Goal: Task Accomplishment & Management: Manage account settings

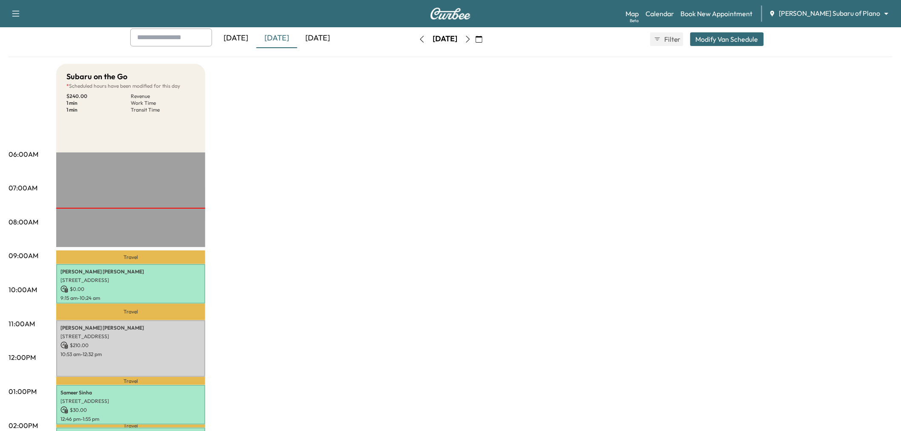
scroll to position [142, 0]
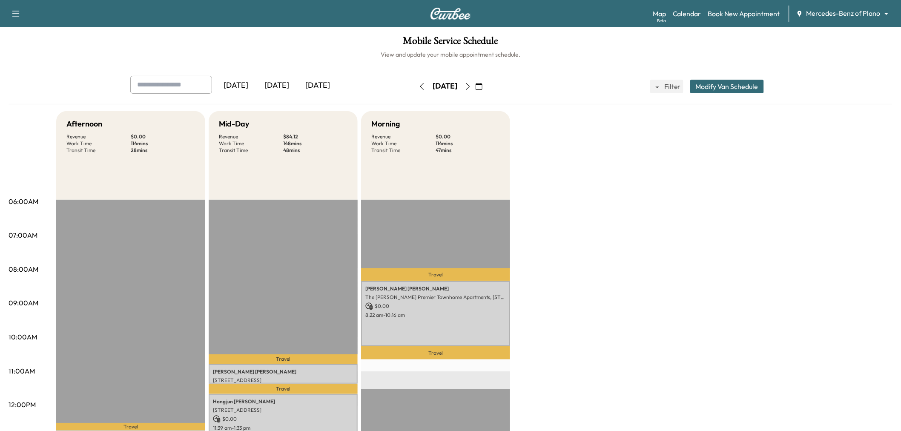
click at [283, 84] on div "[DATE]" at bounding box center [276, 86] width 41 height 20
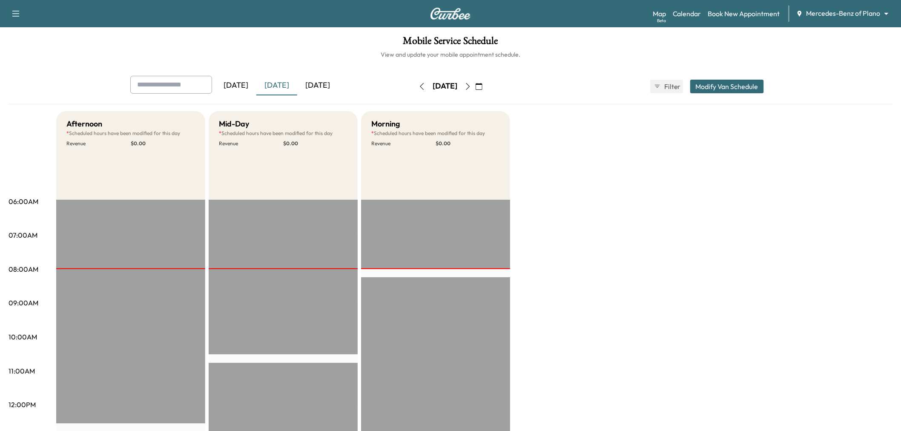
click at [329, 84] on div "[DATE]" at bounding box center [317, 86] width 41 height 20
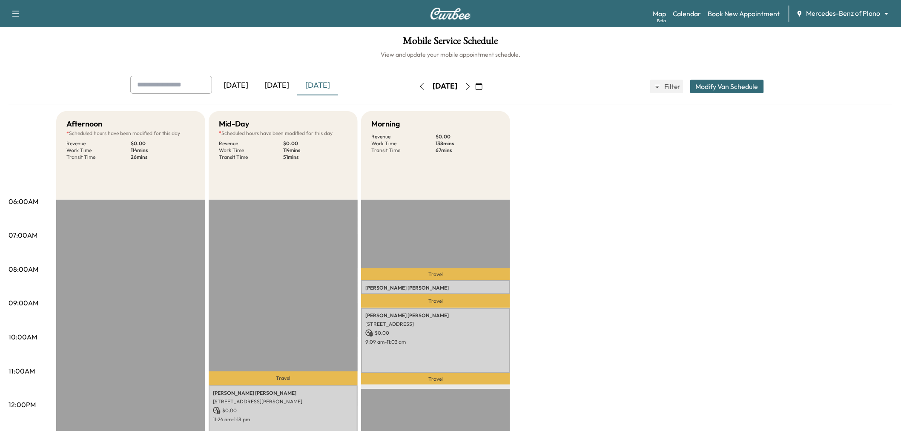
click at [472, 84] on icon "button" at bounding box center [468, 86] width 7 height 7
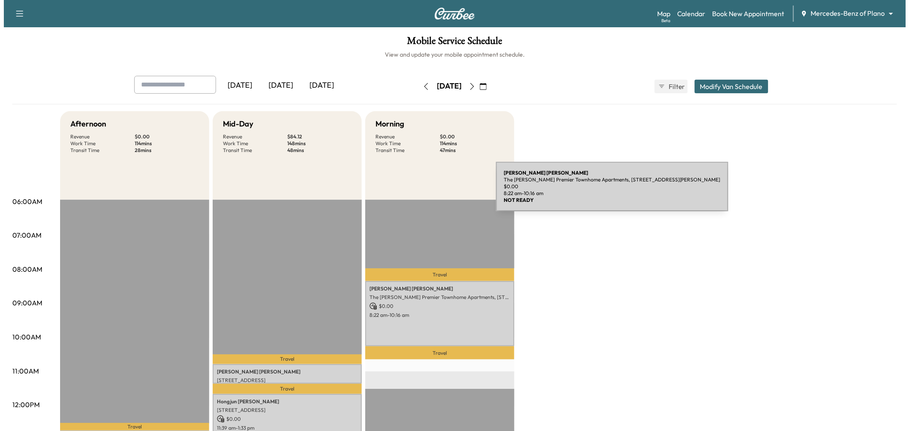
scroll to position [142, 0]
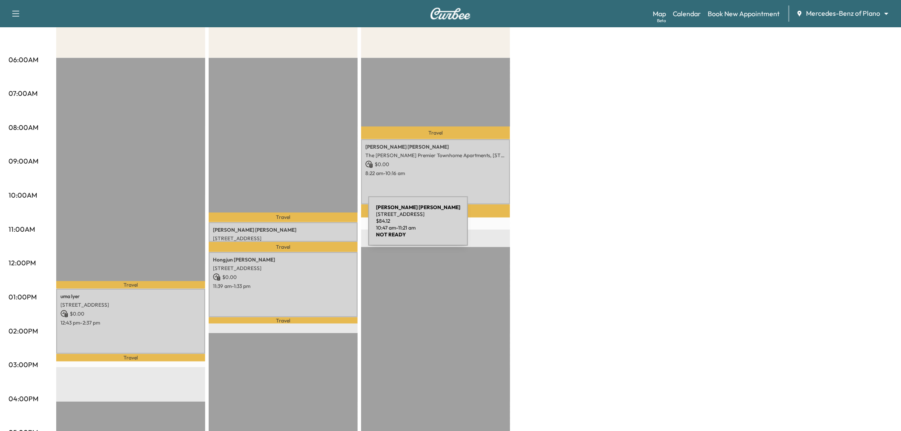
click at [305, 227] on p "SHALISHA WELCH" at bounding box center [283, 230] width 141 height 7
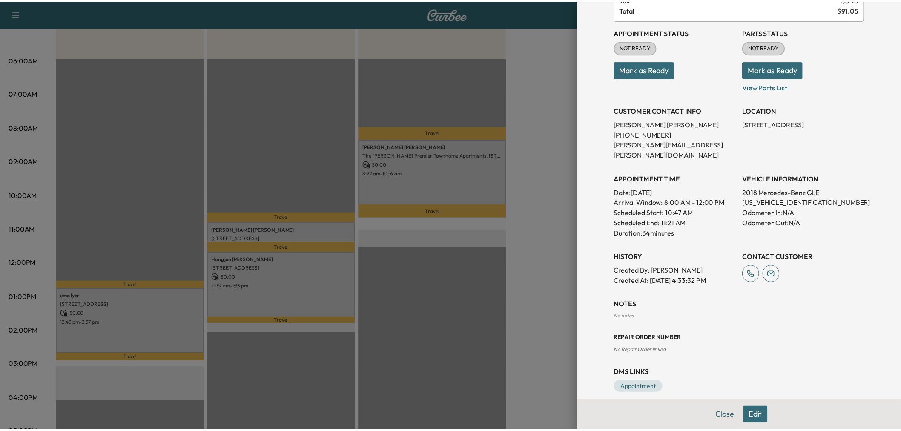
scroll to position [0, 0]
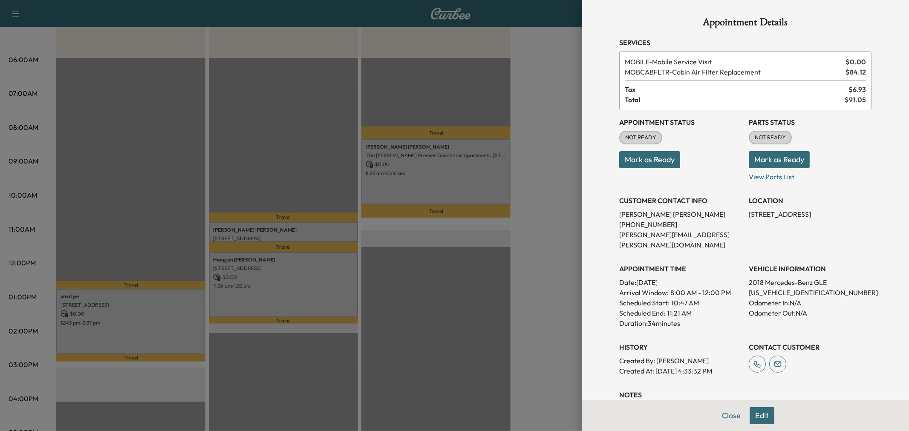
click at [305, 280] on div at bounding box center [454, 215] width 909 height 431
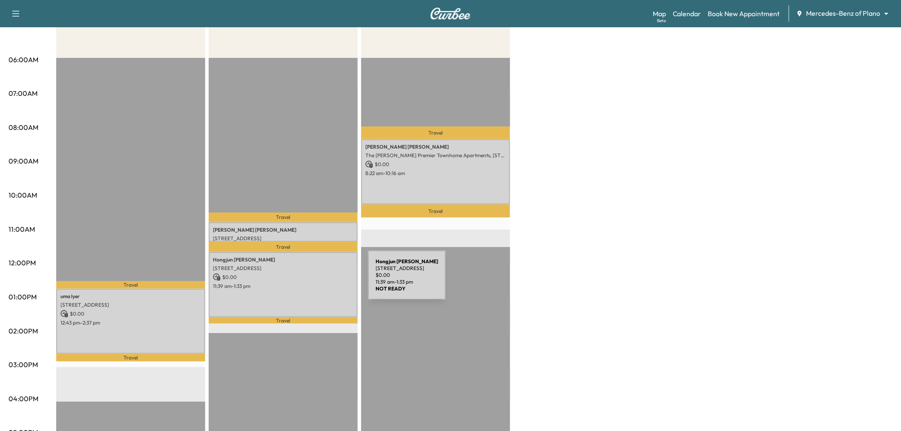
click at [304, 283] on p "11:39 am - 1:33 pm" at bounding box center [283, 286] width 141 height 7
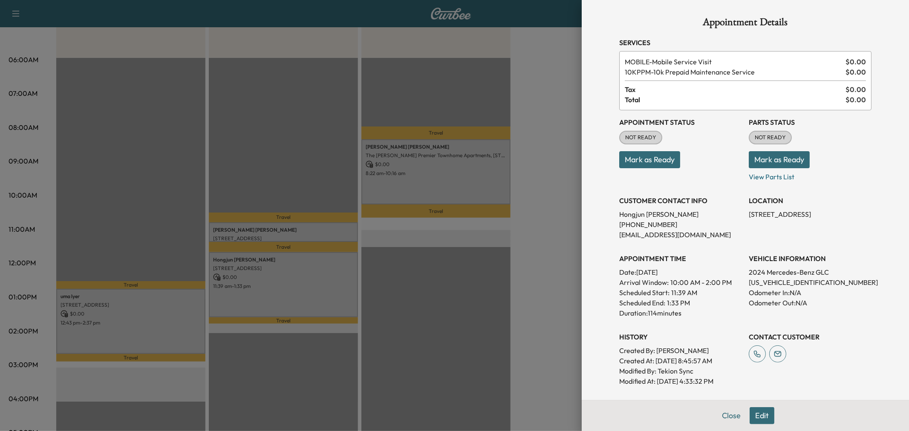
click at [157, 305] on div at bounding box center [454, 215] width 909 height 431
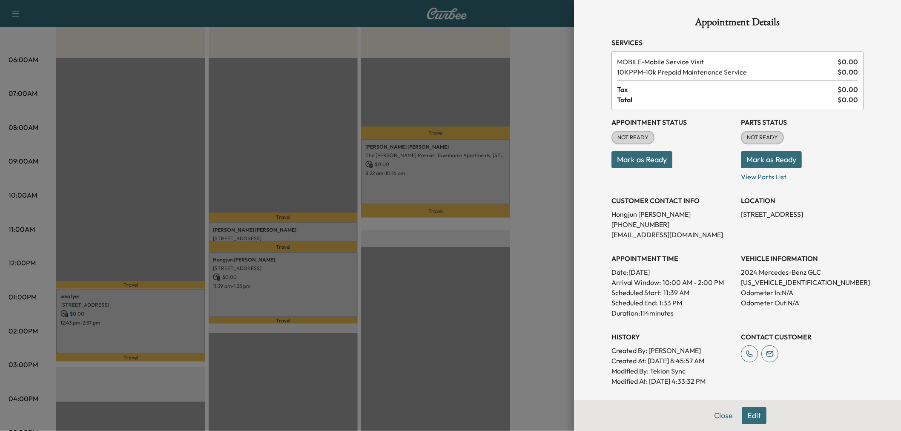
click at [157, 305] on div "uma lyer 4112 Ridge Park Way, Plano, TX 75024, US $ 0.00 12:43 pm - 2:37 pm" at bounding box center [130, 321] width 149 height 65
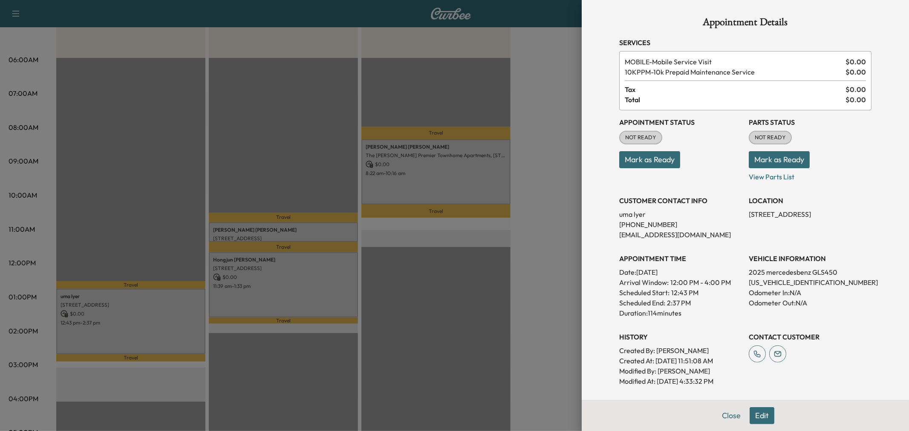
click at [222, 295] on div at bounding box center [454, 215] width 909 height 431
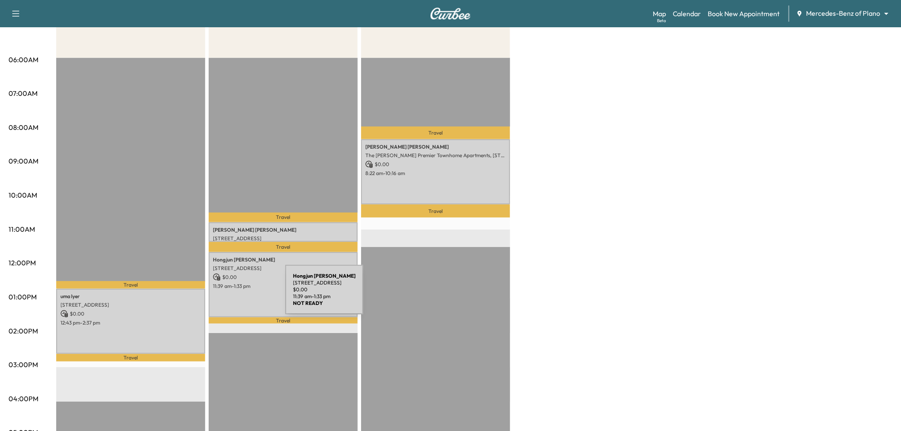
click at [224, 295] on div "Hongjun Yang 5219 Oak Lake Drive, Dallas, TX 75287, US $ 0.00 11:39 am - 1:33 pm" at bounding box center [283, 284] width 149 height 65
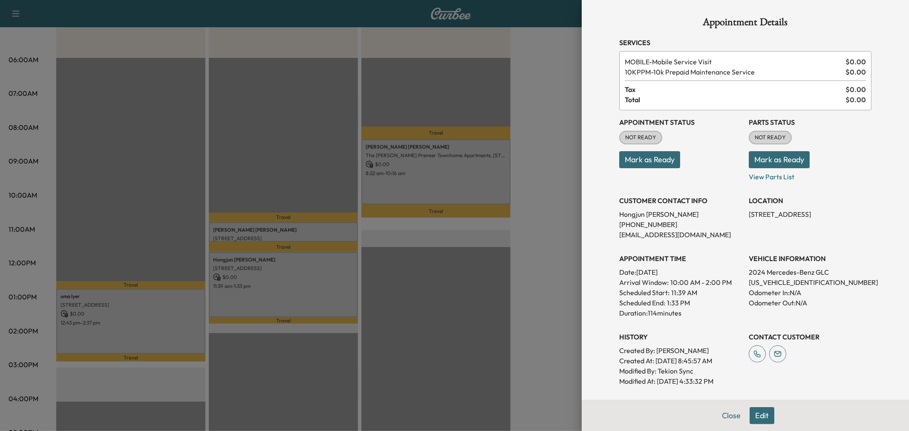
click at [433, 163] on div at bounding box center [454, 215] width 909 height 431
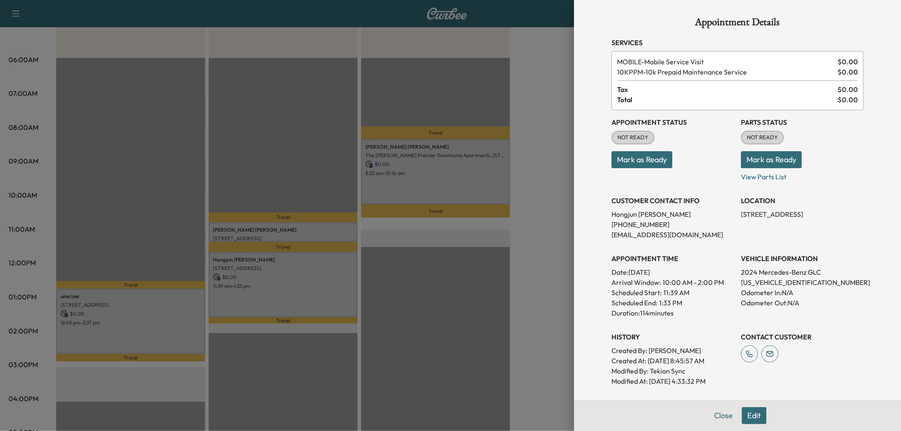
click at [433, 163] on p "$ 0.00" at bounding box center [436, 165] width 141 height 8
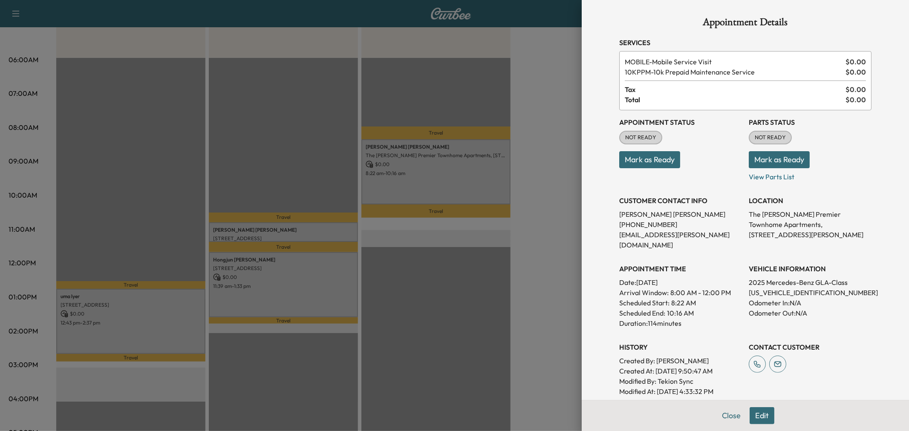
click at [433, 163] on div at bounding box center [454, 215] width 909 height 431
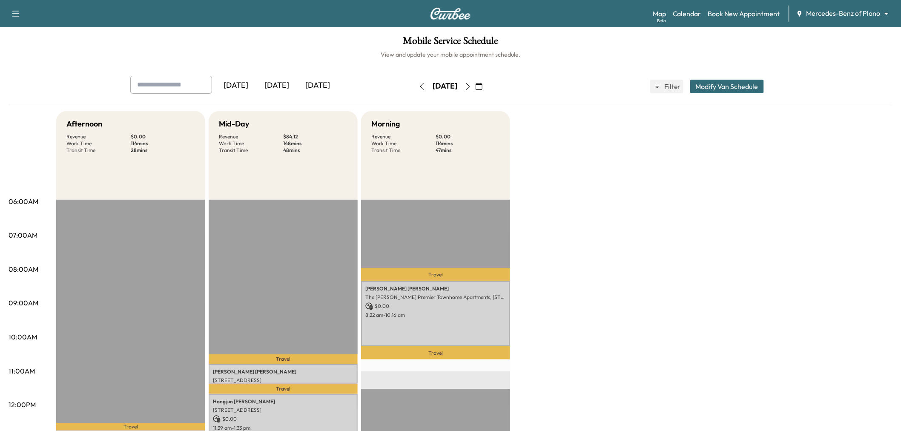
click at [419, 86] on icon "button" at bounding box center [422, 86] width 7 height 7
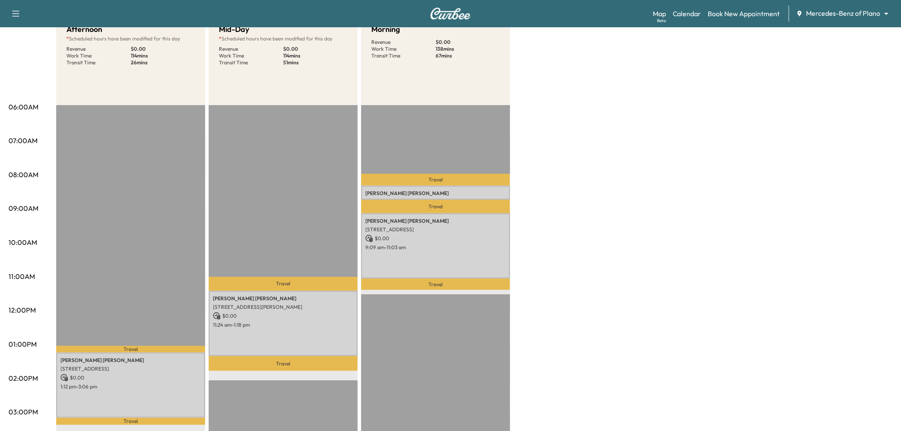
scroll to position [142, 0]
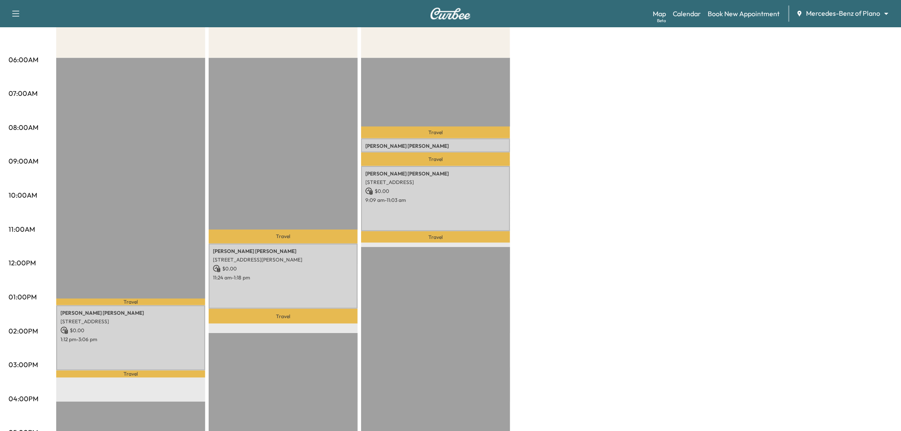
click at [287, 151] on div "Travel Jamie CHARLES 5010 Abbott Ave, Dallas, TX 75205, USA $ 0.00 11:24 am - 1…" at bounding box center [283, 333] width 149 height 550
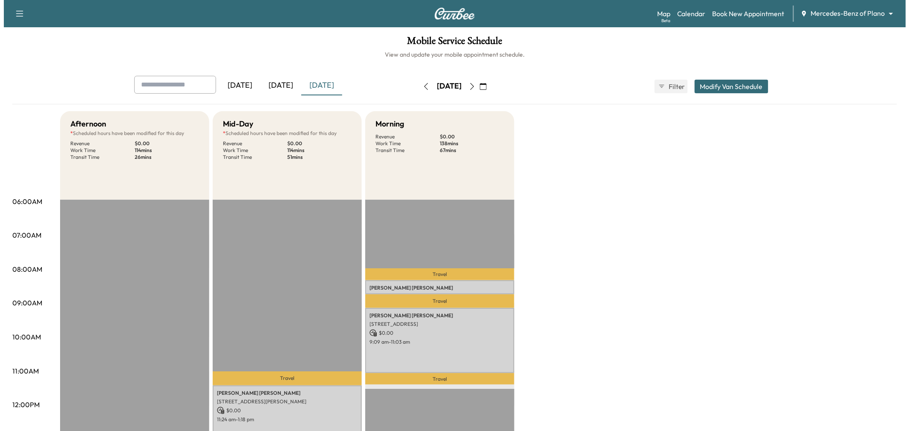
scroll to position [47, 0]
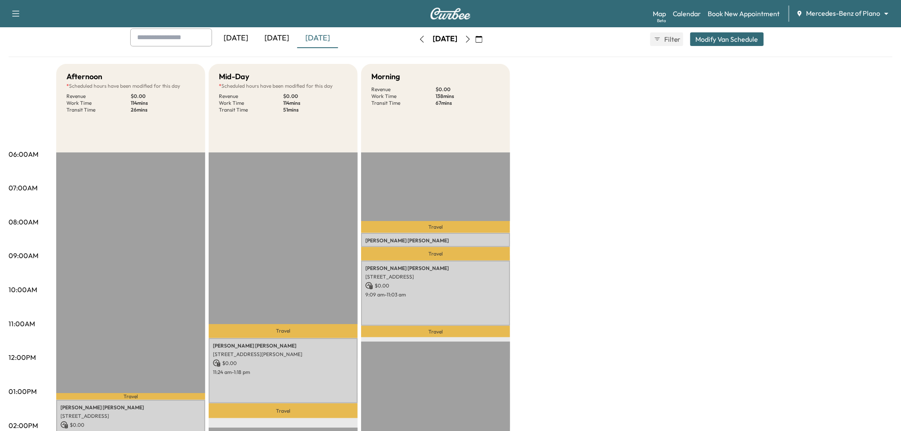
click at [739, 39] on button "Modify Van Schedule" at bounding box center [728, 39] width 74 height 14
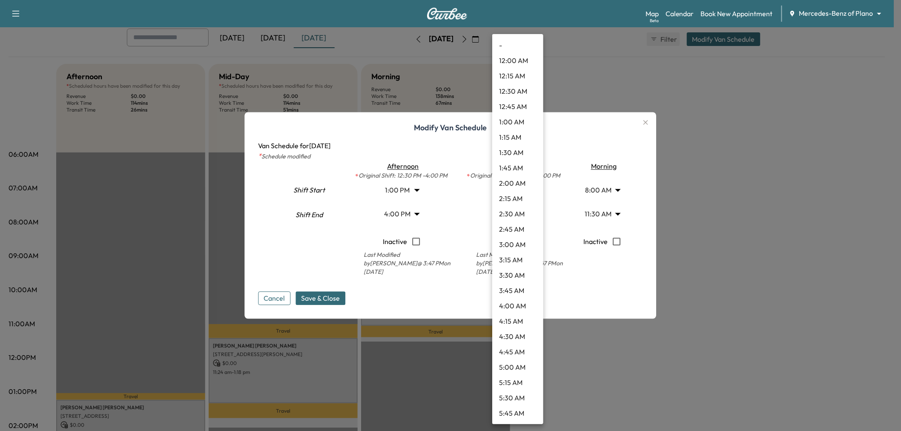
click at [522, 193] on body "Support Log Out Map Beta Calendar Book New Appointment Mercedes-Benz of Plano *…" at bounding box center [450, 168] width 901 height 431
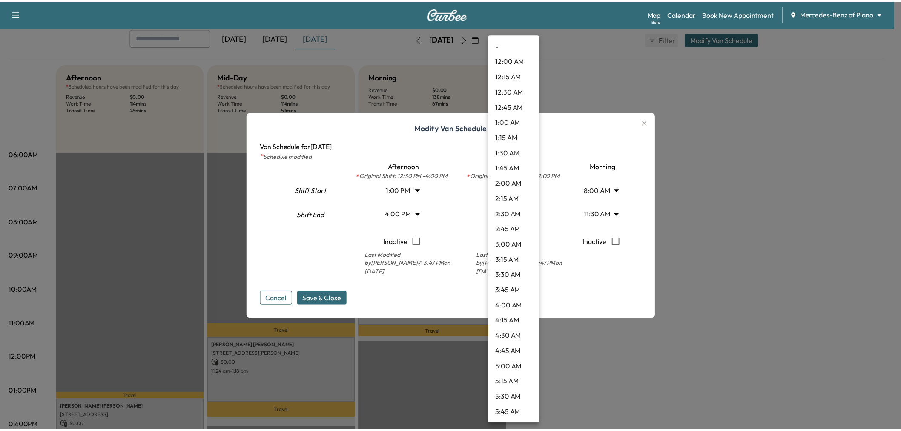
scroll to position [506, 0]
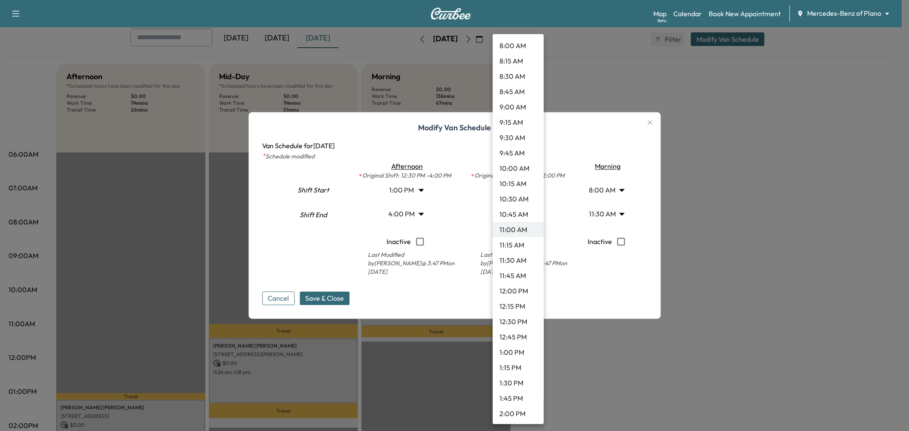
click at [522, 52] on li "8:00 AM" at bounding box center [517, 45] width 51 height 15
type input "*"
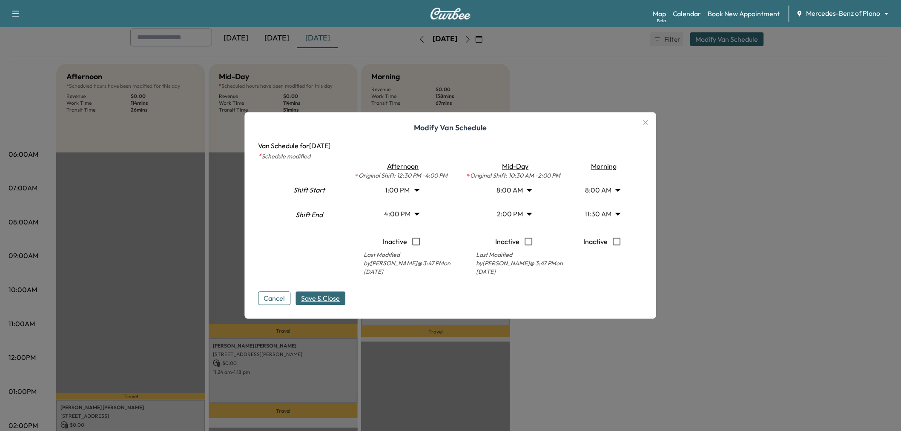
click at [328, 299] on span "Save & Close" at bounding box center [321, 299] width 39 height 10
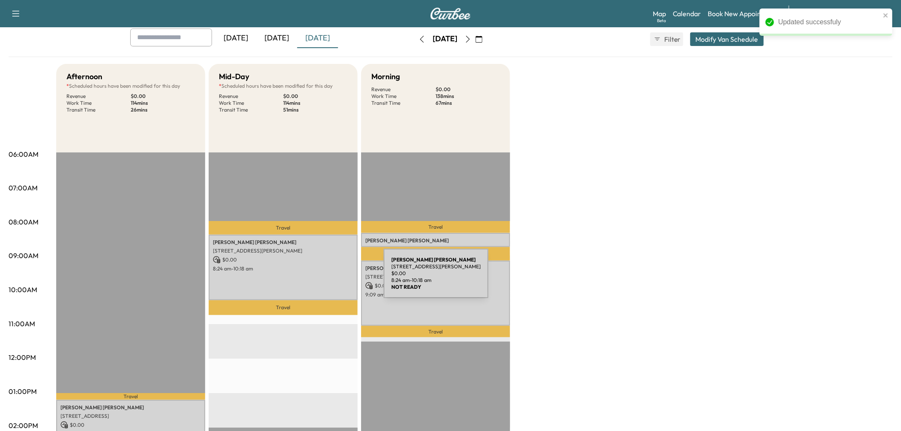
click at [320, 279] on div "Jamie CHARLES 5010 Abbott Ave, Dallas, TX 75205, USA $ 0.00 8:24 am - 10:18 am" at bounding box center [283, 267] width 149 height 65
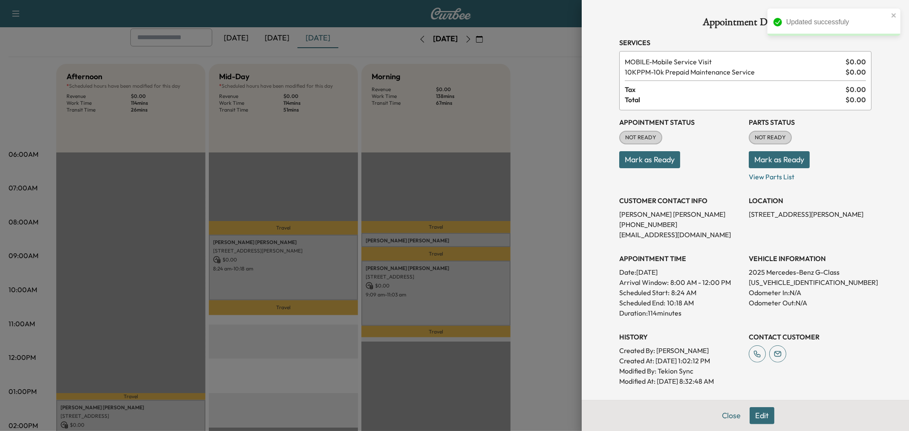
click at [320, 279] on div at bounding box center [454, 215] width 909 height 431
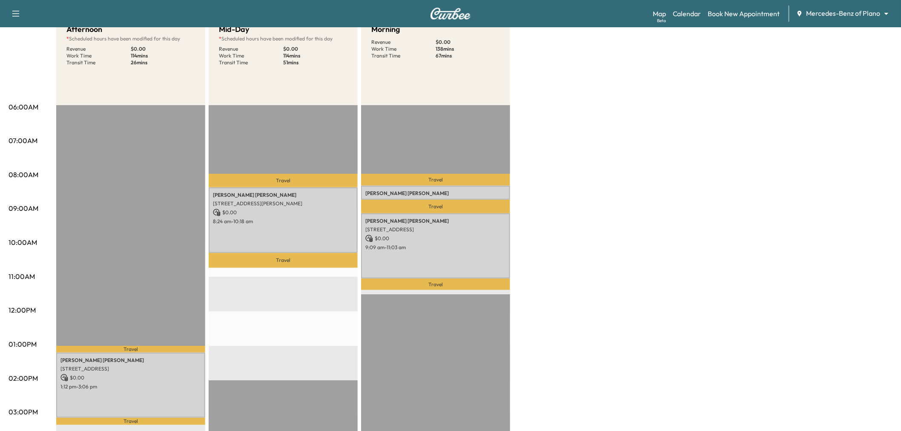
scroll to position [0, 0]
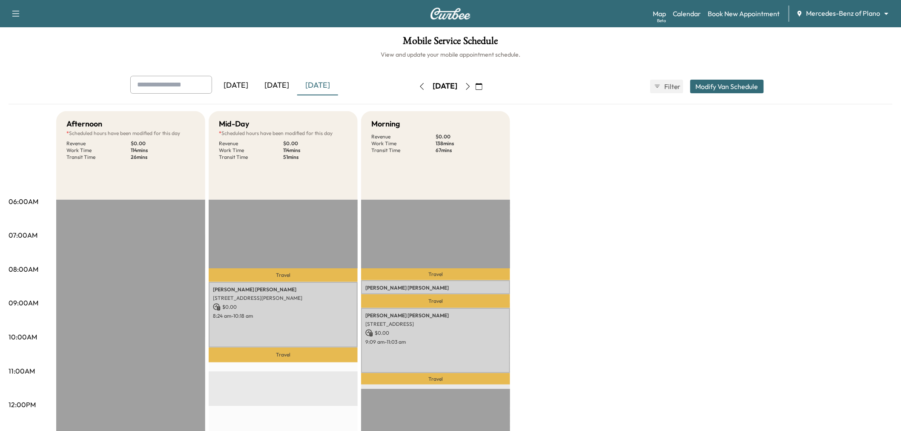
click at [727, 86] on button "Modify Van Schedule" at bounding box center [728, 87] width 74 height 14
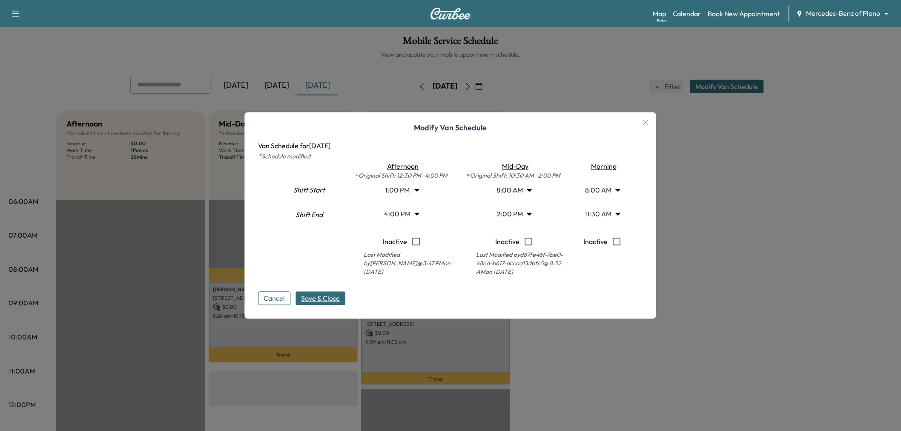
click at [177, 173] on div at bounding box center [450, 215] width 901 height 431
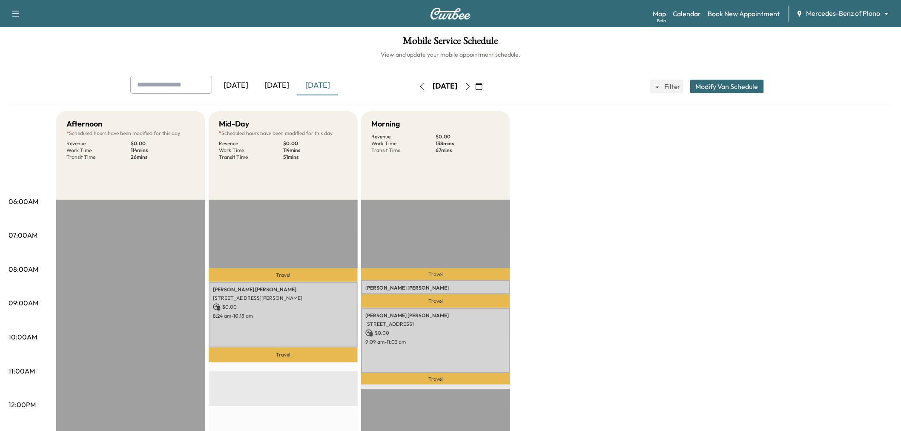
click at [751, 85] on button "Modify Van Schedule" at bounding box center [728, 87] width 74 height 14
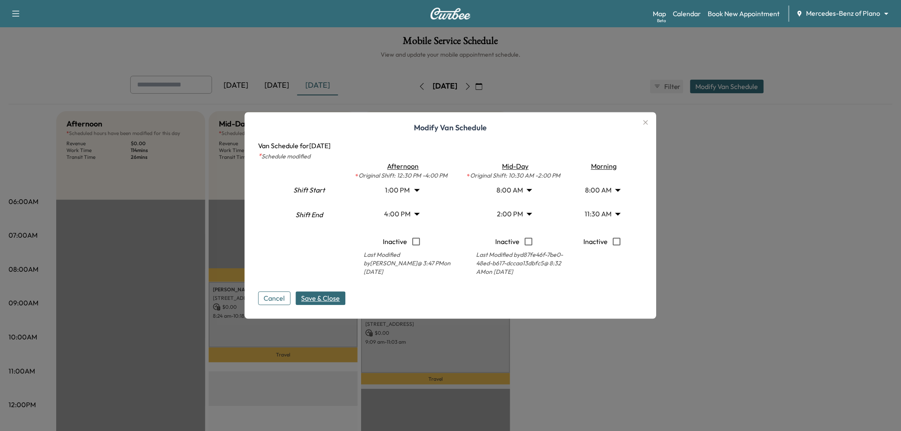
click at [610, 214] on body "Support Log Out Map Beta Calendar Book New Appointment Mercedes-Benz of Plano *…" at bounding box center [450, 215] width 901 height 431
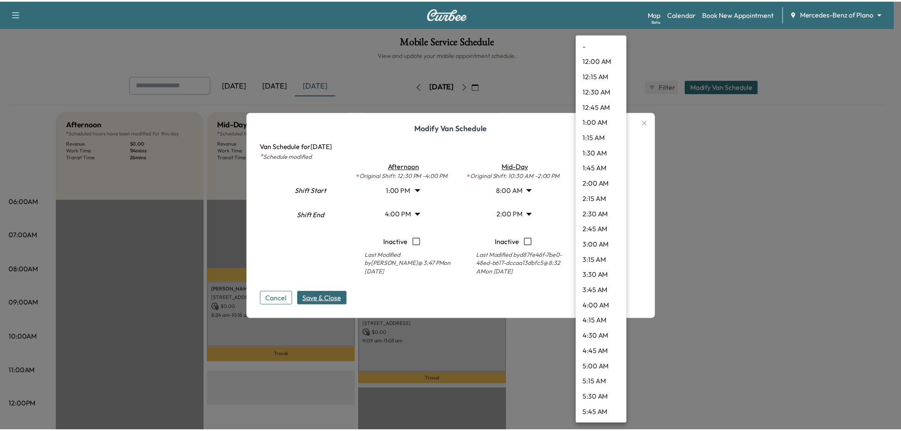
scroll to position [536, 0]
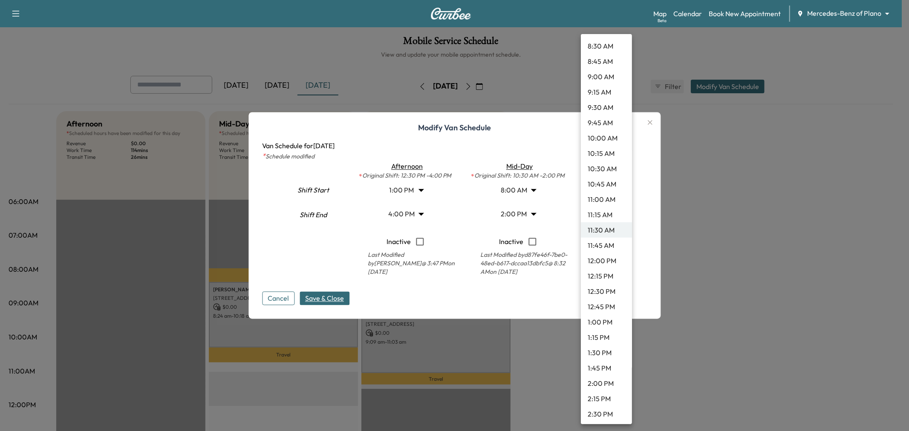
click at [602, 356] on li "1:30 PM" at bounding box center [606, 352] width 51 height 15
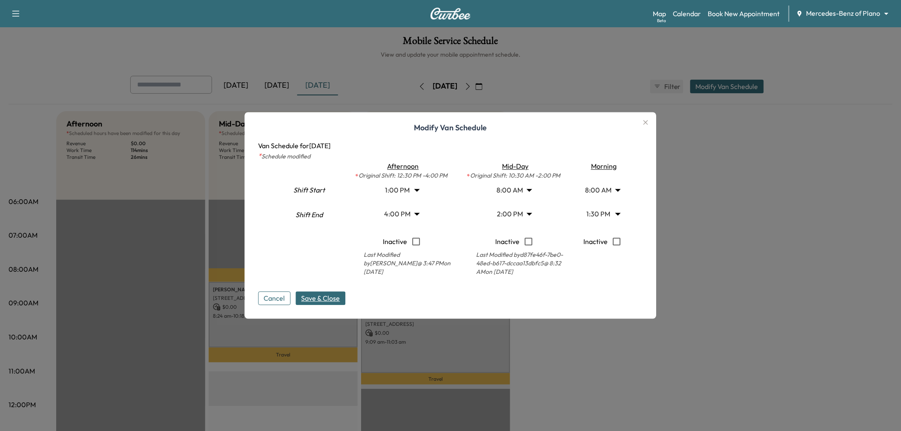
click at [334, 294] on span "Save & Close" at bounding box center [321, 299] width 39 height 10
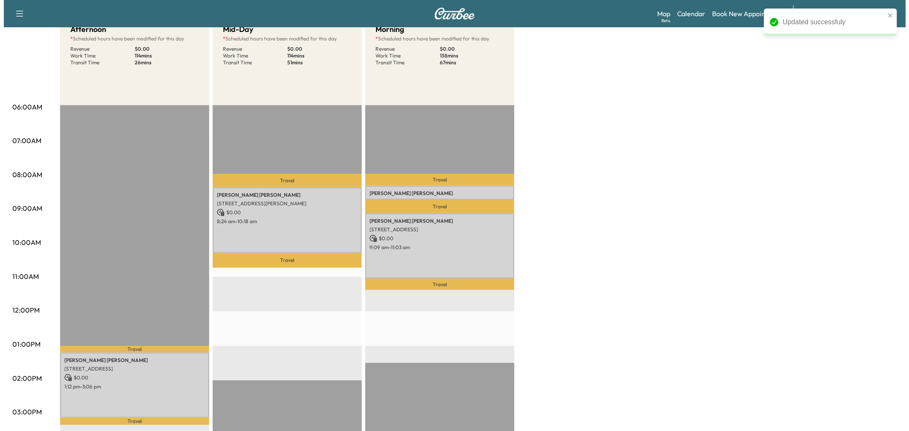
scroll to position [0, 0]
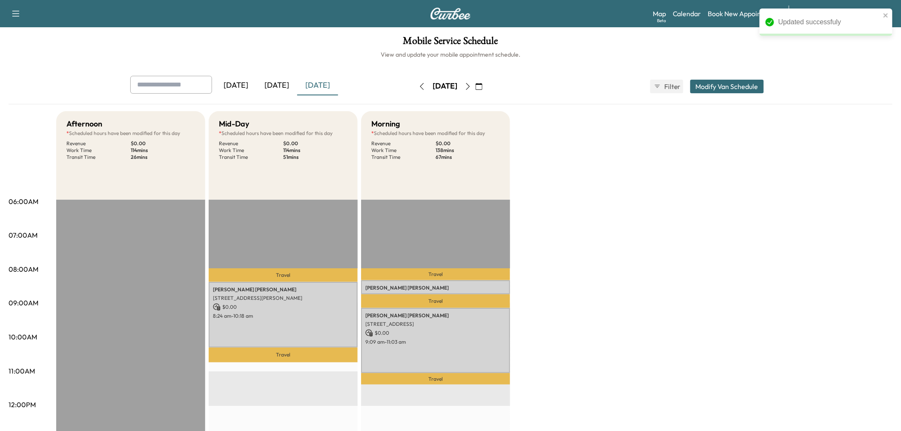
click at [727, 91] on button "Modify Van Schedule" at bounding box center [728, 87] width 74 height 14
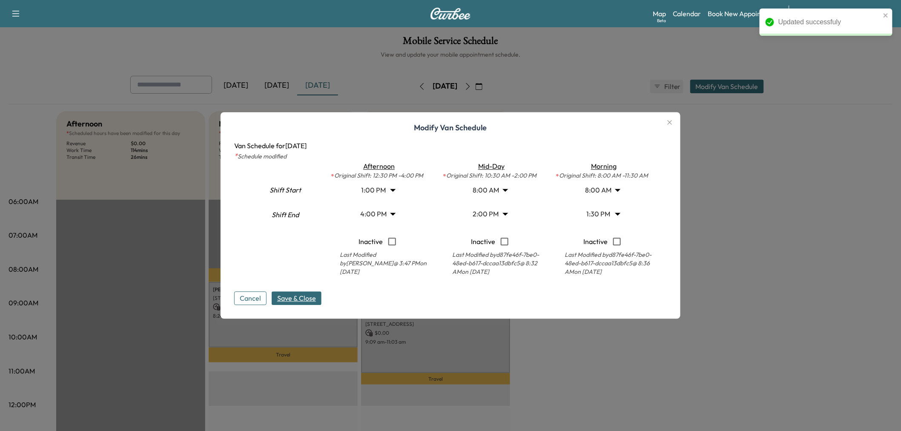
click at [611, 212] on body "Updated successfuly Support Log Out Map Beta Calendar Book New Appointment Merc…" at bounding box center [450, 215] width 901 height 431
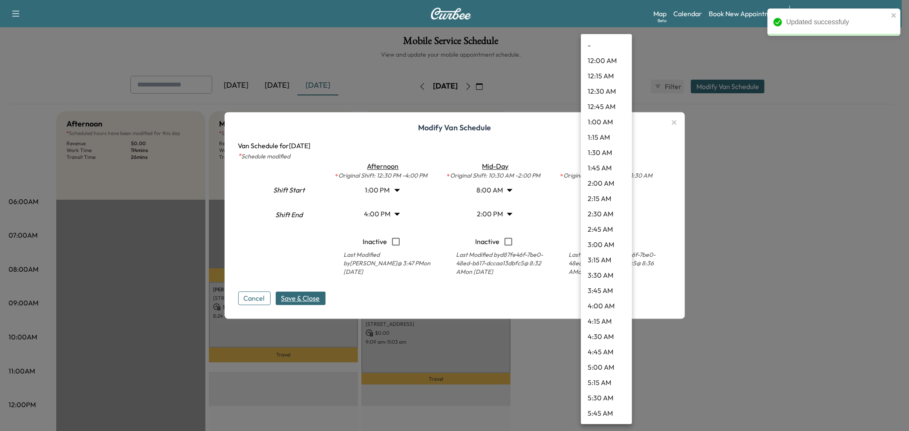
scroll to position [659, 0]
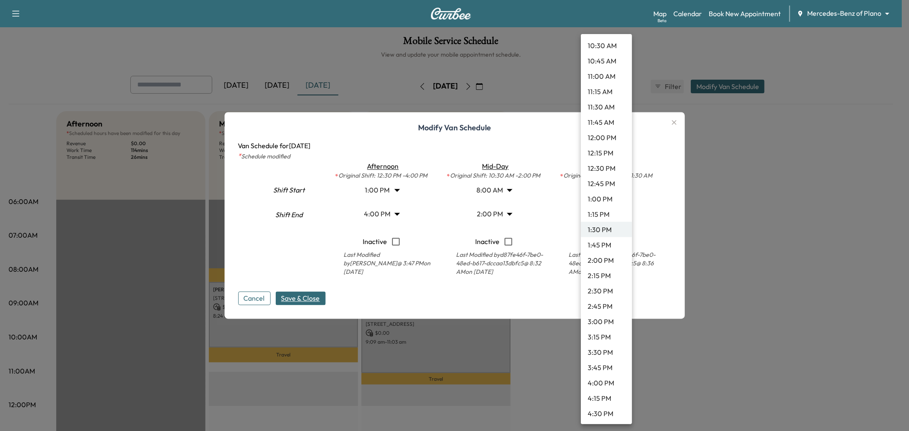
click at [605, 261] on li "2:00 PM" at bounding box center [606, 260] width 51 height 15
type input "**"
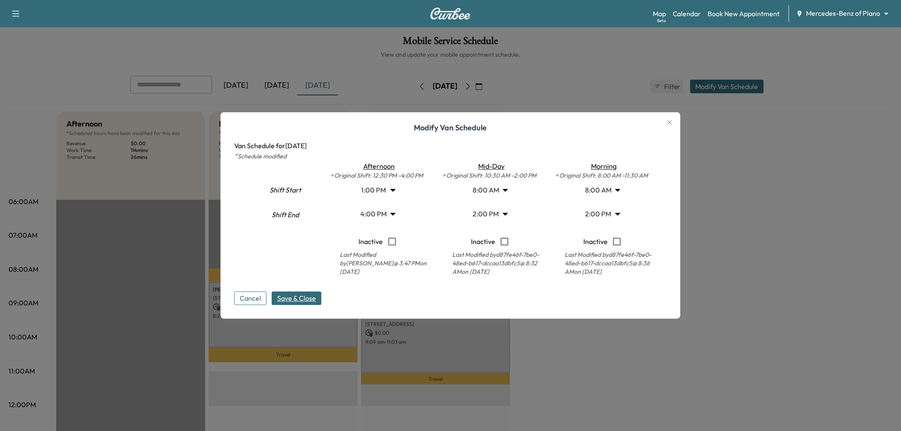
click at [507, 217] on body "Support Log Out Map Beta Calendar Book New Appointment Mercedes-Benz of Plano *…" at bounding box center [450, 215] width 901 height 431
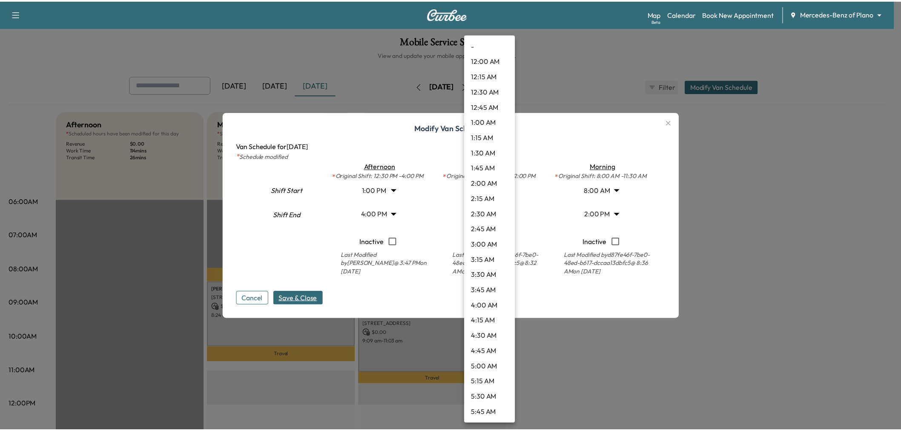
scroll to position [689, 0]
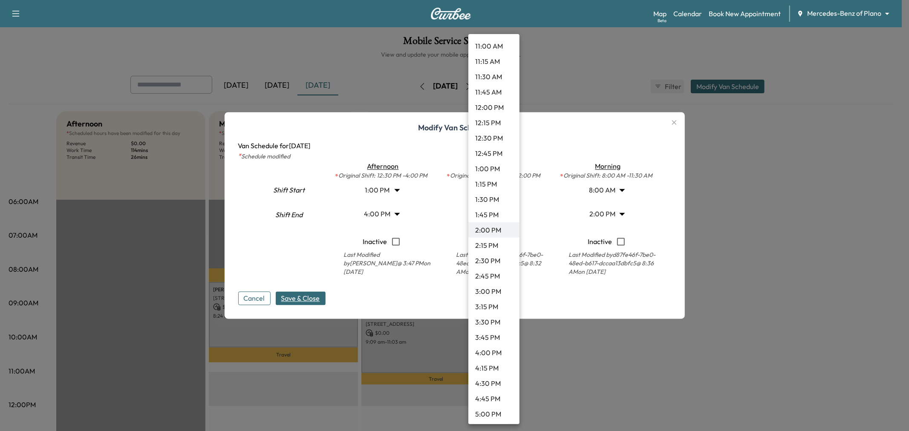
click at [499, 213] on li "1:45 PM" at bounding box center [493, 214] width 51 height 15
type input "*****"
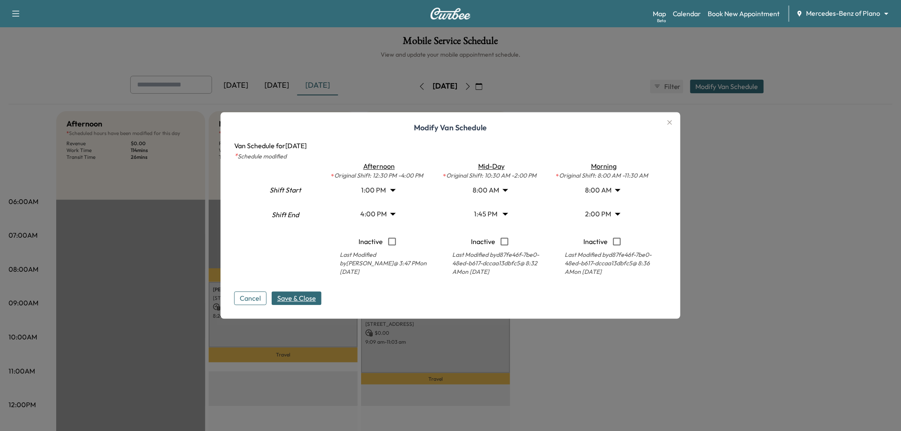
click at [299, 297] on span "Save & Close" at bounding box center [296, 299] width 39 height 10
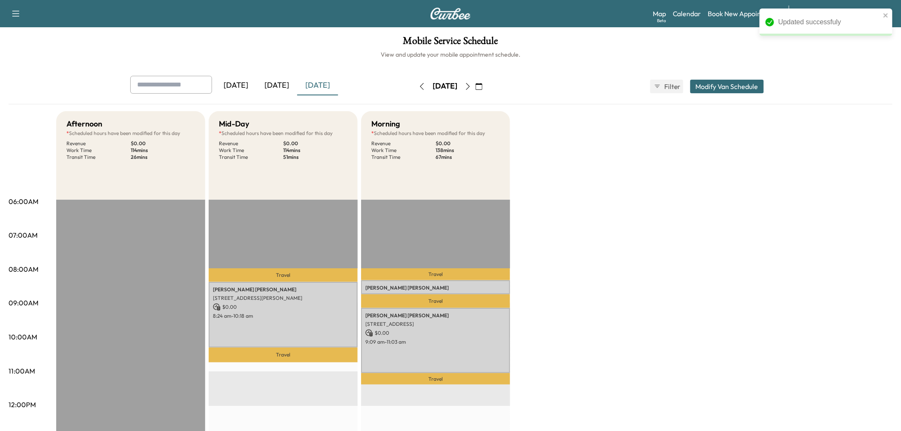
click at [601, 261] on div "Afternoon * Scheduled hours have been modified for this day Revenue $ 0.00 Work…" at bounding box center [474, 430] width 837 height 639
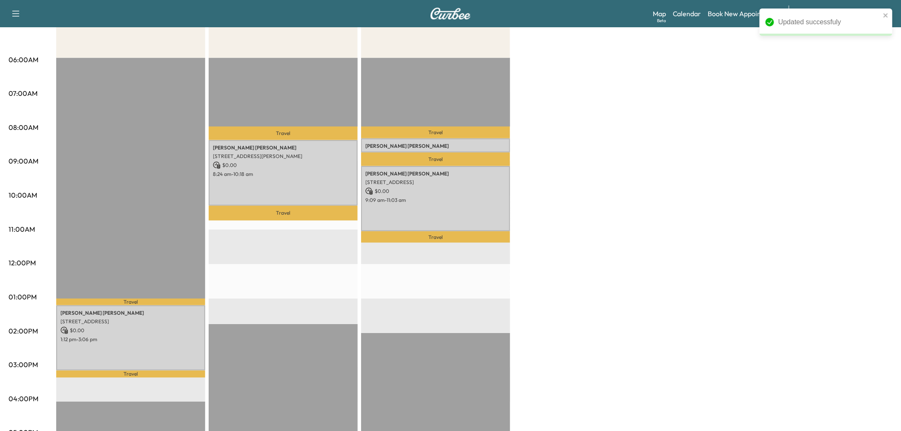
click at [654, 280] on div "Afternoon * Scheduled hours have been modified for this day Revenue $ 0.00 Work…" at bounding box center [474, 288] width 837 height 639
click at [651, 280] on div "Afternoon * Scheduled hours have been modified for this day Revenue $ 0.00 Work…" at bounding box center [474, 288] width 837 height 639
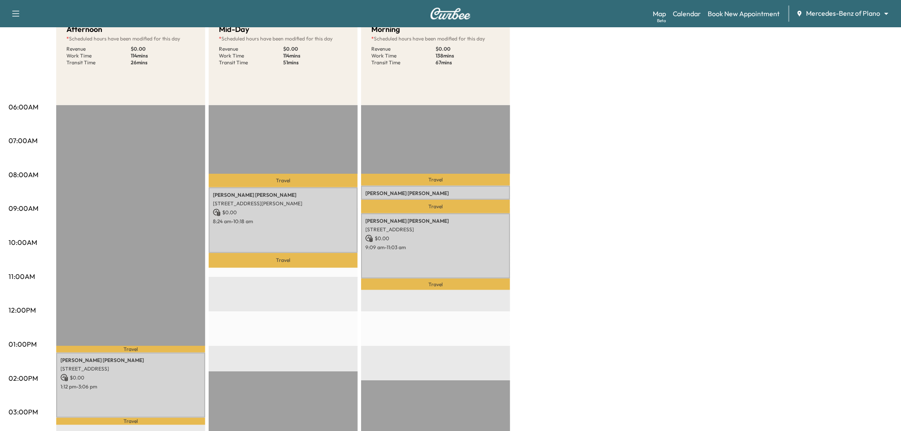
click at [552, 198] on div "Afternoon * Scheduled hours have been modified for this day Revenue $ 0.00 Work…" at bounding box center [474, 336] width 837 height 639
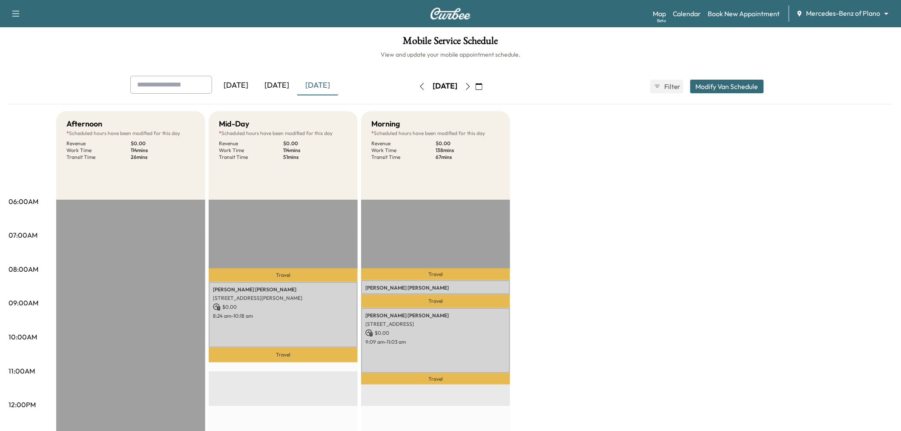
click at [472, 87] on icon "button" at bounding box center [468, 86] width 7 height 7
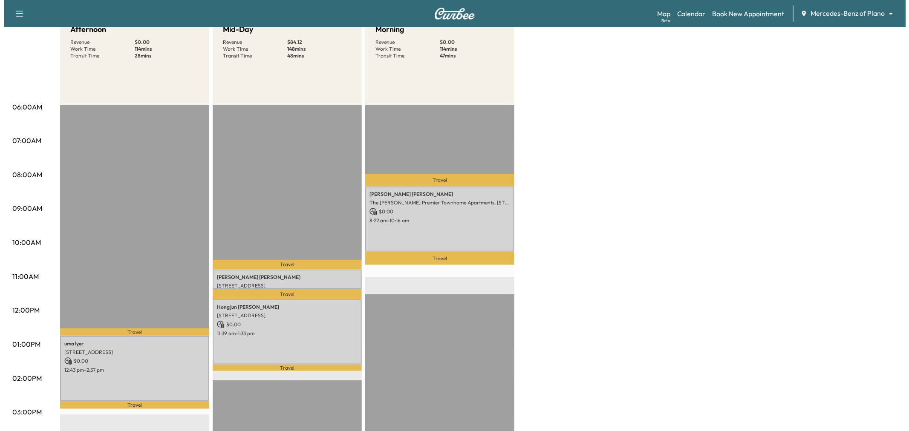
scroll to position [142, 0]
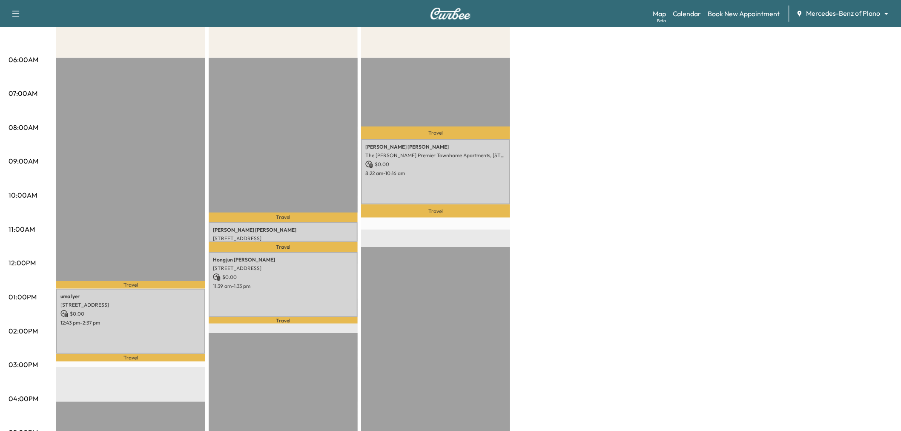
click at [371, 270] on div "Travel Mckenzie Trimble The Caruth Premier Townhome Apartments, 5445 Caruth Hav…" at bounding box center [435, 333] width 149 height 550
click at [315, 279] on div "Hongjun Yang 5219 Oak Lake Drive, Dallas, TX 75287, US $ 0.00 11:39 am - 1:33 pm" at bounding box center [283, 284] width 149 height 65
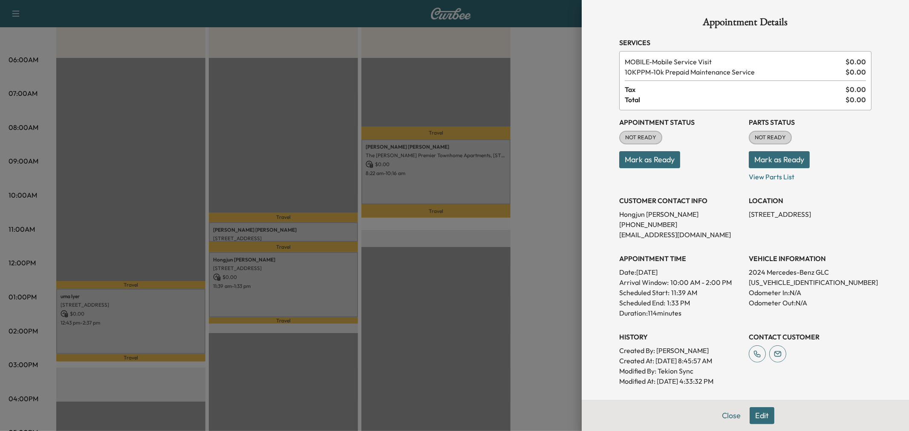
click at [277, 292] on div at bounding box center [454, 215] width 909 height 431
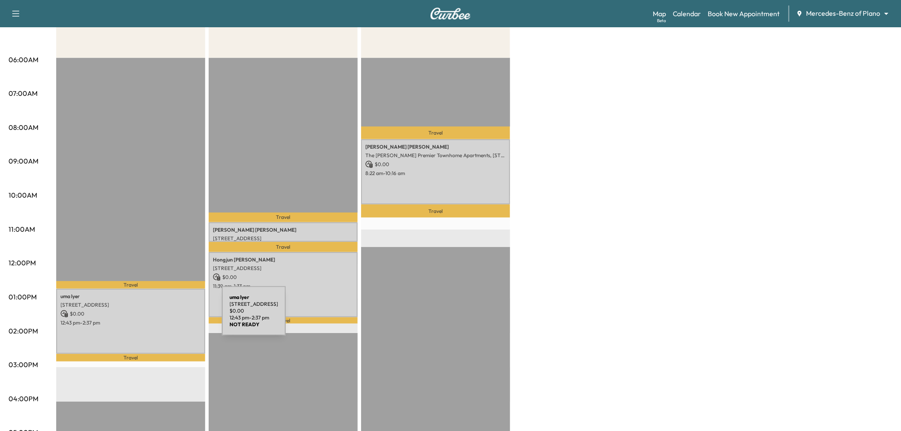
click at [151, 320] on p "12:43 pm - 2:37 pm" at bounding box center [130, 323] width 141 height 7
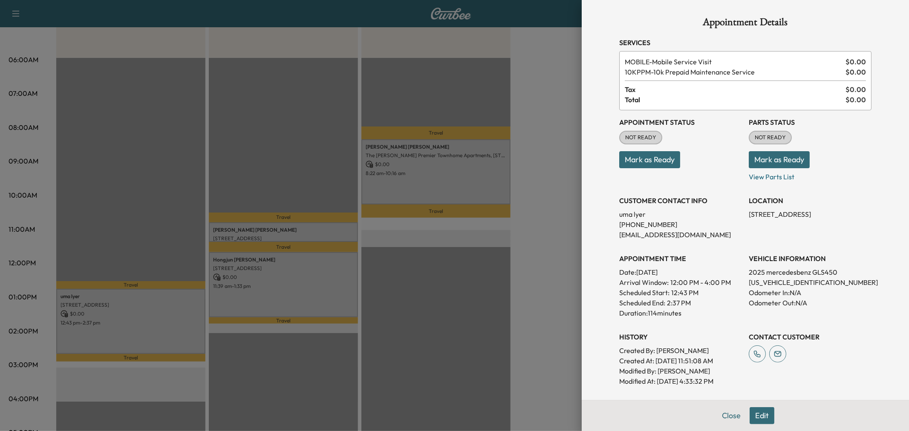
click at [152, 319] on div at bounding box center [454, 215] width 909 height 431
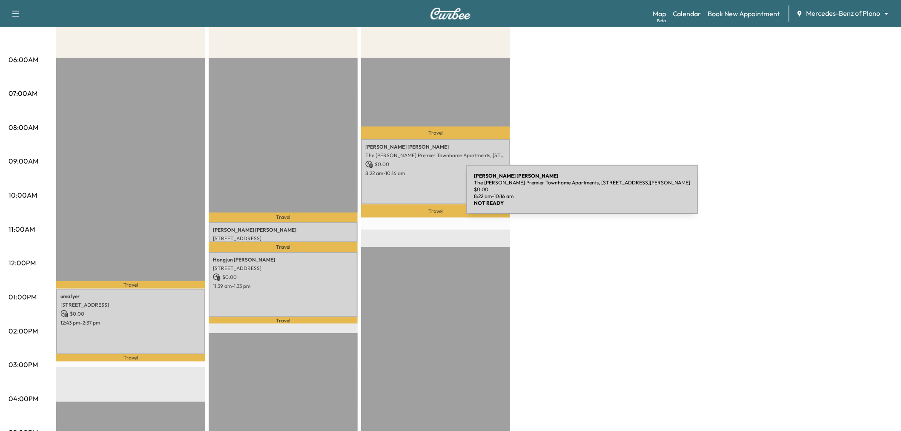
click at [403, 195] on div "Mckenzie Trimble The Caruth Premier Townhome Apartments, 5445 Caruth Haven Ln, …" at bounding box center [435, 171] width 149 height 65
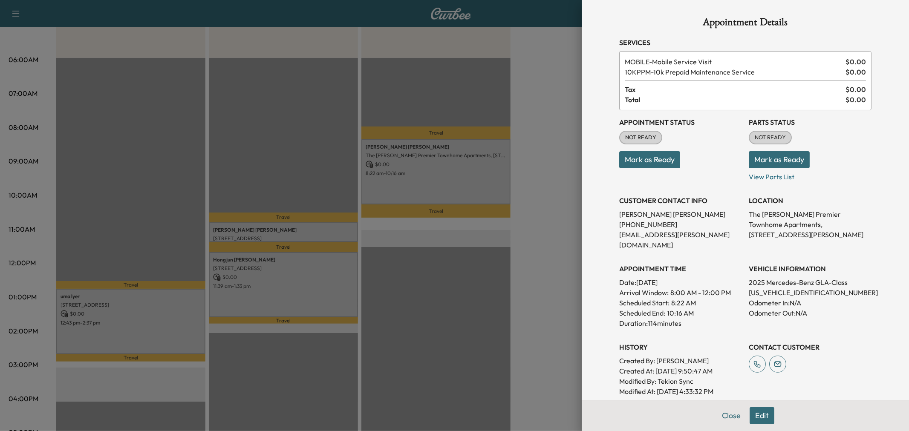
click at [402, 194] on div at bounding box center [454, 215] width 909 height 431
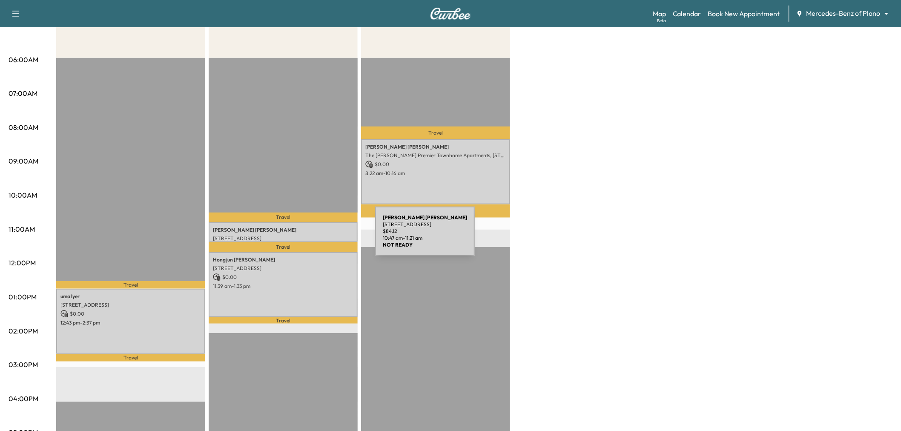
click at [311, 236] on p "659 Trail Side Dr, Lewisville, TX 75067, USA" at bounding box center [283, 238] width 141 height 7
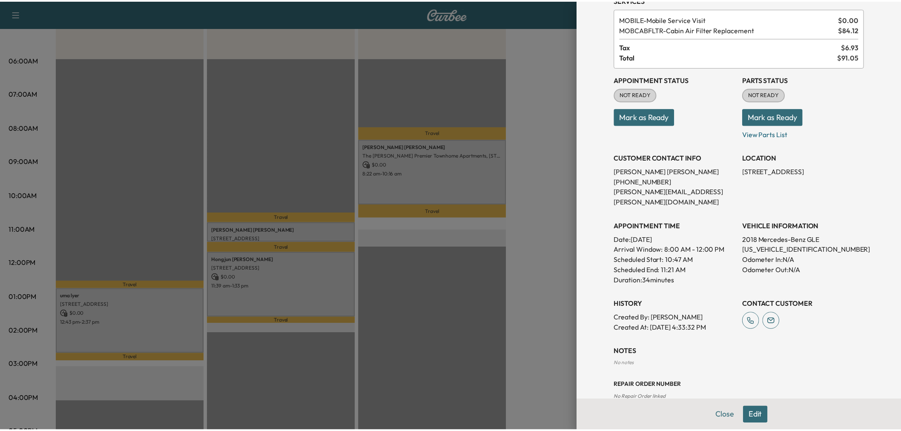
scroll to position [0, 0]
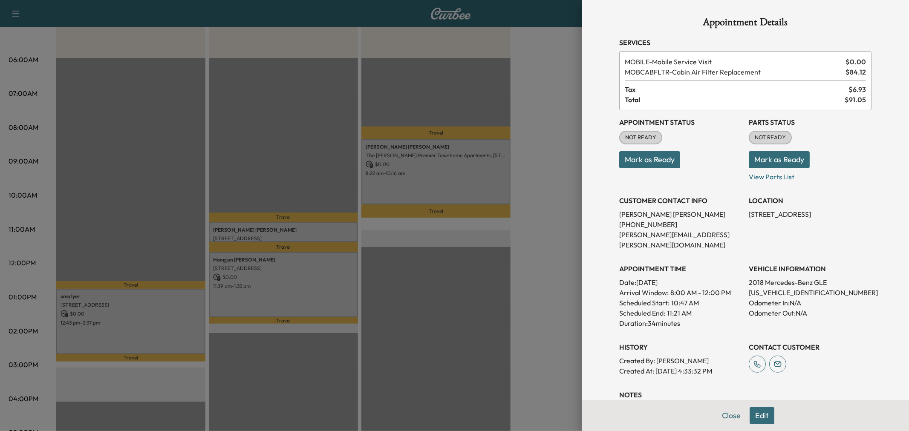
click at [270, 224] on div at bounding box center [454, 215] width 909 height 431
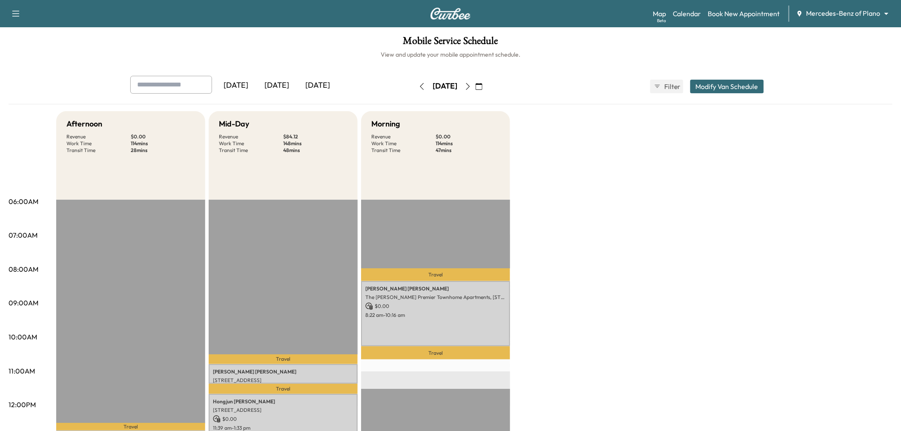
click at [706, 85] on button "Modify Van Schedule" at bounding box center [728, 87] width 74 height 14
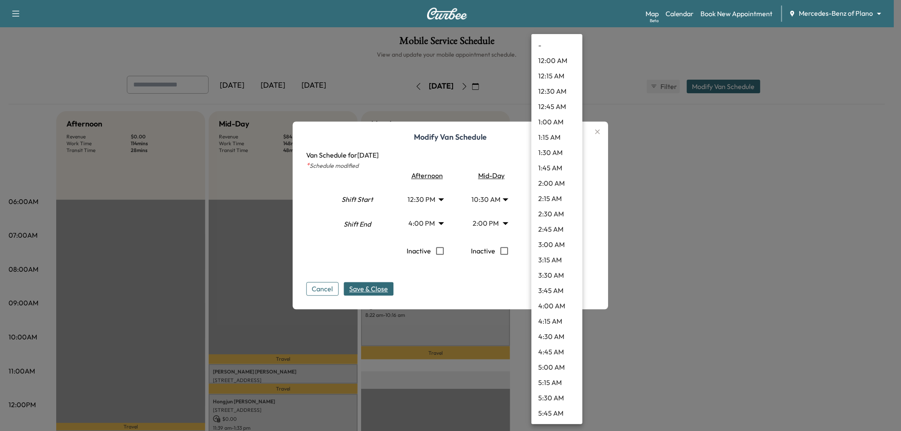
click at [564, 223] on body "Support Log Out Map Beta Calendar Book New Appointment Mercedes-Benz of Plano *…" at bounding box center [450, 215] width 901 height 431
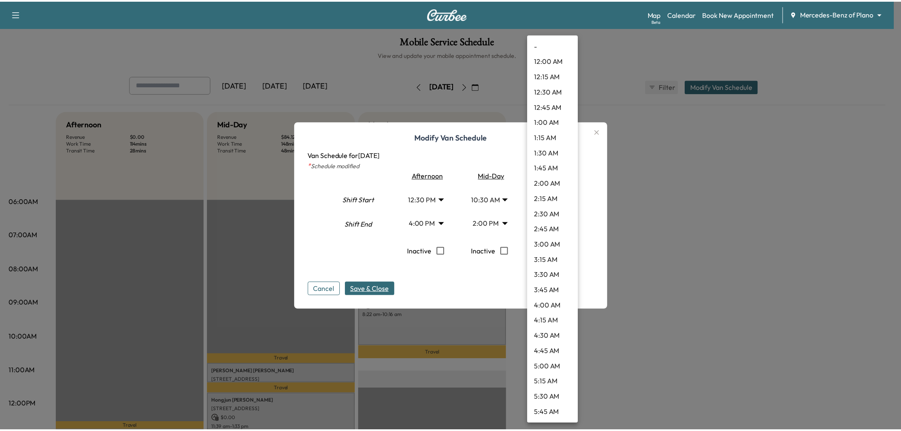
scroll to position [536, 0]
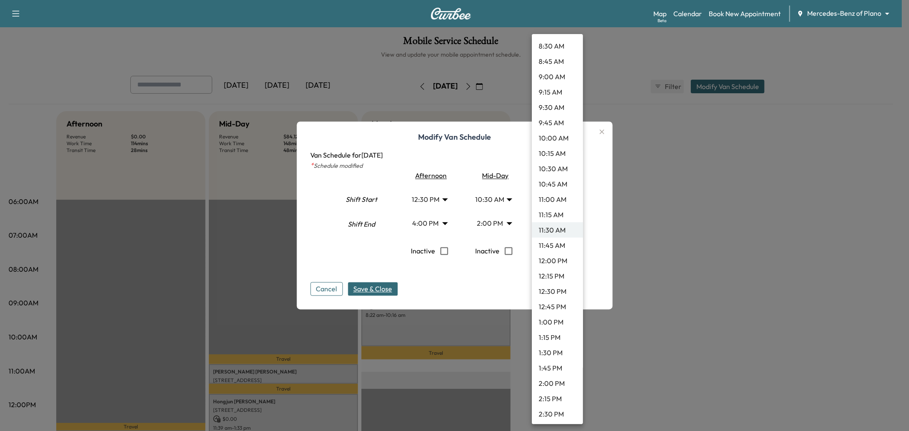
click at [564, 382] on li "2:00 PM" at bounding box center [557, 383] width 51 height 15
type input "**"
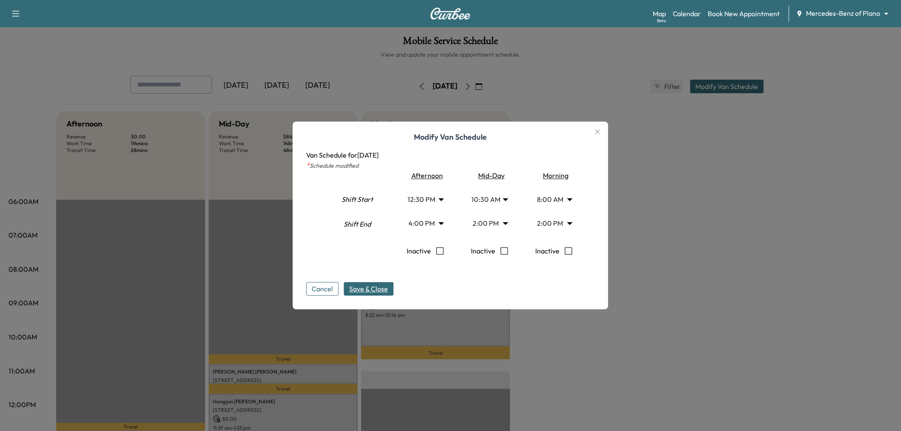
click at [382, 287] on span "Save & Close" at bounding box center [369, 289] width 39 height 10
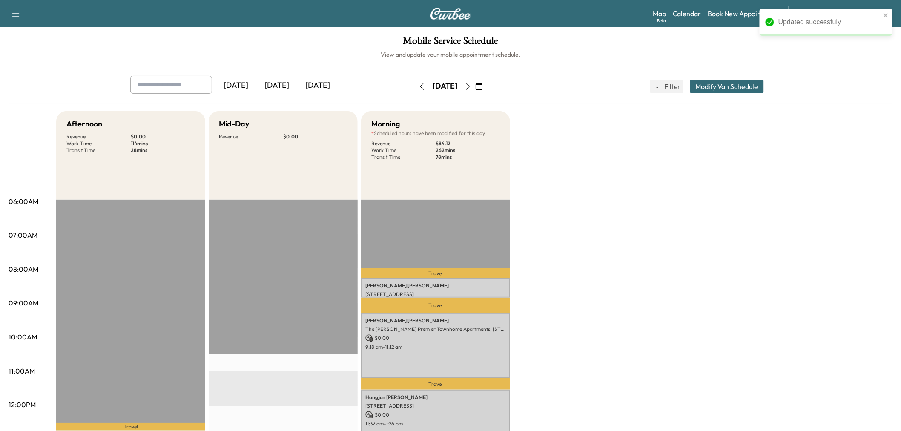
click at [590, 331] on div "Afternoon Revenue $ 0.00 Work Time 114 mins Transit Time 28 mins Travel uma lye…" at bounding box center [474, 430] width 837 height 639
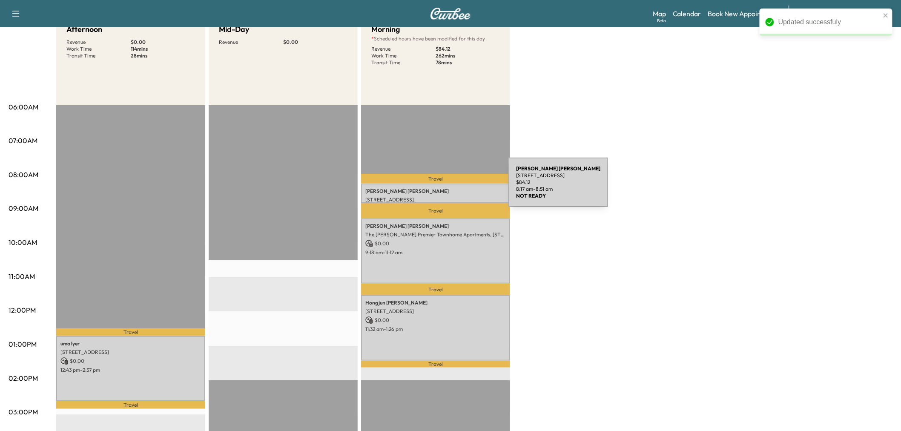
click at [445, 188] on p "SHALISHA WELCH" at bounding box center [436, 191] width 141 height 7
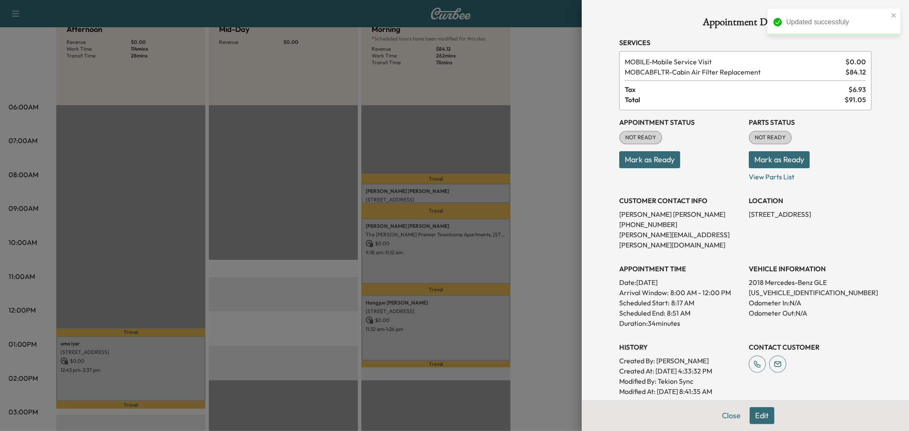
click at [445, 187] on div at bounding box center [454, 215] width 909 height 431
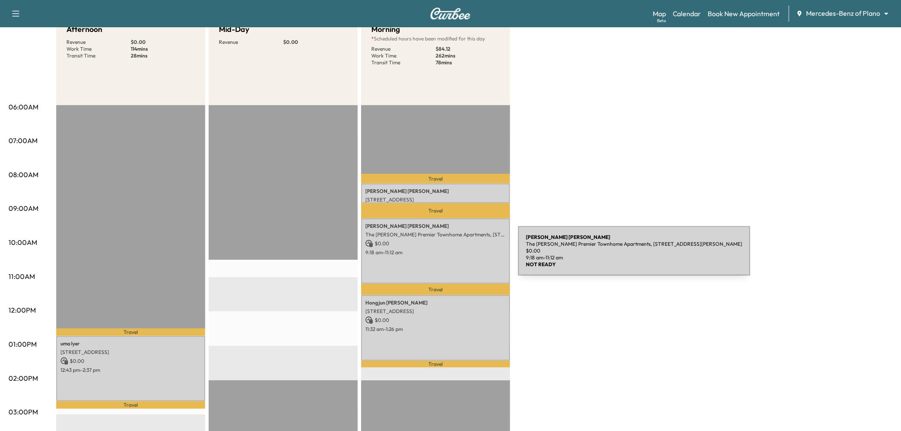
click at [455, 256] on div "Mckenzie Trimble The Caruth Premier Townhome Apartments, 5445 Caruth Haven Ln, …" at bounding box center [435, 251] width 149 height 65
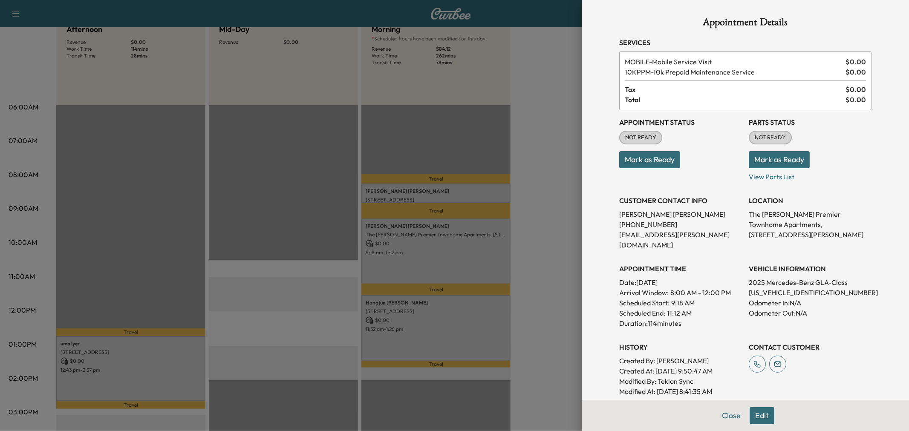
click at [455, 256] on div at bounding box center [454, 215] width 909 height 431
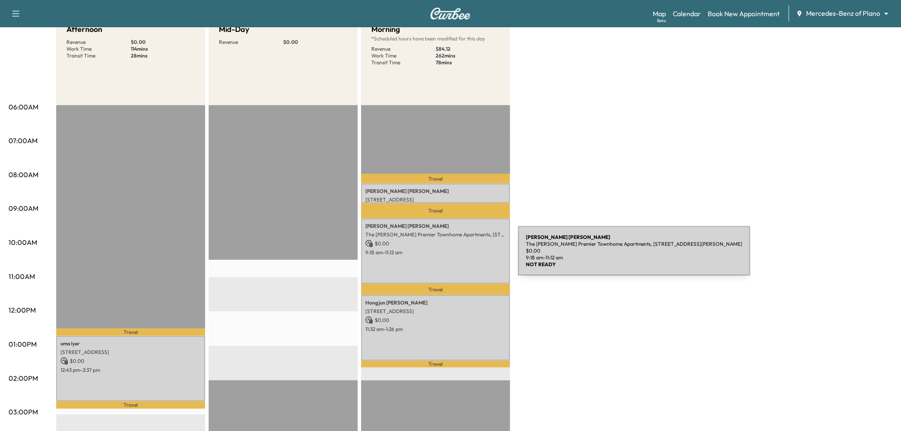
click at [482, 361] on p "Travel" at bounding box center [435, 364] width 149 height 7
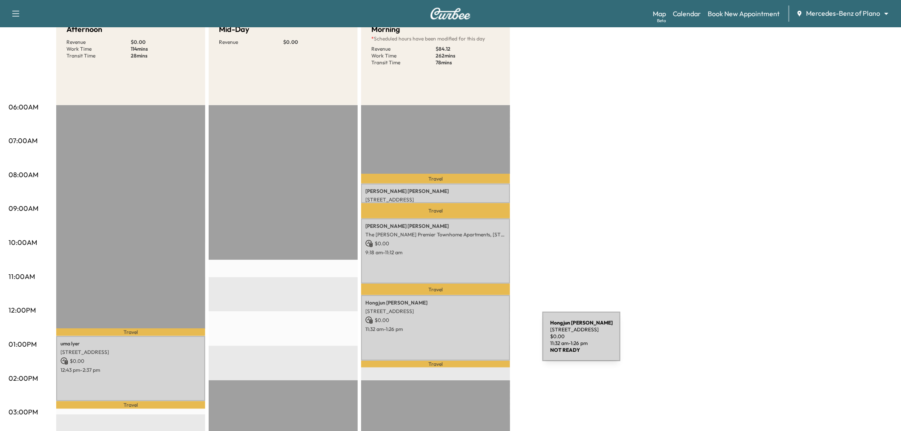
click at [479, 340] on div "Hongjun Yang 5219 Oak Lake Drive, Dallas, TX 75287, US $ 0.00 11:32 am - 1:26 pm" at bounding box center [435, 327] width 149 height 65
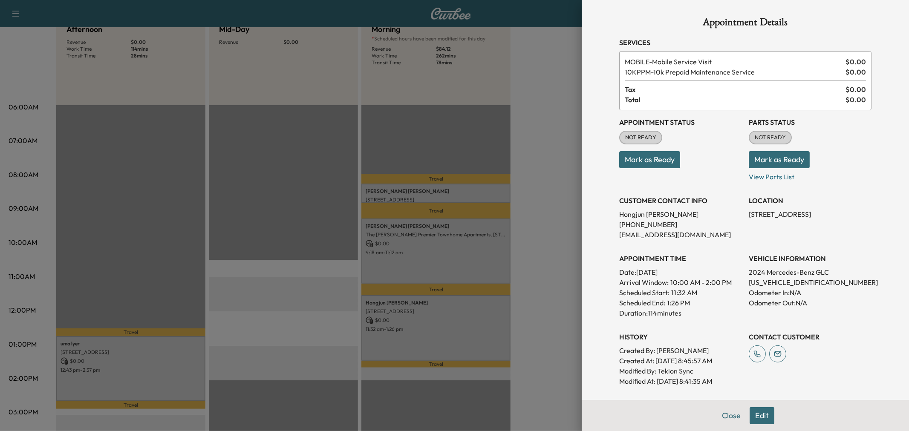
click at [479, 340] on div at bounding box center [454, 215] width 909 height 431
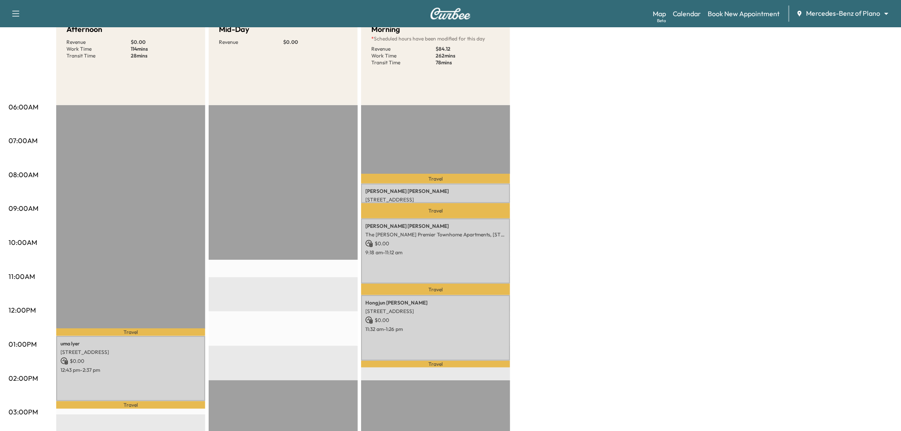
click at [574, 269] on div "Afternoon Revenue $ 0.00 Work Time 114 mins Transit Time 28 mins Travel uma lye…" at bounding box center [474, 336] width 837 height 639
click at [668, 184] on div "Afternoon Revenue $ 0.00 Work Time 114 mins Transit Time 28 mins Travel uma lye…" at bounding box center [474, 336] width 837 height 639
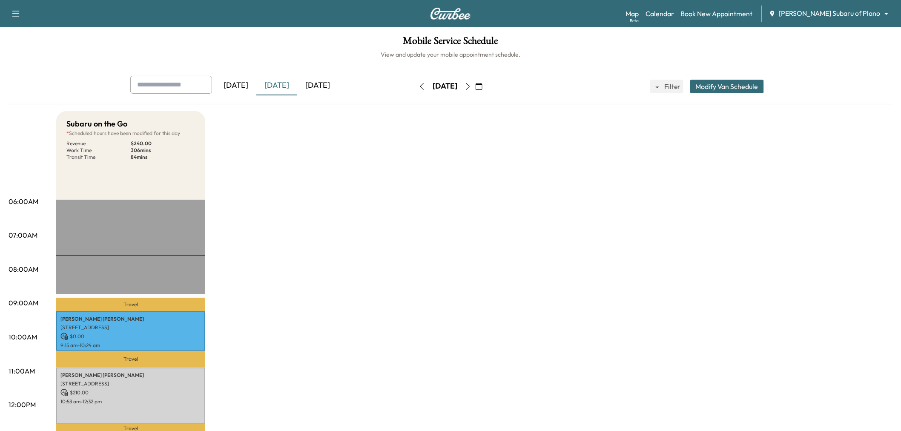
scroll to position [142, 0]
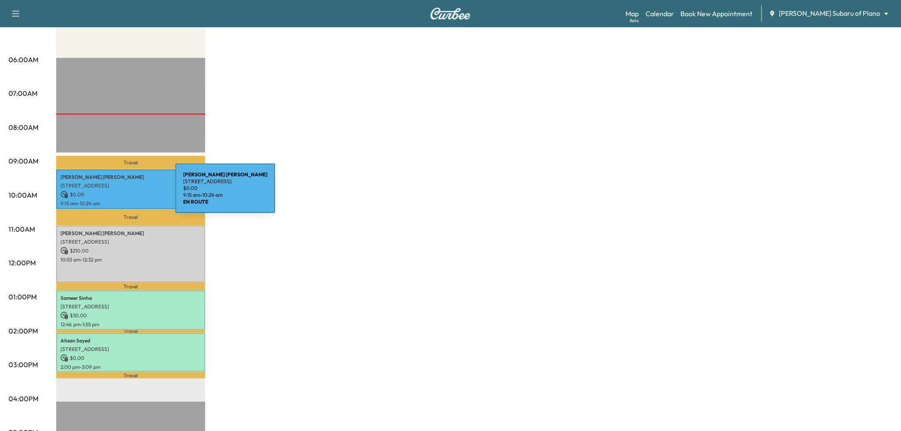
click at [112, 193] on p "$ 0.00" at bounding box center [130, 195] width 141 height 8
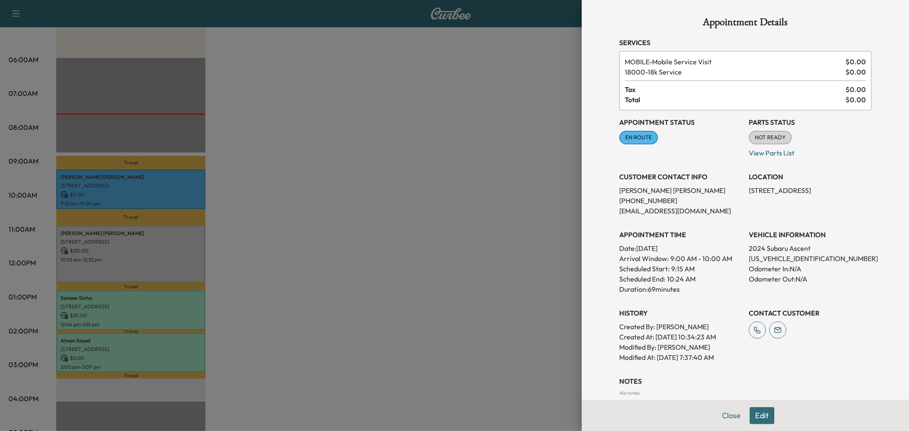
click at [144, 307] on div at bounding box center [454, 215] width 909 height 431
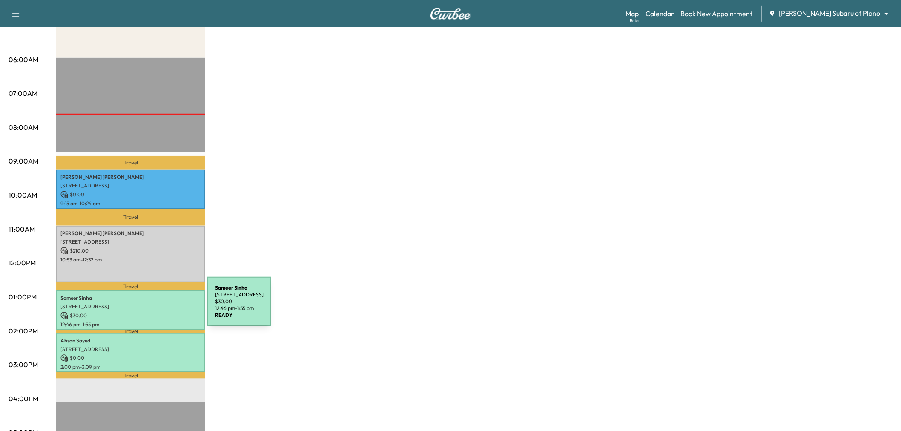
click at [144, 307] on div "[PERSON_NAME] [STREET_ADDRESS] $ 30.00 12:46 pm - 1:55 pm" at bounding box center [130, 311] width 149 height 40
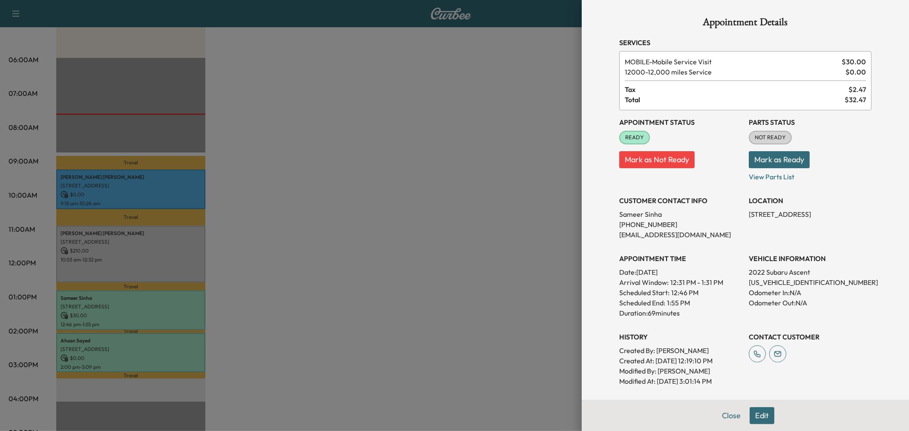
click at [138, 356] on div at bounding box center [454, 215] width 909 height 431
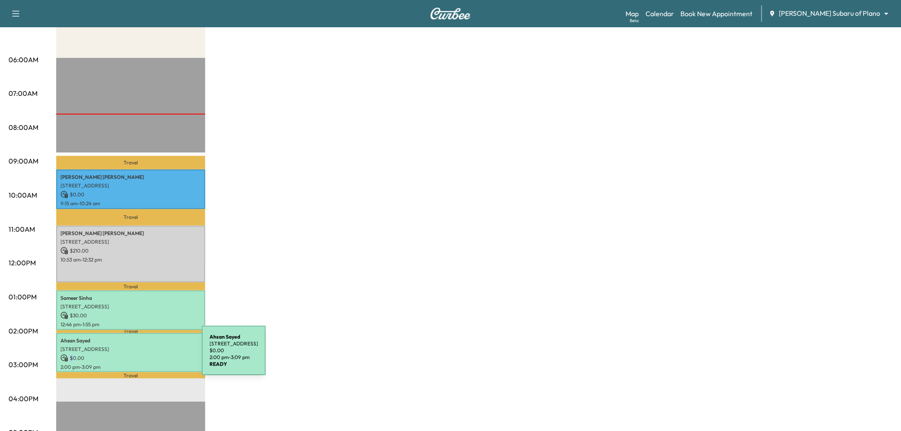
click at [138, 356] on p "$ 0.00" at bounding box center [130, 358] width 141 height 8
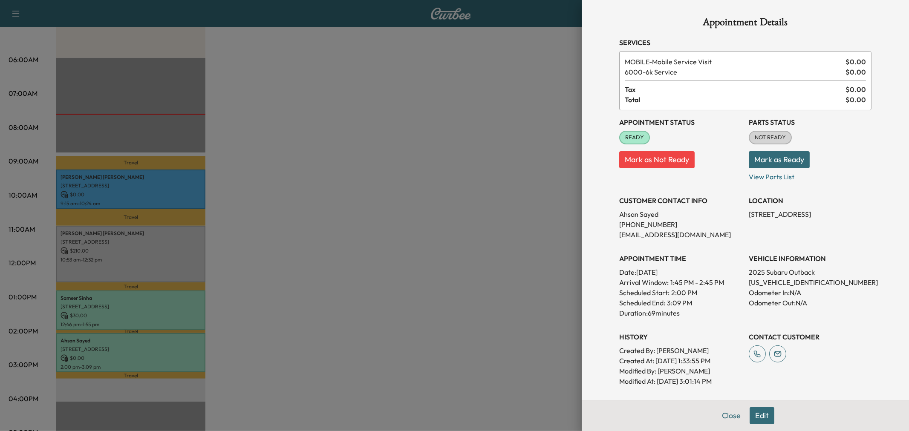
click at [164, 181] on div at bounding box center [454, 215] width 909 height 431
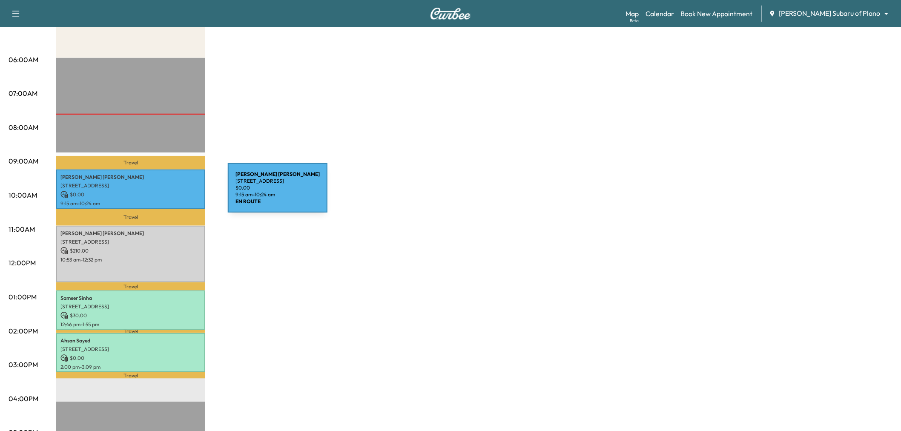
click at [164, 193] on p "$ 0.00" at bounding box center [130, 195] width 141 height 8
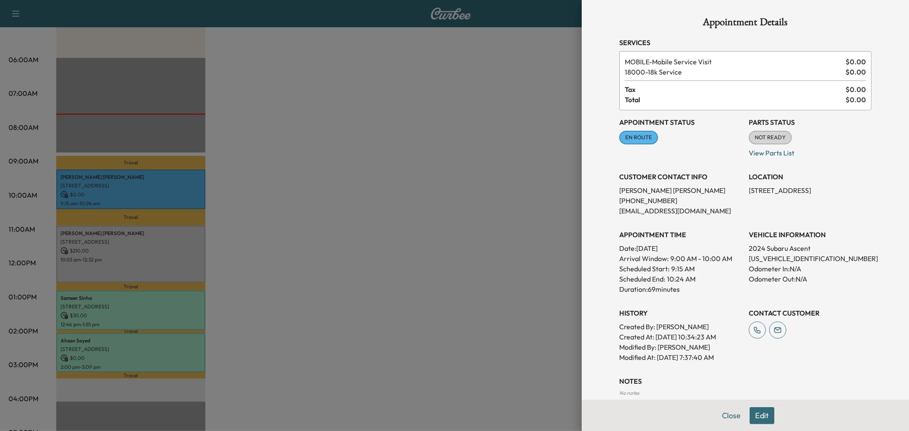
click at [150, 271] on div at bounding box center [454, 215] width 909 height 431
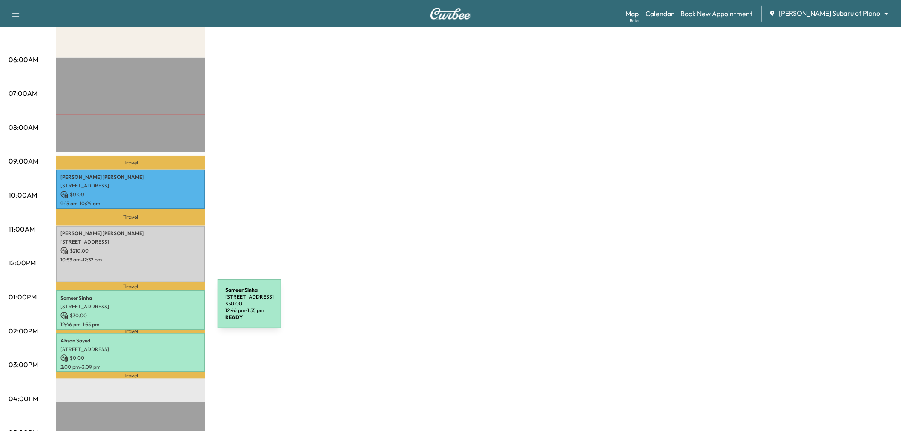
click at [154, 312] on p "$ 30.00" at bounding box center [130, 316] width 141 height 8
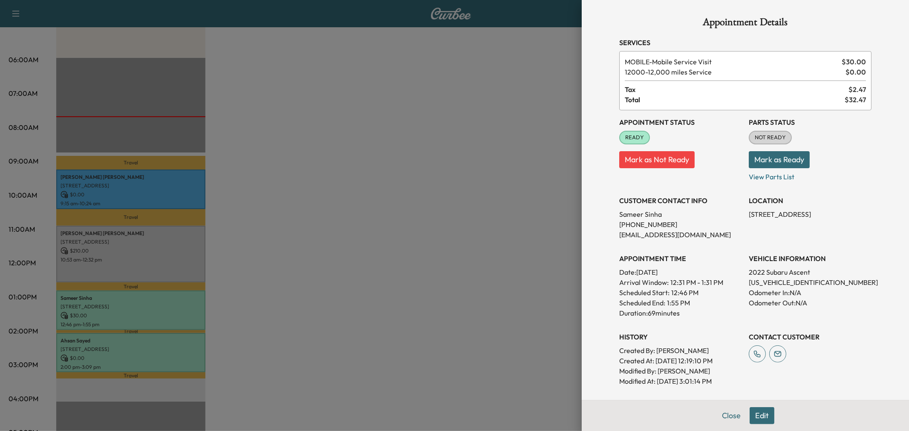
click at [388, 182] on div at bounding box center [454, 215] width 909 height 431
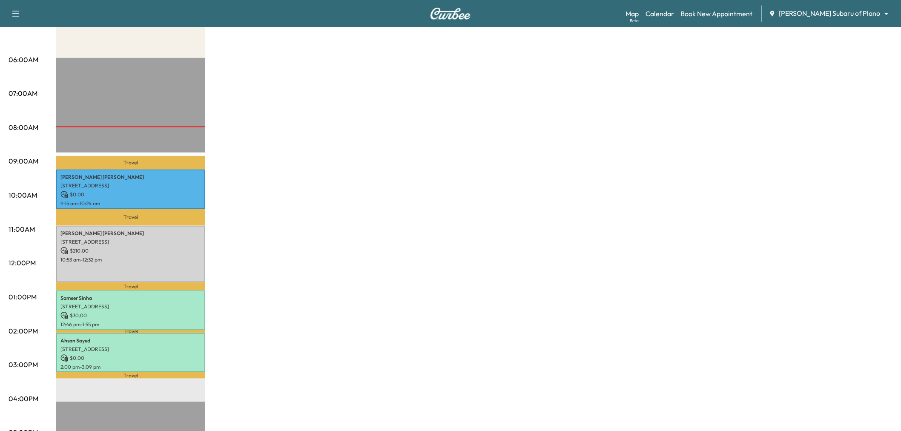
scroll to position [47, 0]
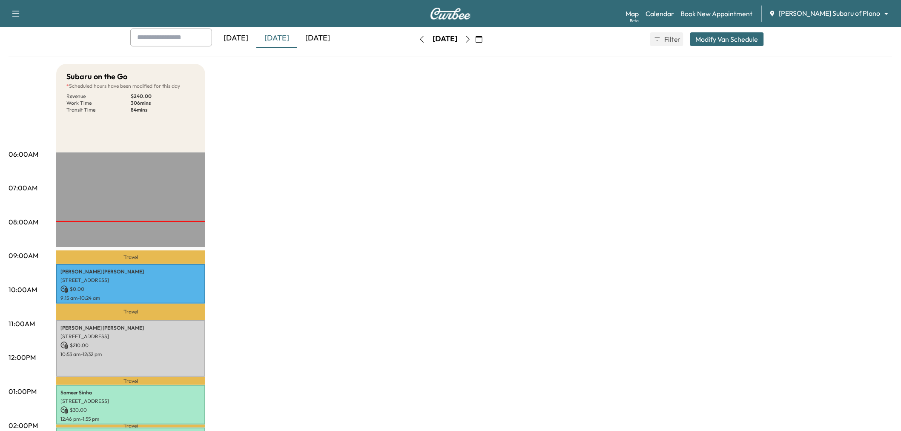
click at [318, 41] on div "[DATE]" at bounding box center [317, 39] width 41 height 20
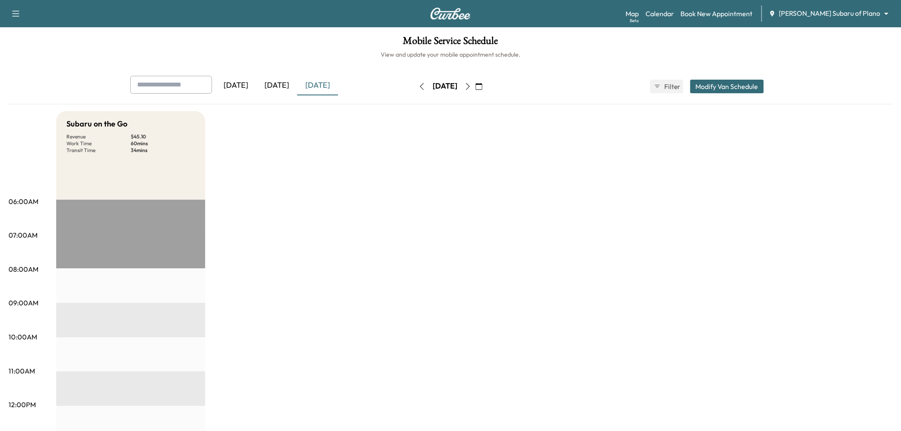
click at [288, 83] on div "[DATE]" at bounding box center [276, 86] width 41 height 20
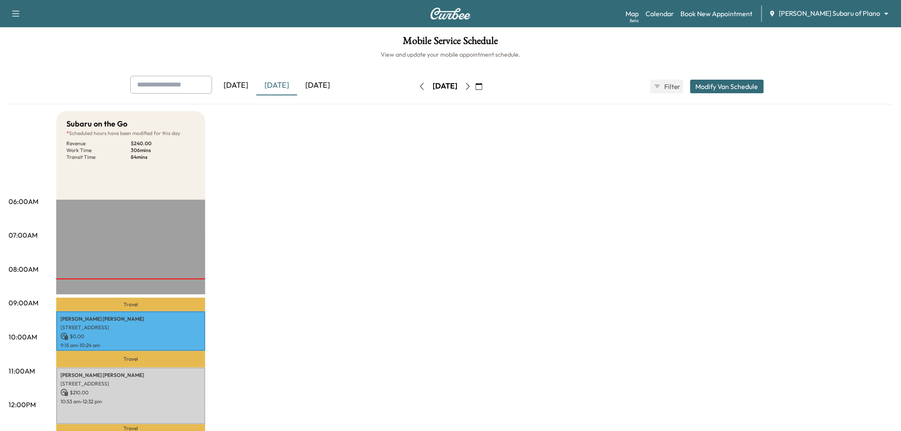
click at [280, 87] on div "[DATE]" at bounding box center [276, 86] width 41 height 20
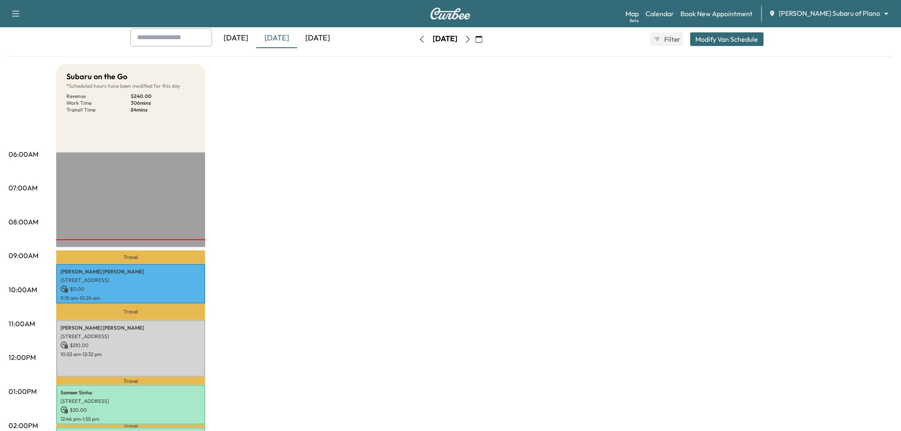
click at [317, 42] on div "[DATE]" at bounding box center [317, 39] width 41 height 20
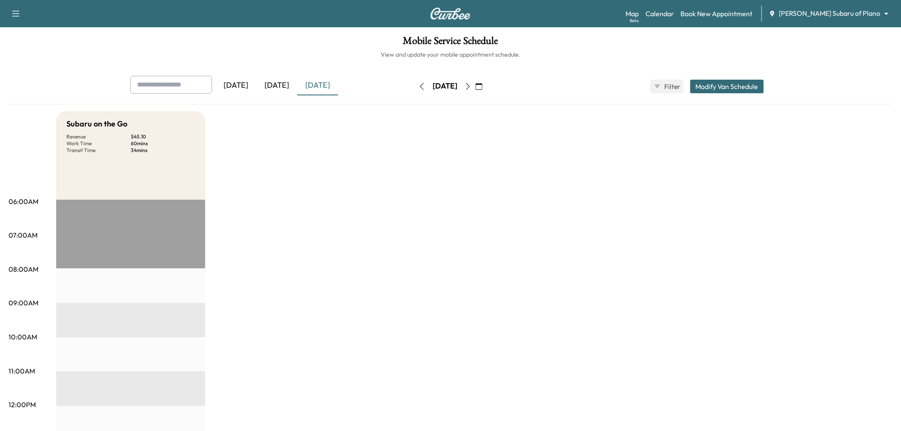
click at [738, 81] on button "Modify Van Schedule" at bounding box center [728, 87] width 74 height 14
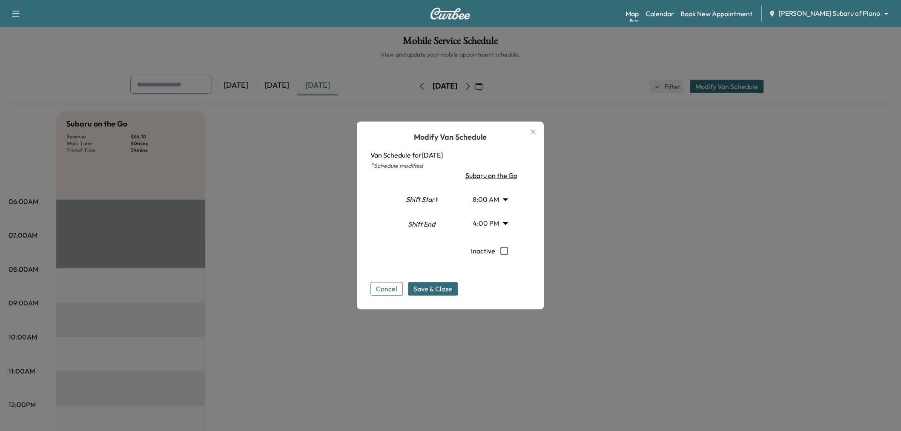
click at [492, 219] on body "Support Log Out Map Beta Calendar Book New Appointment [PERSON_NAME] Subaru of …" at bounding box center [450, 215] width 901 height 431
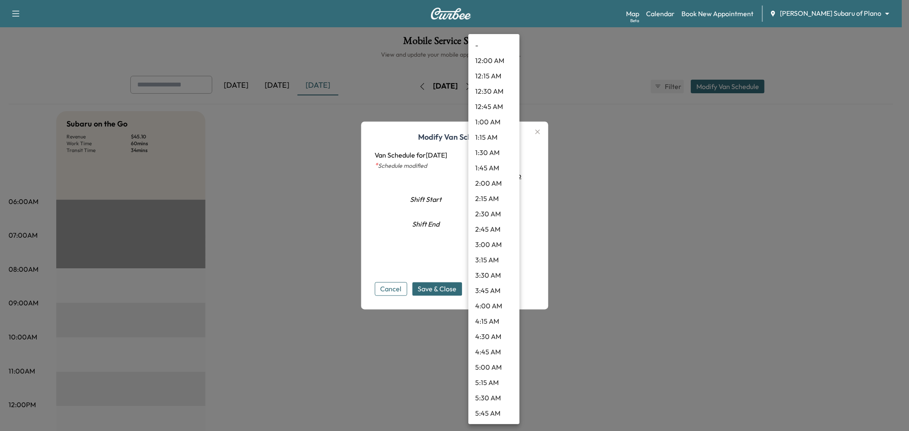
scroll to position [812, 0]
click at [452, 219] on div at bounding box center [454, 215] width 909 height 431
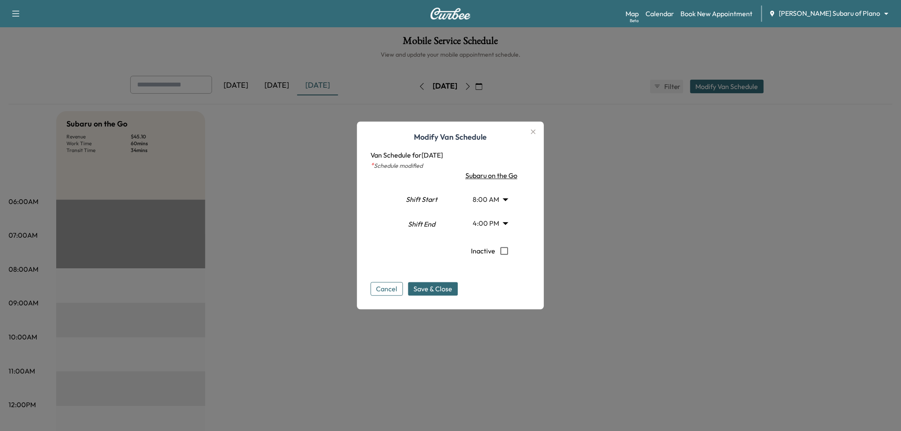
click at [489, 205] on body "Support Log Out Map Beta Calendar Book New Appointment [PERSON_NAME] Subaru of …" at bounding box center [450, 215] width 901 height 431
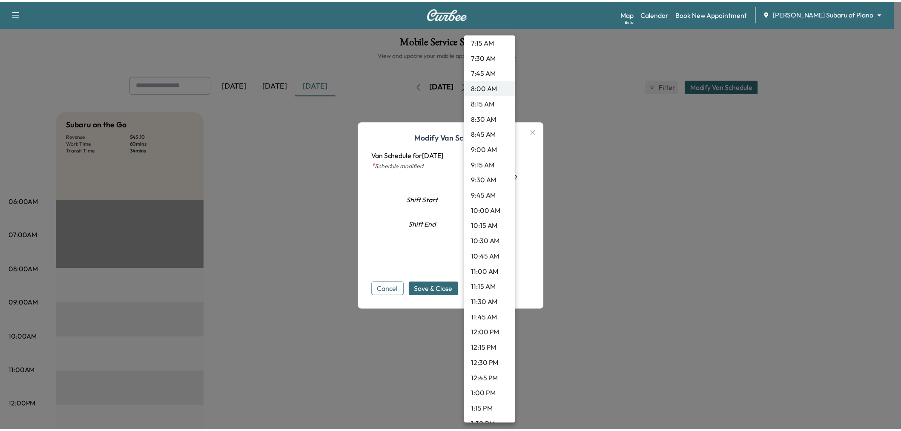
scroll to position [511, 0]
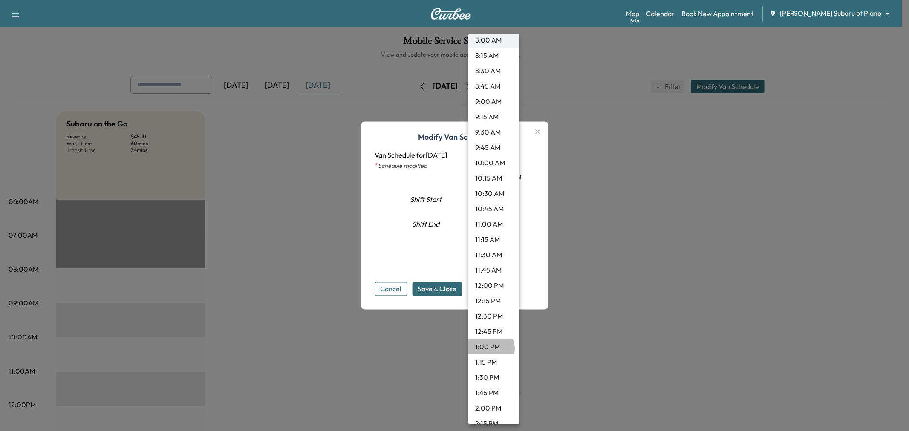
click at [490, 348] on li "1:00 PM" at bounding box center [493, 346] width 51 height 15
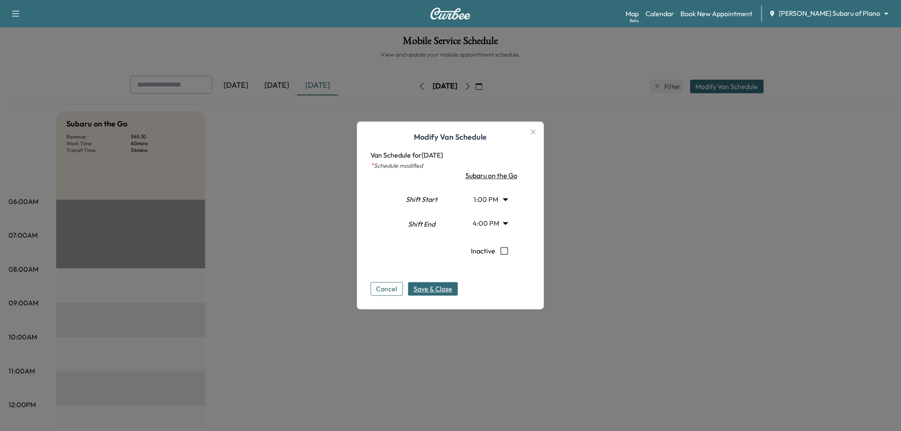
click at [439, 285] on span "Save & Close" at bounding box center [433, 289] width 39 height 10
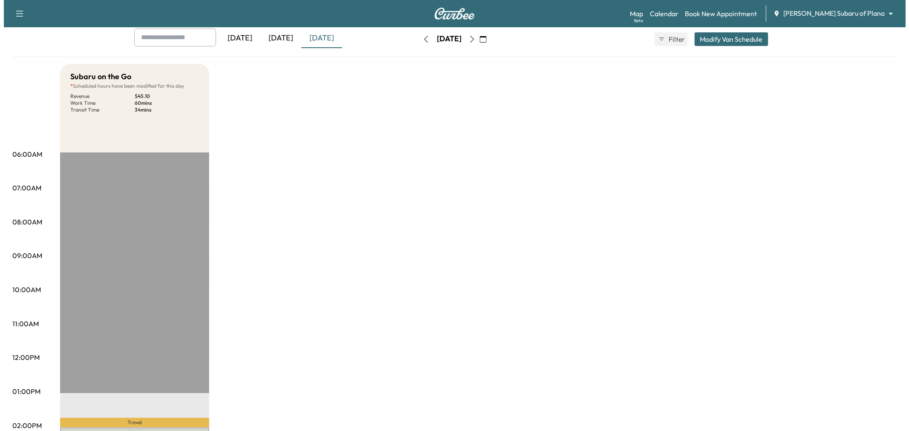
scroll to position [0, 0]
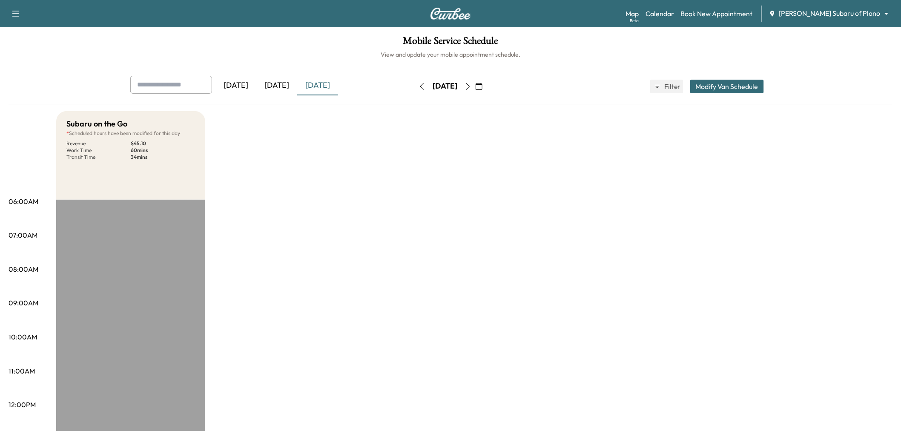
click at [725, 83] on button "Modify Van Schedule" at bounding box center [728, 87] width 74 height 14
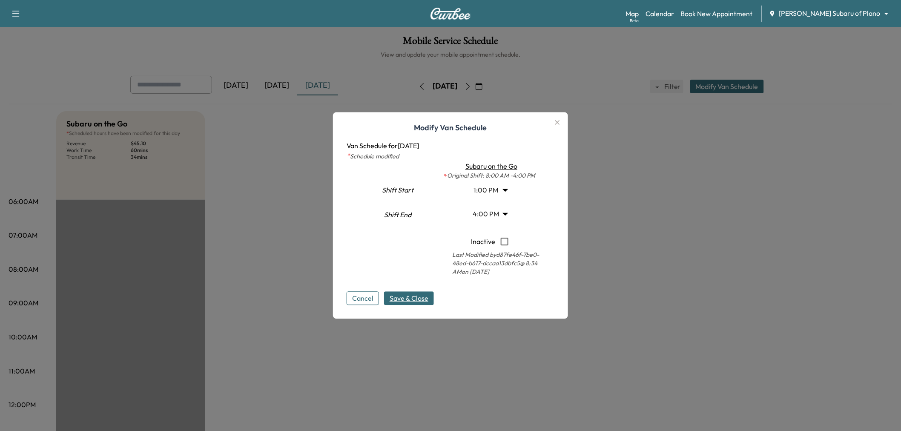
click at [493, 186] on body "Support Log Out Map Beta Calendar Book New Appointment [PERSON_NAME] Subaru of …" at bounding box center [450, 215] width 901 height 431
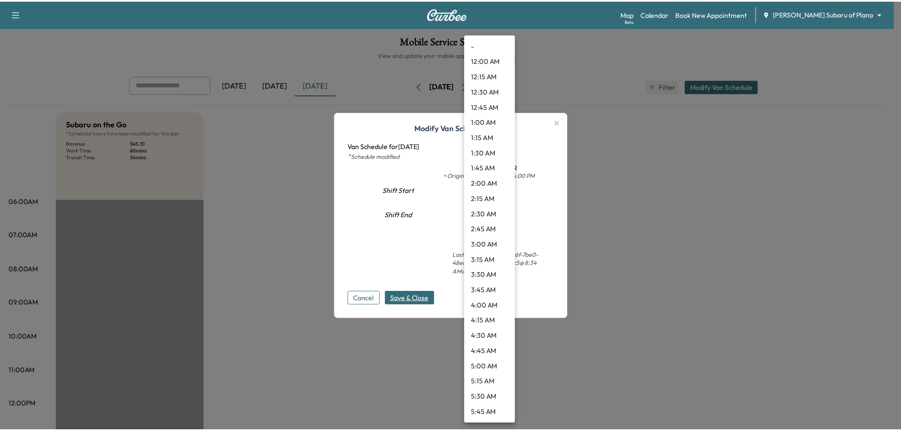
scroll to position [628, 0]
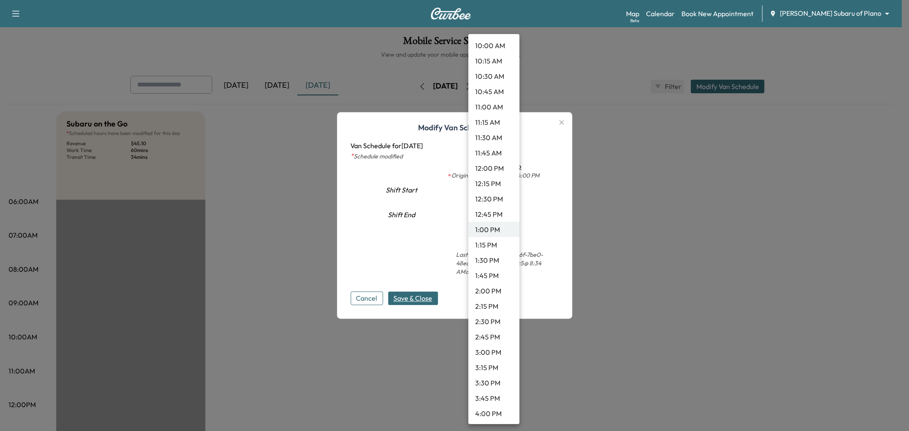
click at [492, 201] on li "12:30 PM" at bounding box center [493, 198] width 51 height 15
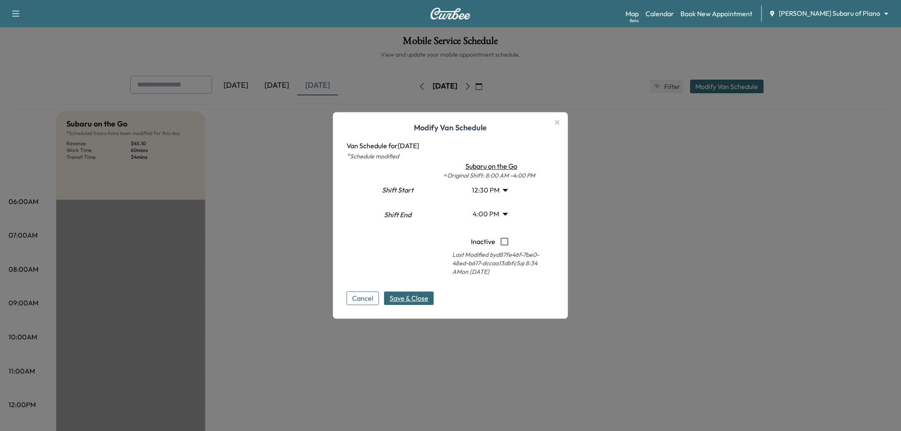
click at [415, 297] on span "Save & Close" at bounding box center [409, 299] width 39 height 10
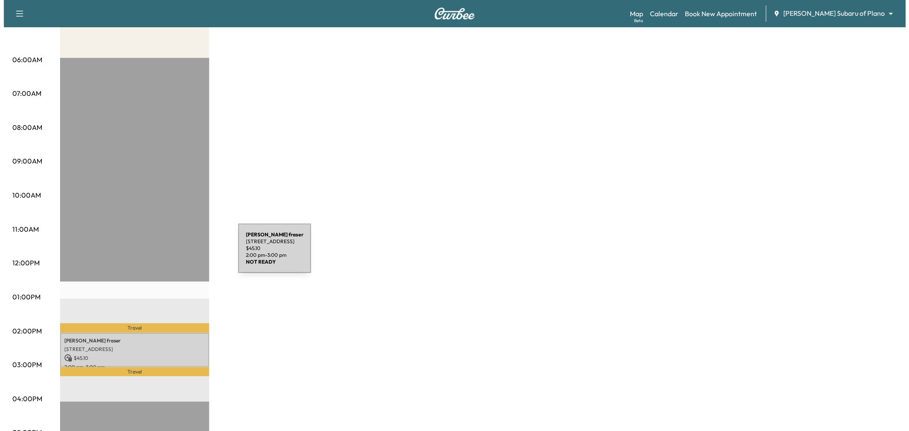
scroll to position [0, 0]
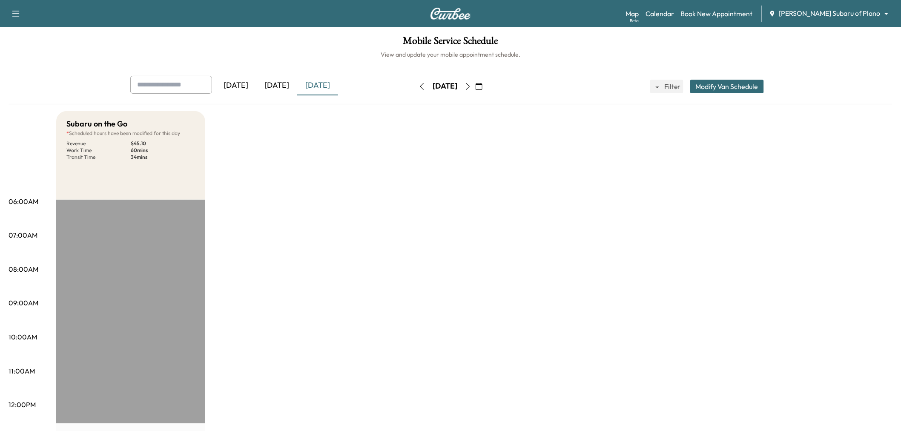
click at [703, 86] on button "Modify Van Schedule" at bounding box center [728, 87] width 74 height 14
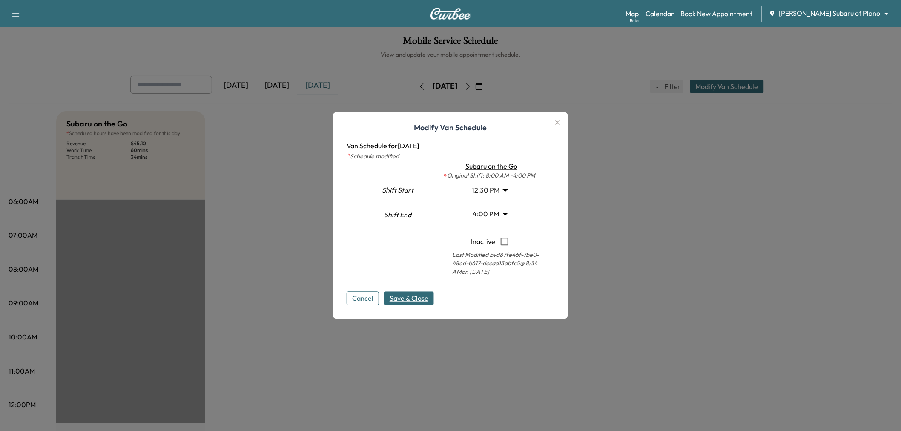
click at [502, 193] on body "Support Log Out Map Beta Calendar Book New Appointment [PERSON_NAME] Subaru of …" at bounding box center [450, 215] width 901 height 431
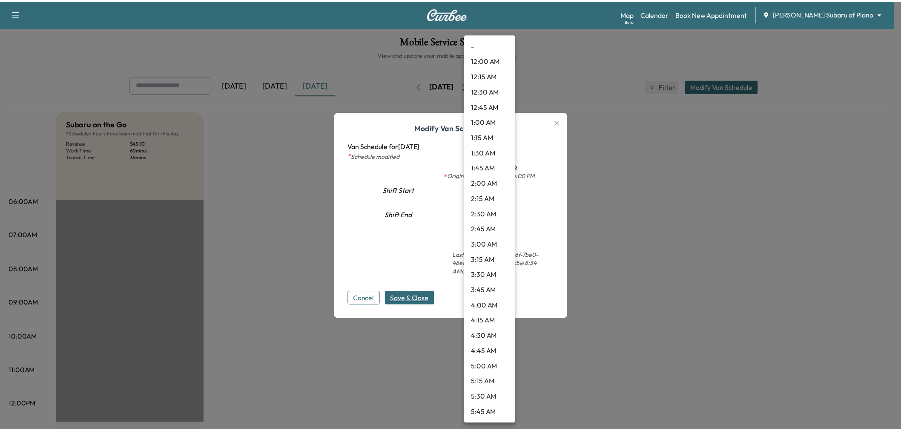
scroll to position [598, 0]
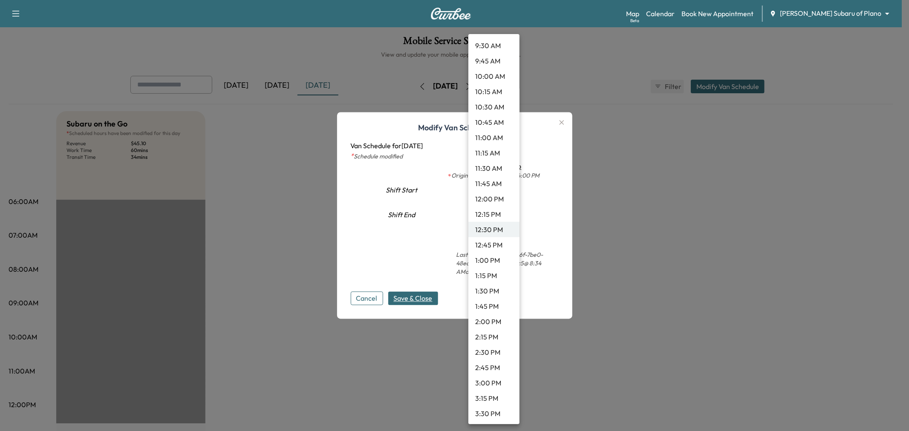
click at [491, 260] on li "1:00 PM" at bounding box center [493, 260] width 51 height 15
type input "**"
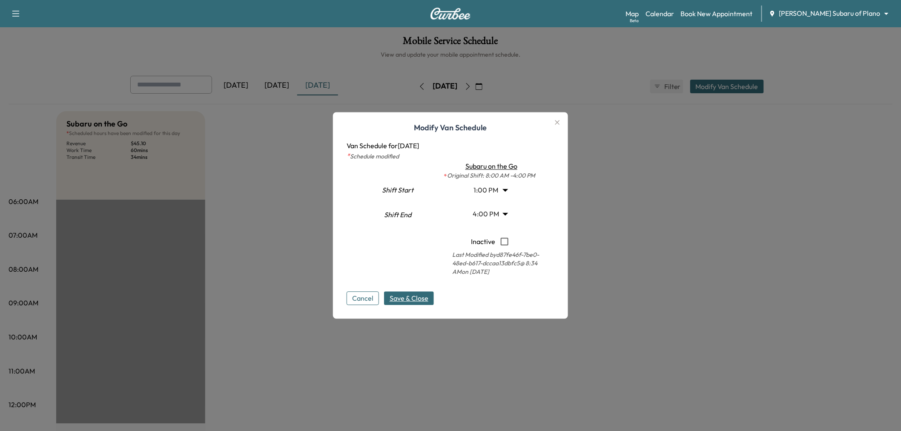
click at [412, 300] on span "Save & Close" at bounding box center [409, 299] width 39 height 10
click at [257, 229] on div at bounding box center [450, 215] width 901 height 431
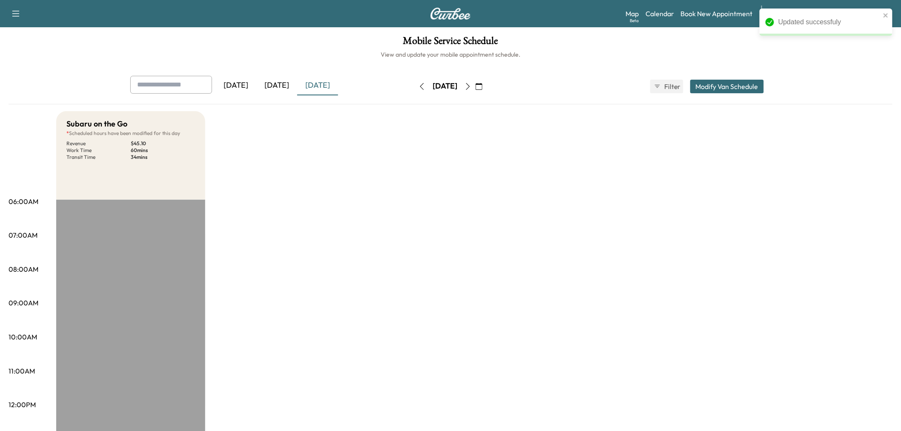
click at [470, 84] on icon "button" at bounding box center [468, 86] width 4 height 7
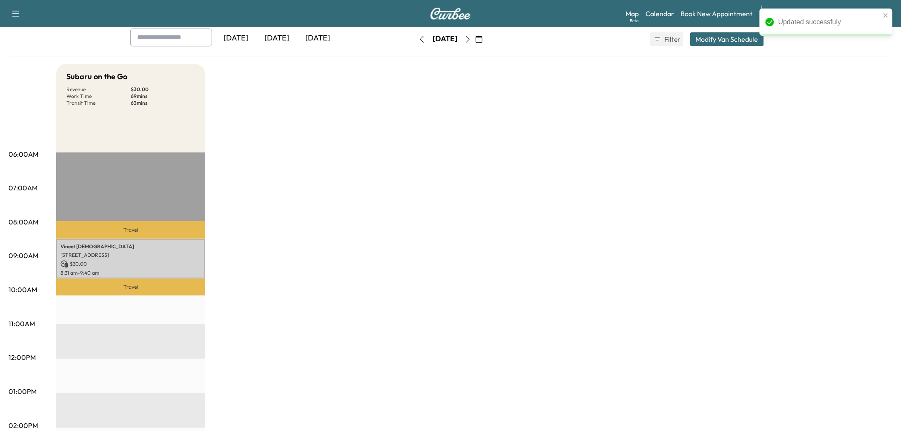
scroll to position [95, 0]
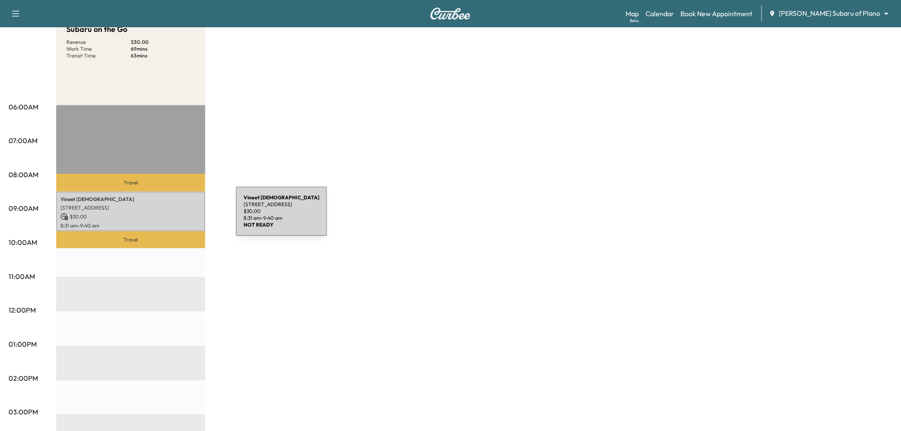
click at [172, 216] on p "$ 30.00" at bounding box center [130, 217] width 141 height 8
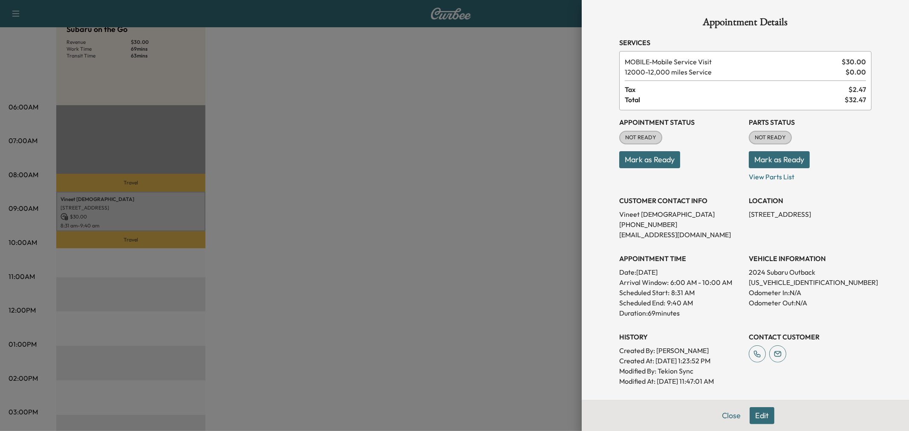
click at [416, 188] on div at bounding box center [454, 215] width 909 height 431
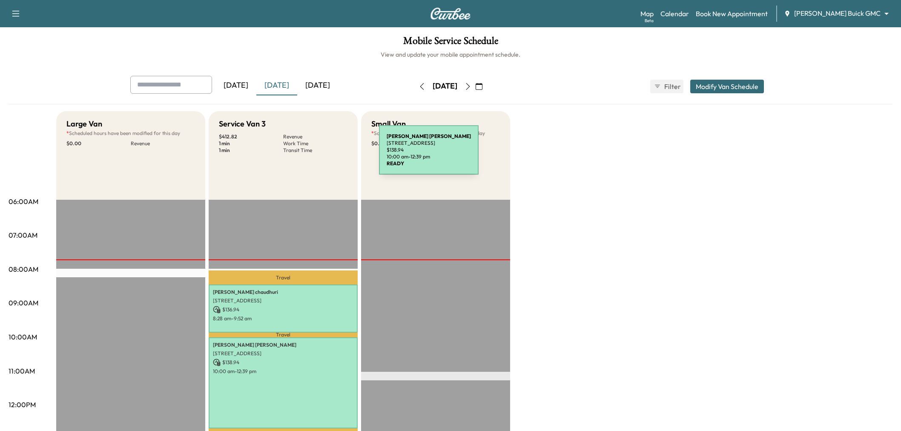
scroll to position [189, 0]
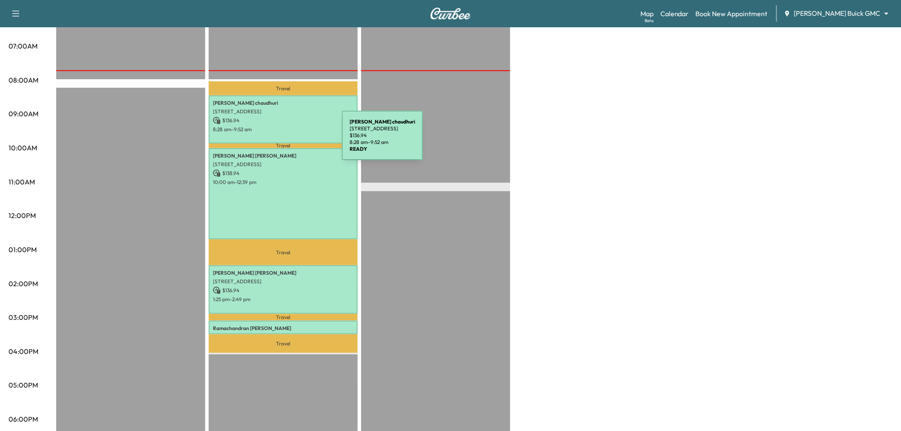
click at [282, 130] on p "8:28 am - 9:52 am" at bounding box center [283, 129] width 141 height 7
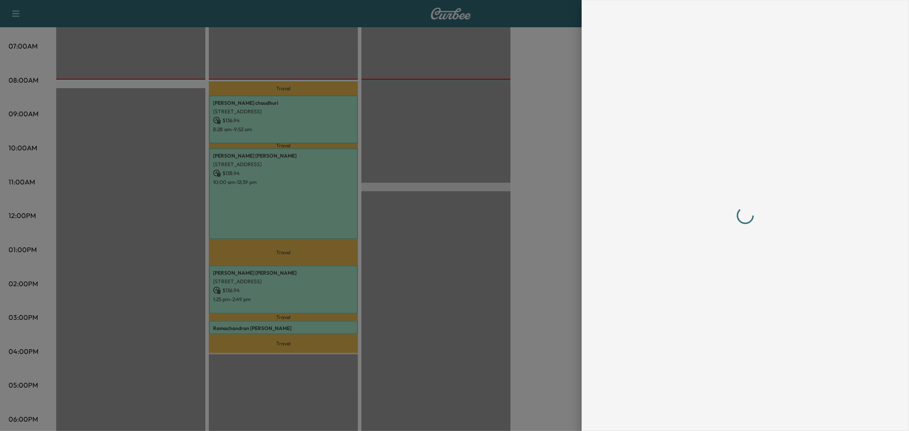
drag, startPoint x: 389, startPoint y: 100, endPoint x: 347, endPoint y: 211, distance: 118.4
click at [347, 211] on div at bounding box center [454, 215] width 909 height 431
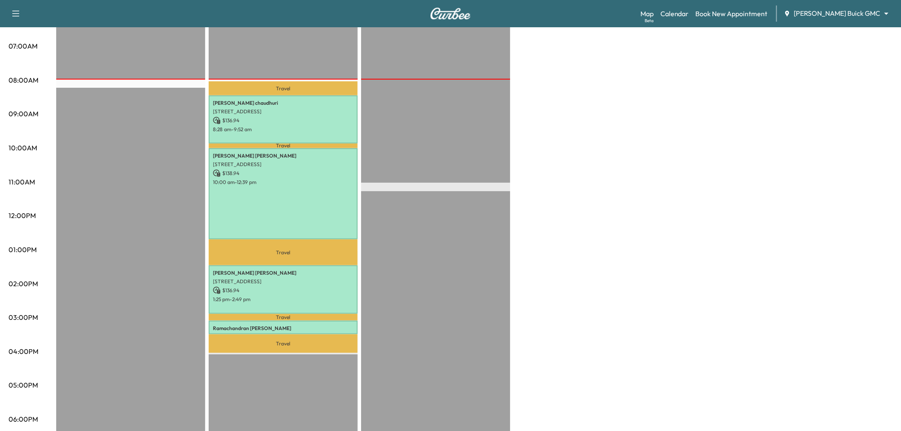
drag, startPoint x: 145, startPoint y: 222, endPoint x: 141, endPoint y: 223, distance: 4.4
click at [141, 223] on div "EST Start" at bounding box center [130, 286] width 149 height 550
click at [133, 181] on div "EST Start" at bounding box center [130, 286] width 149 height 550
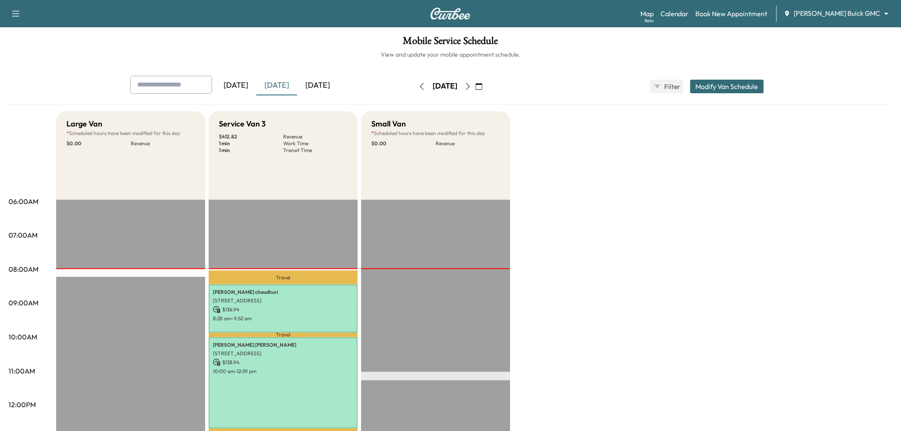
click at [334, 90] on div "[DATE]" at bounding box center [317, 86] width 41 height 20
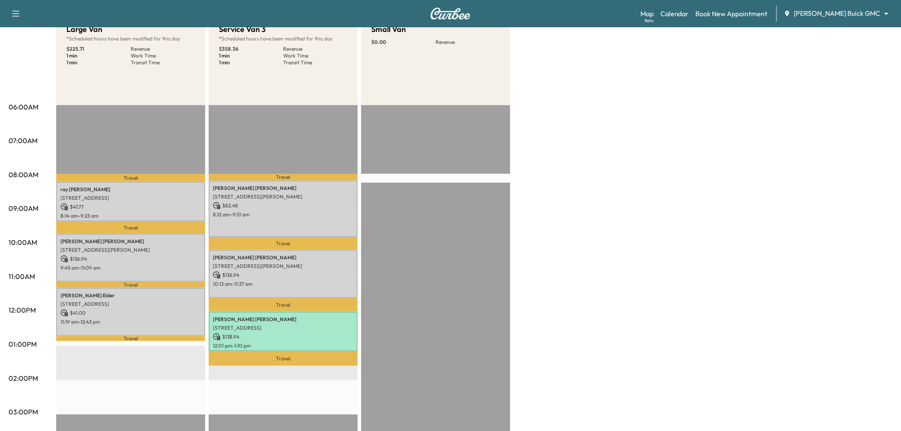
scroll to position [142, 0]
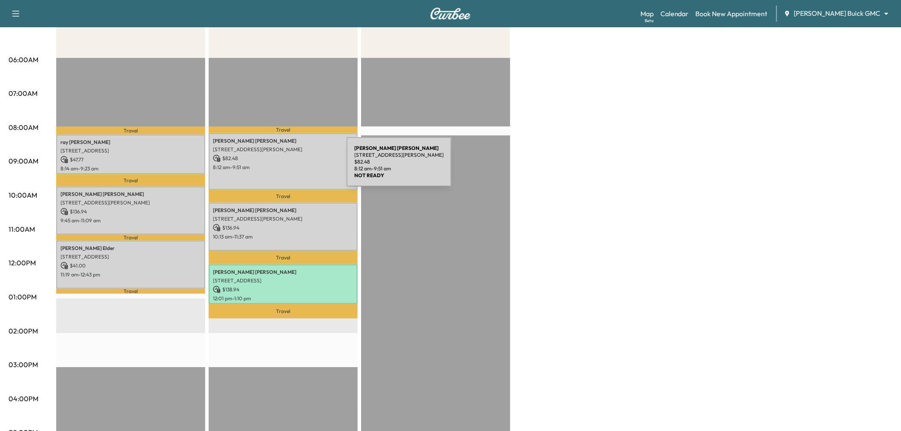
click at [283, 167] on p "8:12 am - 9:51 am" at bounding box center [283, 167] width 141 height 7
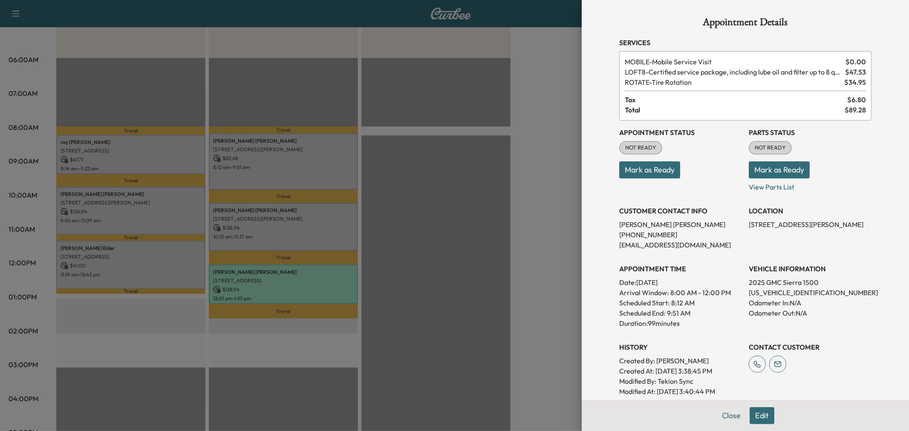
click at [274, 233] on div at bounding box center [454, 215] width 909 height 431
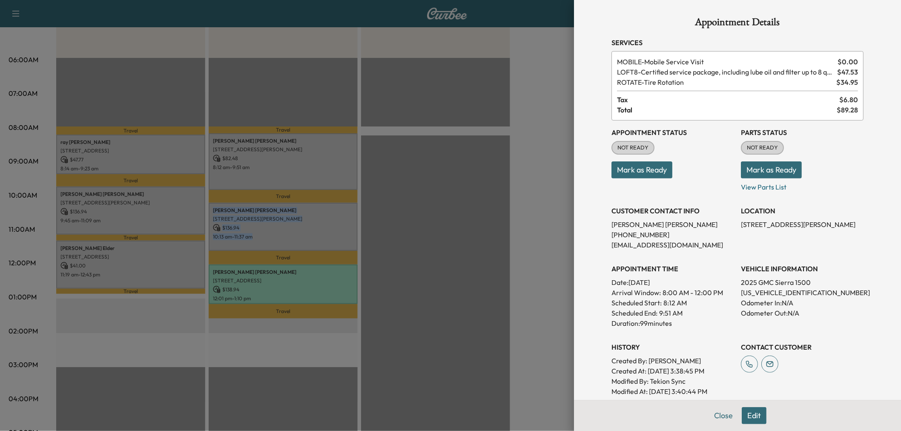
click at [274, 235] on p "10:13 am - 11:37 am" at bounding box center [283, 236] width 141 height 7
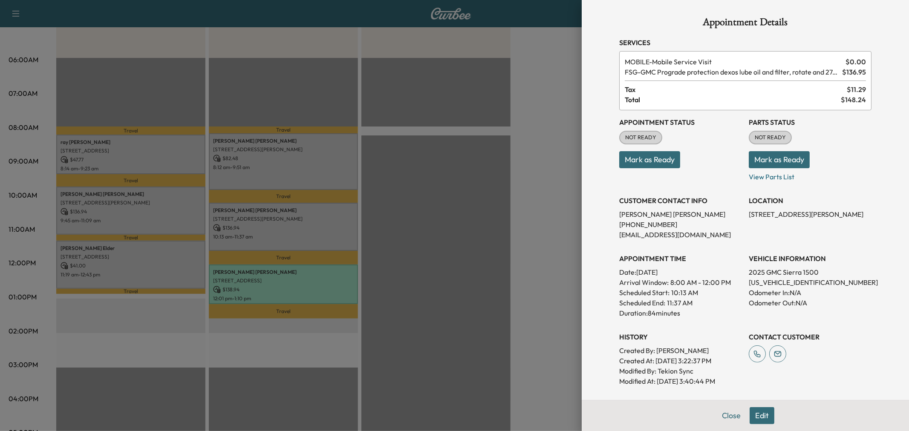
click at [274, 235] on div at bounding box center [454, 215] width 909 height 431
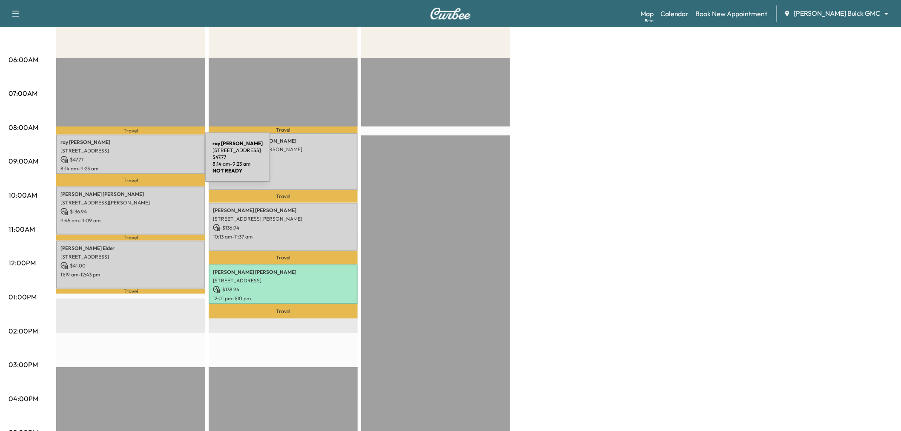
click at [141, 162] on div "ray garcia 2701 Dunwick Dr, Plano, TX 75023, USA $ 47.77 8:14 am - 9:23 am" at bounding box center [130, 155] width 149 height 40
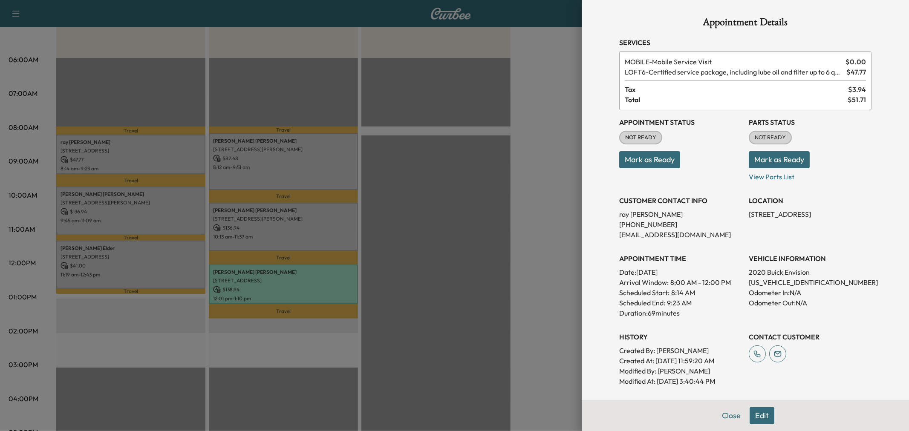
click at [141, 162] on div at bounding box center [454, 215] width 909 height 431
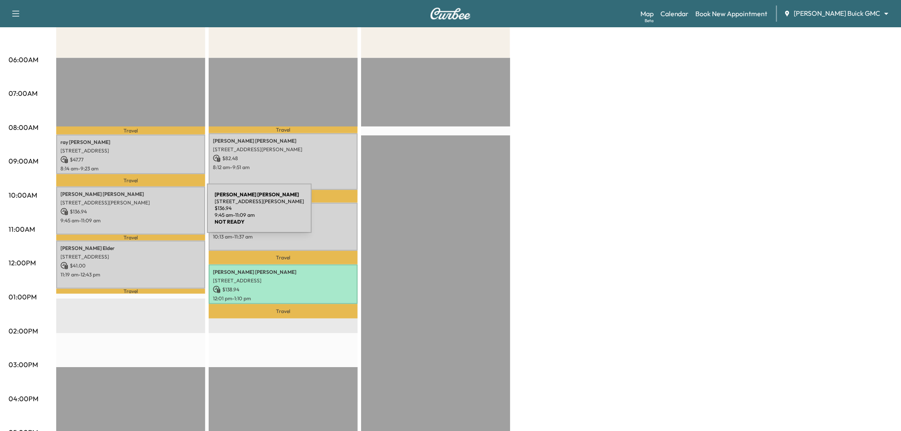
click at [143, 213] on p "$ 136.94" at bounding box center [130, 212] width 141 height 8
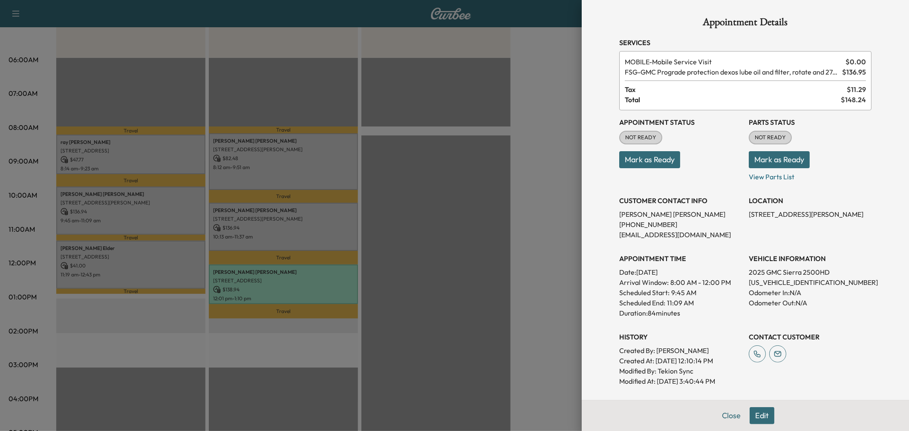
click at [143, 213] on div at bounding box center [454, 215] width 909 height 431
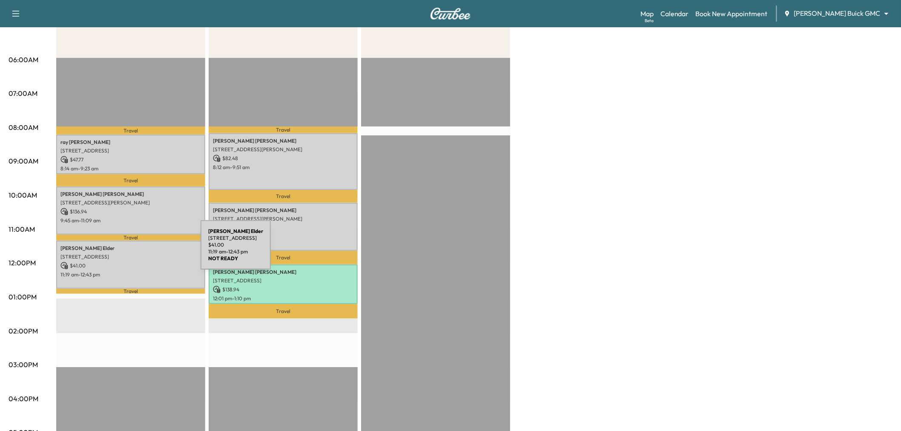
click at [137, 258] on div "Clayton Elder 6400 Stonebrook Pkwy, Frisco, TX 75034, USA $ 41.00 11:19 am - 12…" at bounding box center [130, 265] width 149 height 48
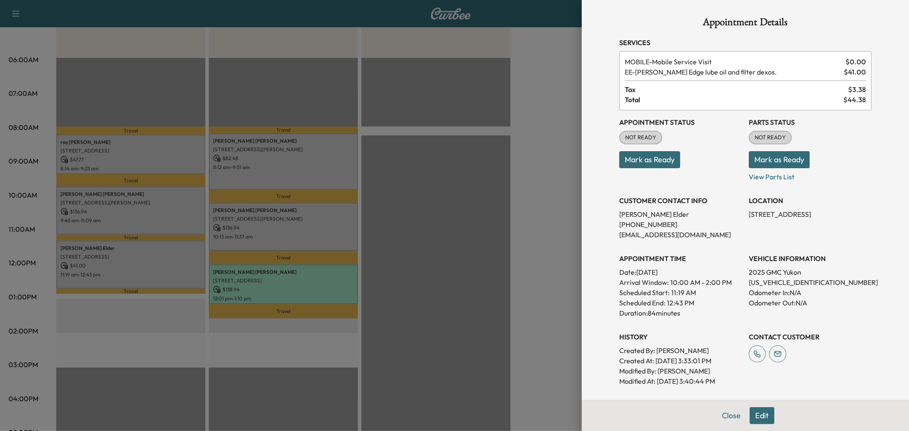
click at [137, 258] on div at bounding box center [454, 215] width 909 height 431
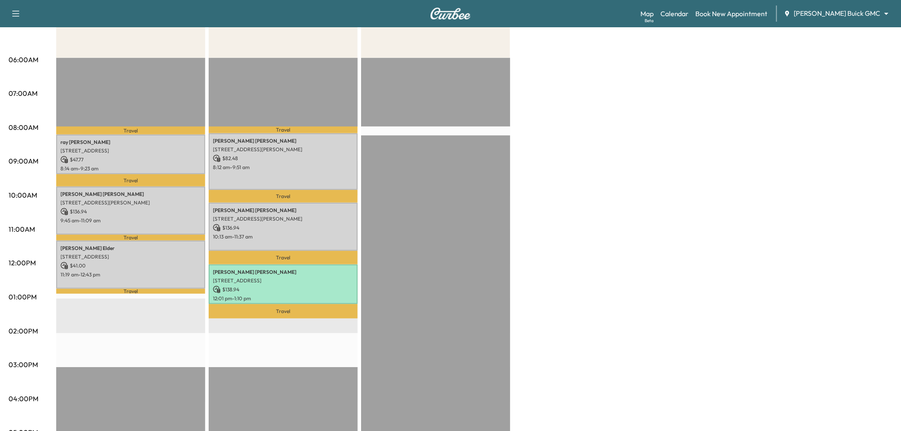
scroll to position [0, 0]
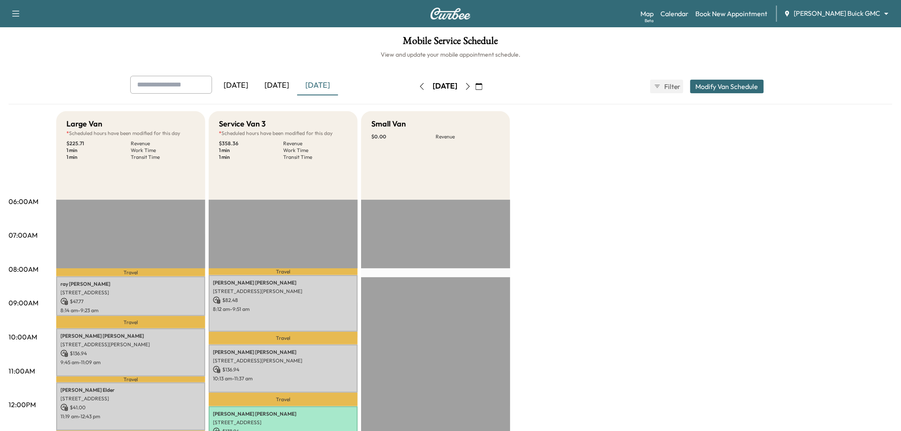
click at [472, 84] on icon "button" at bounding box center [468, 86] width 7 height 7
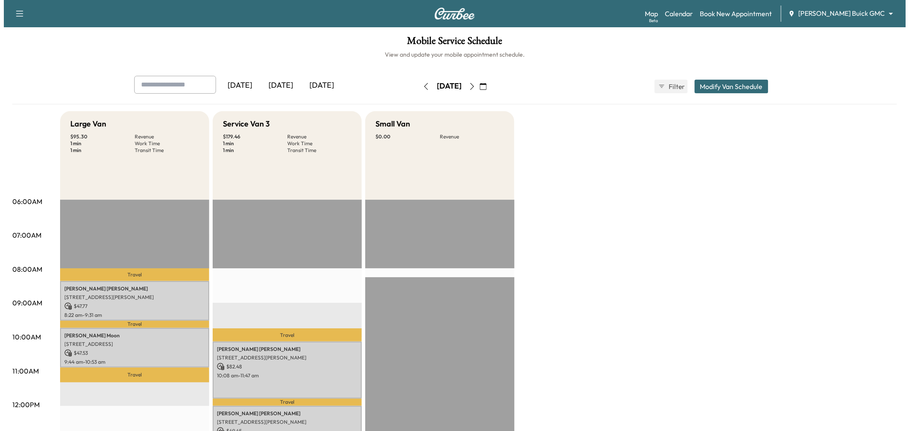
scroll to position [142, 0]
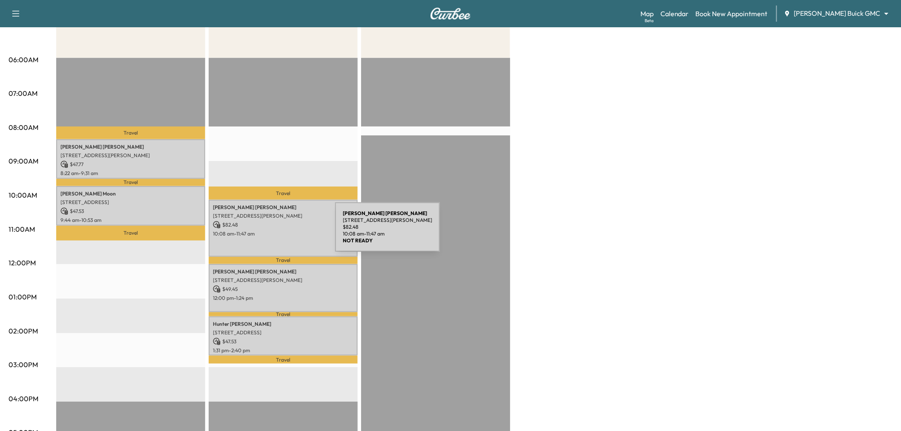
click at [271, 232] on p "10:08 am - 11:47 am" at bounding box center [283, 233] width 141 height 7
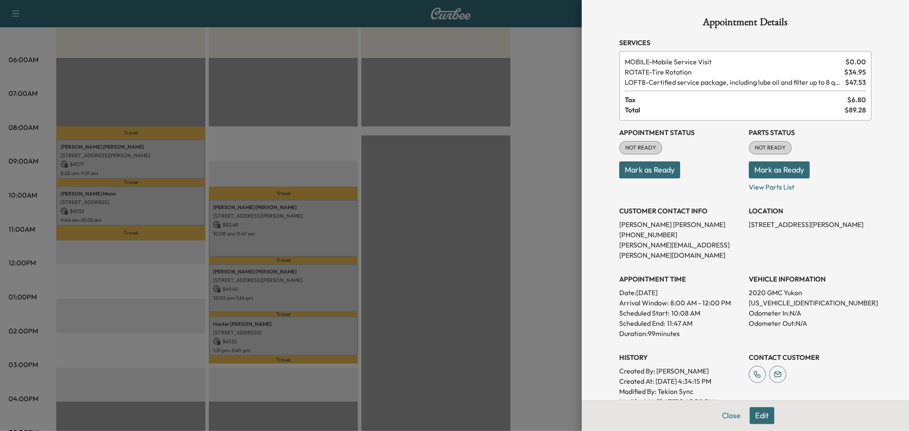
scroll to position [95, 0]
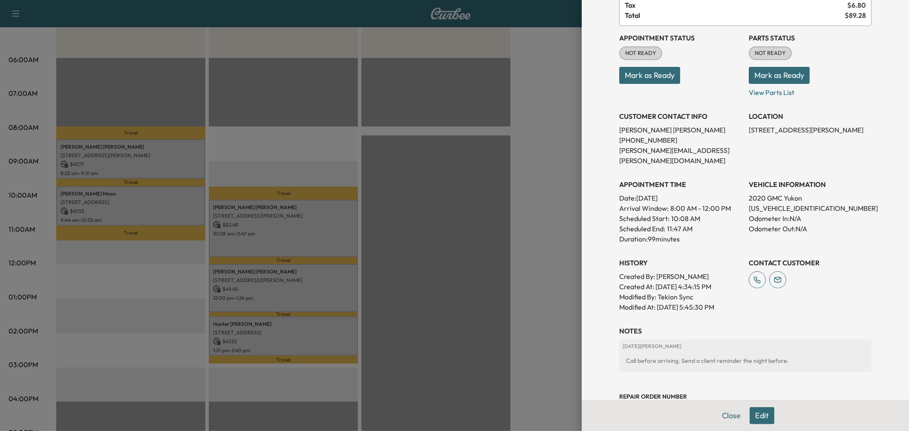
click at [328, 298] on div at bounding box center [454, 215] width 909 height 431
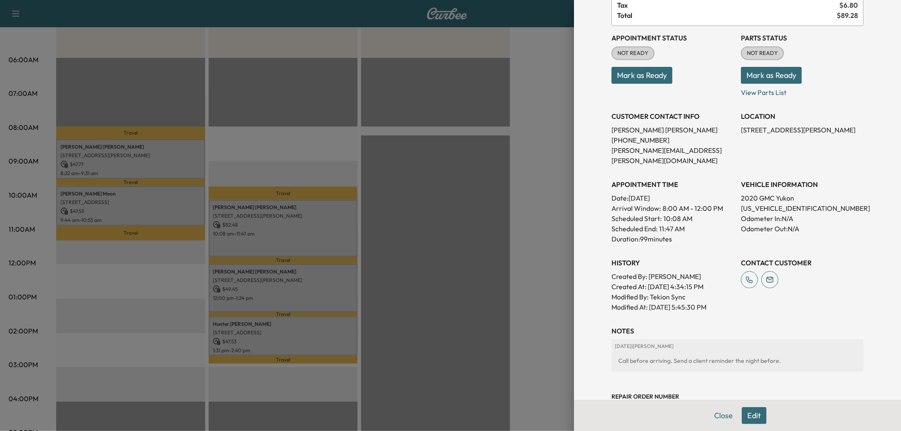
click at [328, 298] on p "12:00 pm - 1:24 pm" at bounding box center [283, 298] width 141 height 7
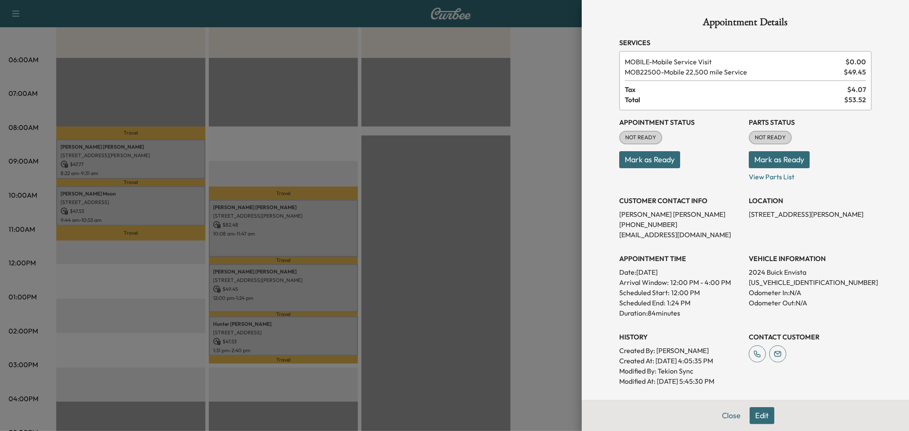
click at [328, 298] on div at bounding box center [454, 215] width 909 height 431
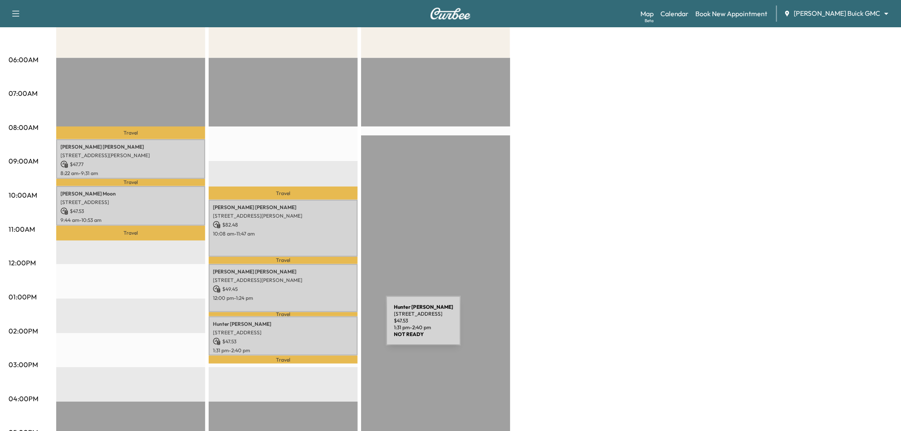
click at [322, 329] on p "7235 Sanctuary Dr, Frisco, TX 75033, USA" at bounding box center [283, 332] width 141 height 7
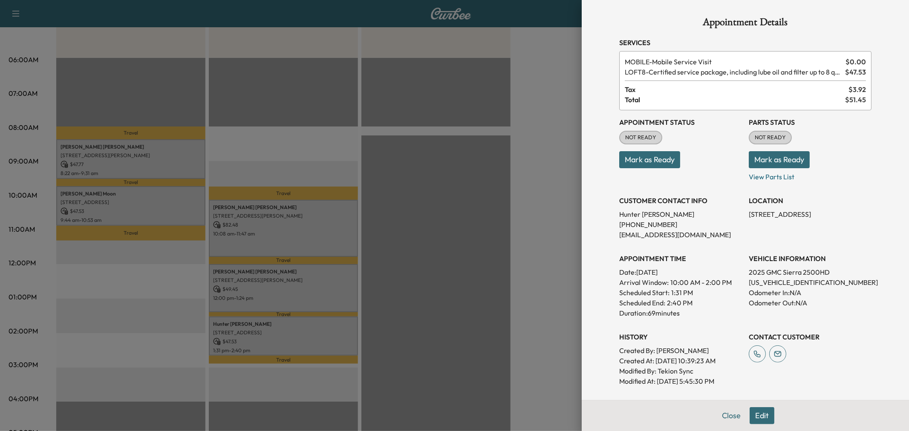
click at [322, 326] on div at bounding box center [454, 215] width 909 height 431
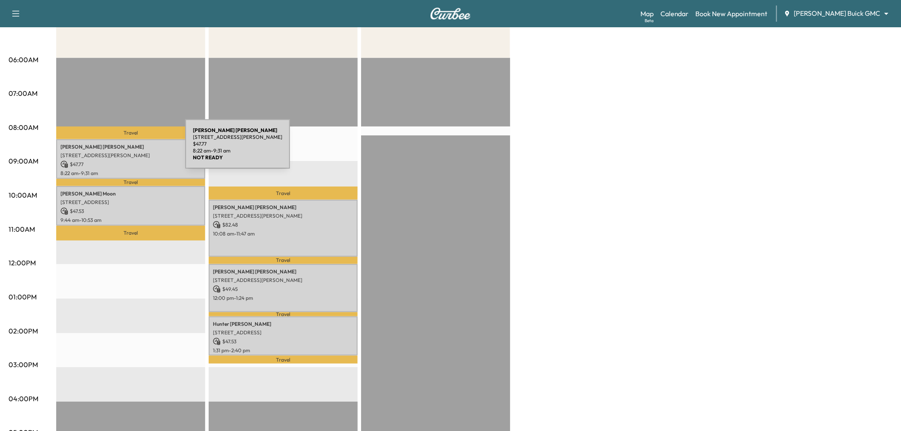
click at [121, 145] on p "Elizana Lopez" at bounding box center [130, 147] width 141 height 7
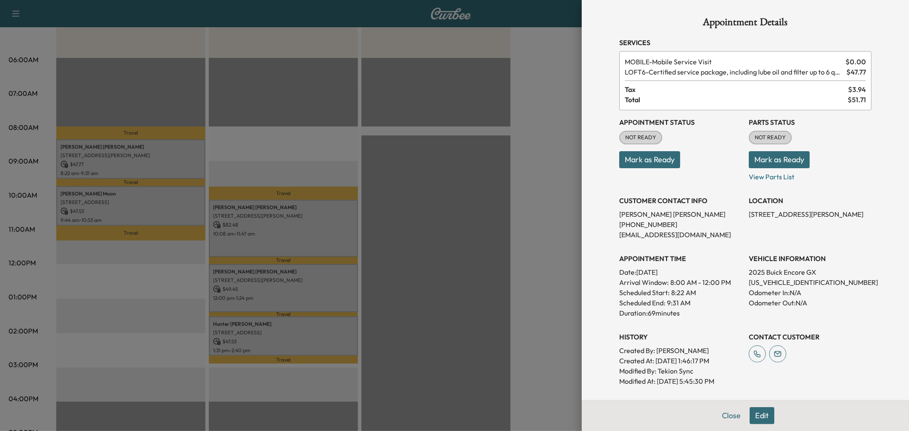
click at [120, 152] on div at bounding box center [454, 215] width 909 height 431
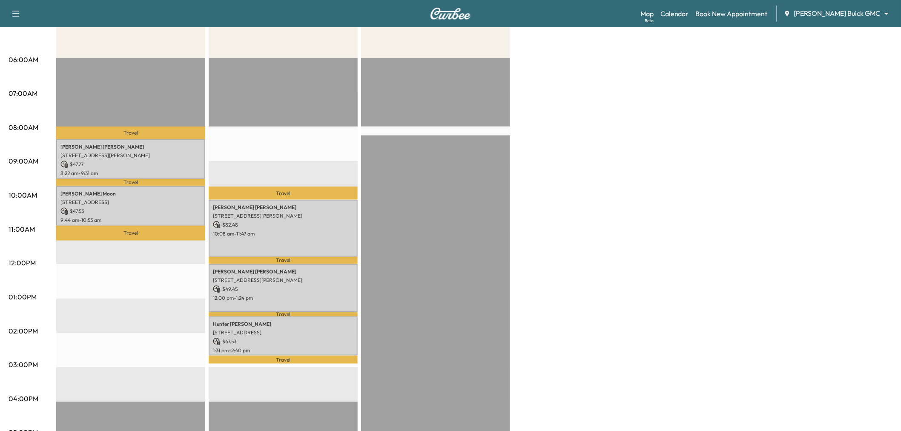
click at [129, 203] on p "8749 Southwestern Blvd, Dallas, TX 75206, USA" at bounding box center [130, 202] width 141 height 7
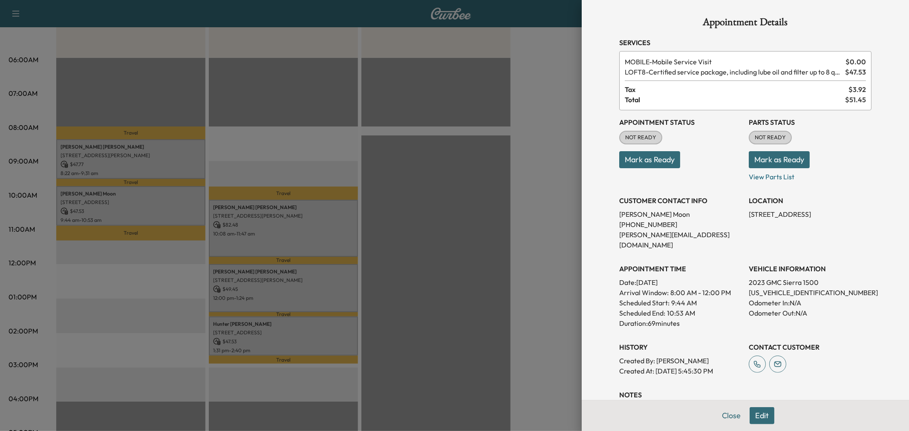
click at [129, 203] on div at bounding box center [454, 215] width 909 height 431
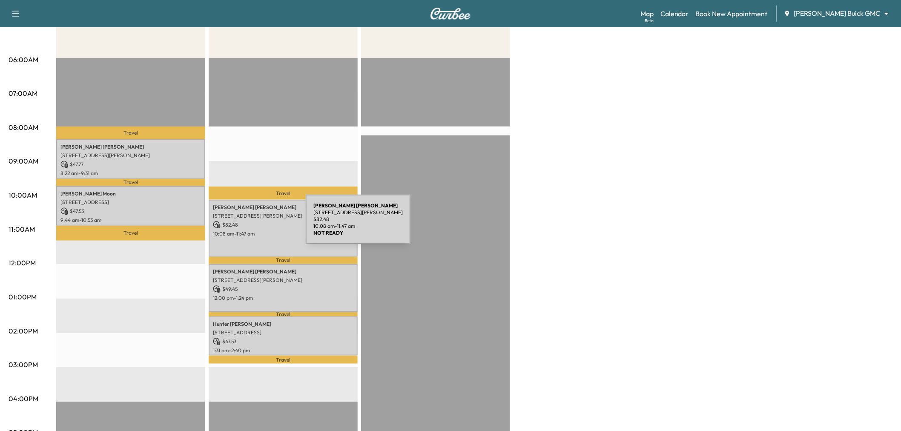
click at [264, 224] on p "$ 82.48" at bounding box center [283, 225] width 141 height 8
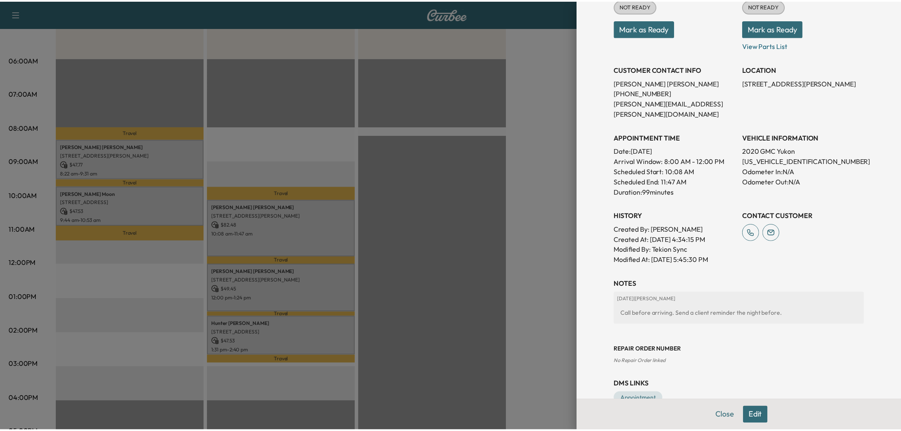
scroll to position [0, 0]
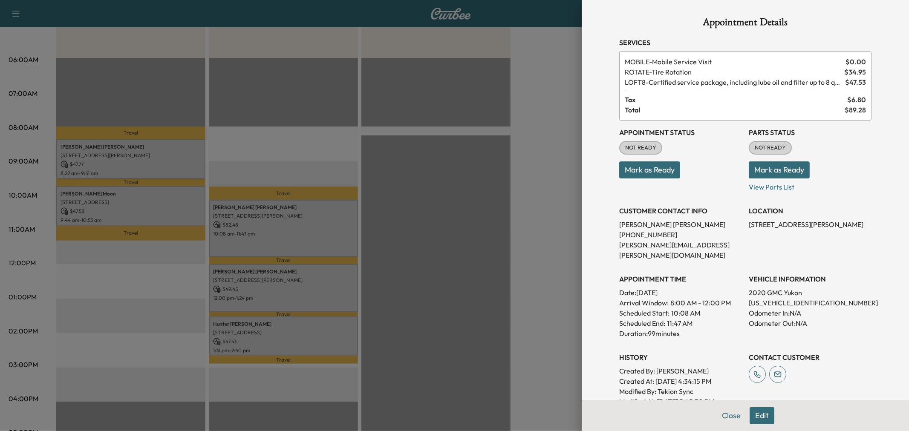
click at [754, 413] on button "Edit" at bounding box center [761, 415] width 25 height 17
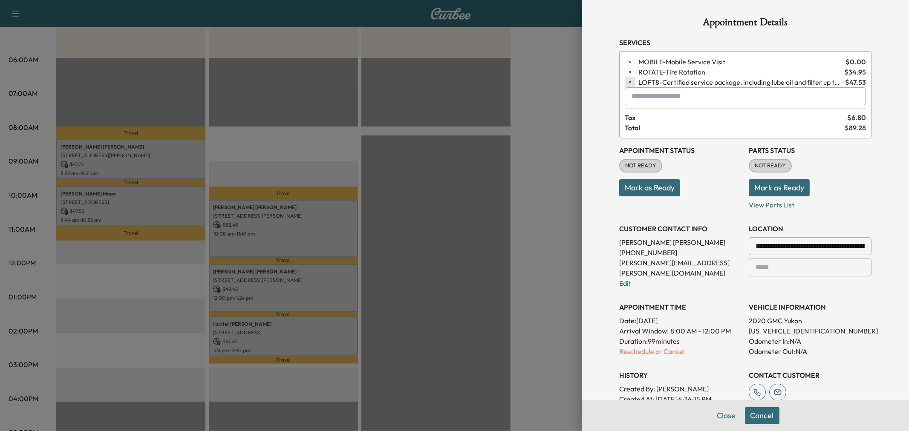
click at [625, 71] on button "button" at bounding box center [630, 72] width 10 height 10
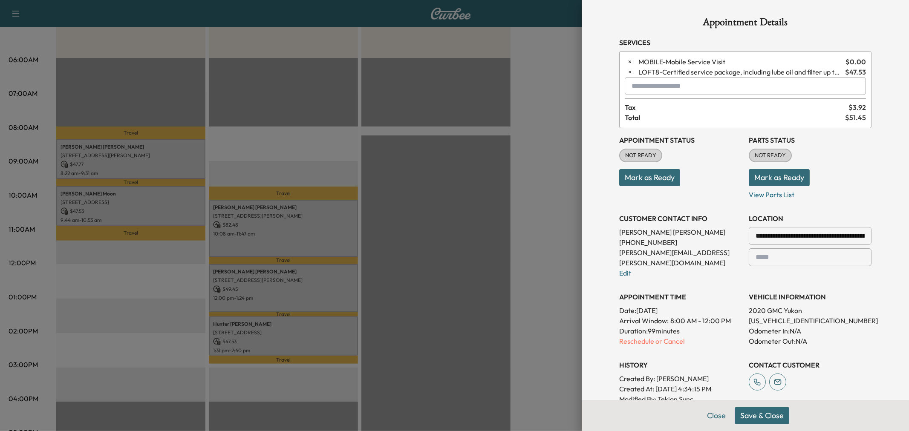
click at [761, 413] on button "Save & Close" at bounding box center [761, 415] width 55 height 17
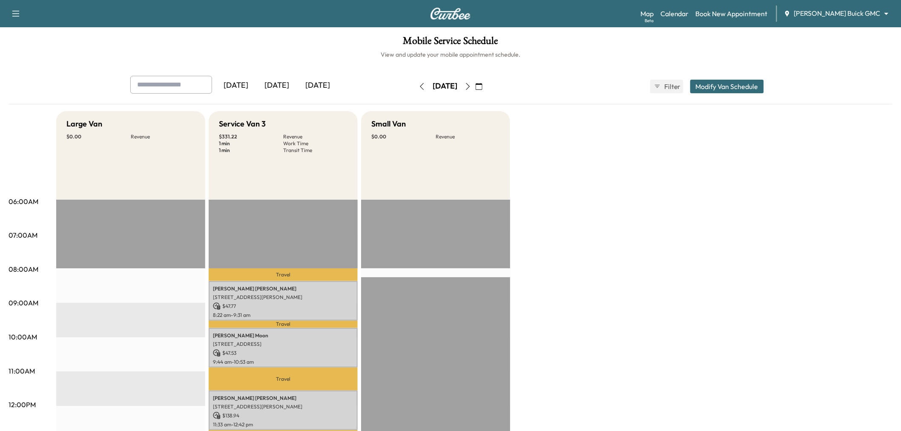
click at [320, 87] on div "[DATE]" at bounding box center [317, 86] width 41 height 20
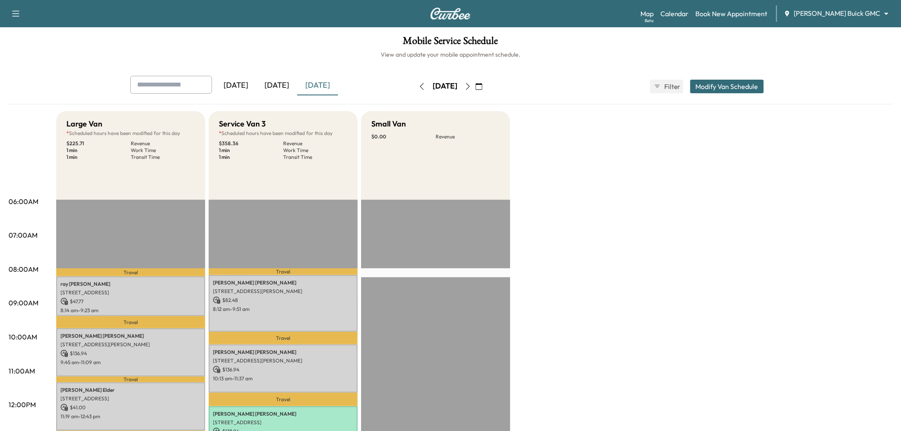
click at [733, 87] on button "Modify Van Schedule" at bounding box center [728, 87] width 74 height 14
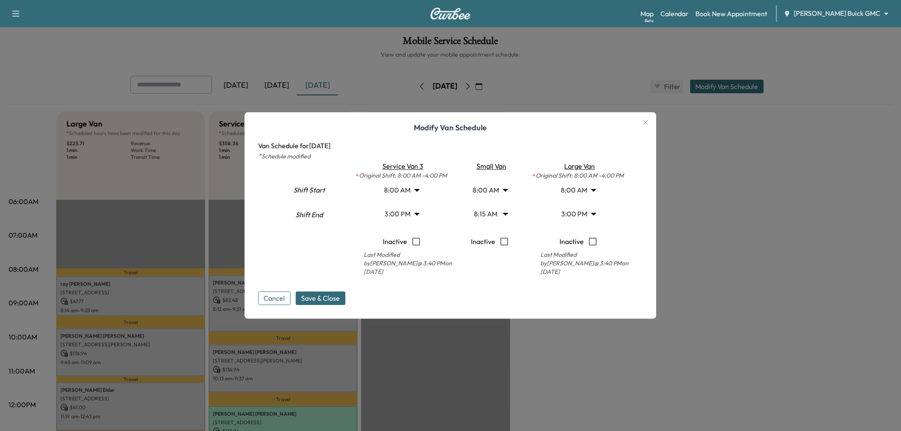
click at [581, 216] on body "Support Log Out Map Beta Calendar Book New Appointment Ewing Buick GMC ********…" at bounding box center [450, 215] width 901 height 431
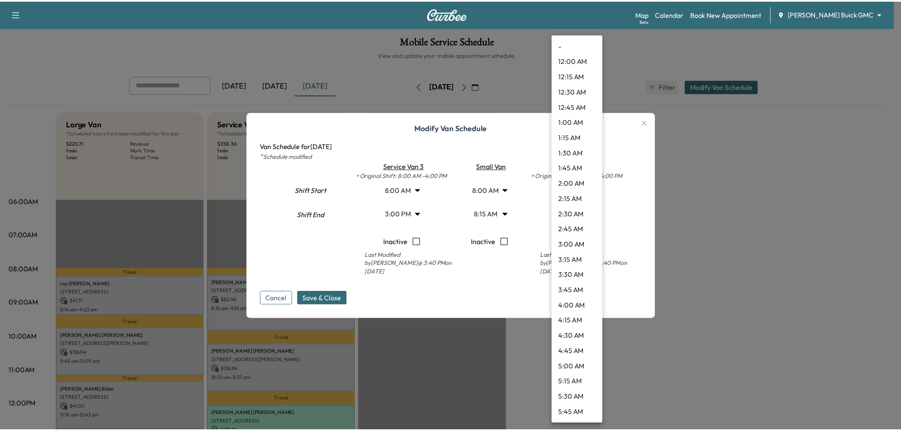
scroll to position [751, 0]
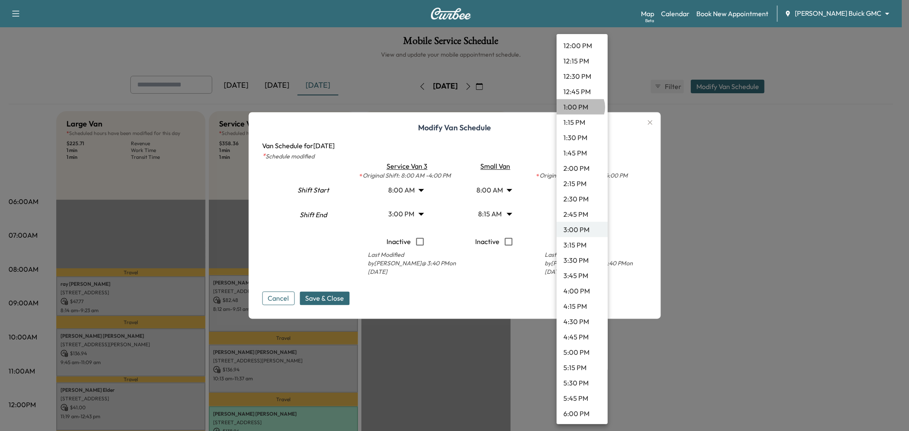
click at [580, 107] on li "1:00 PM" at bounding box center [581, 106] width 51 height 15
type input "**"
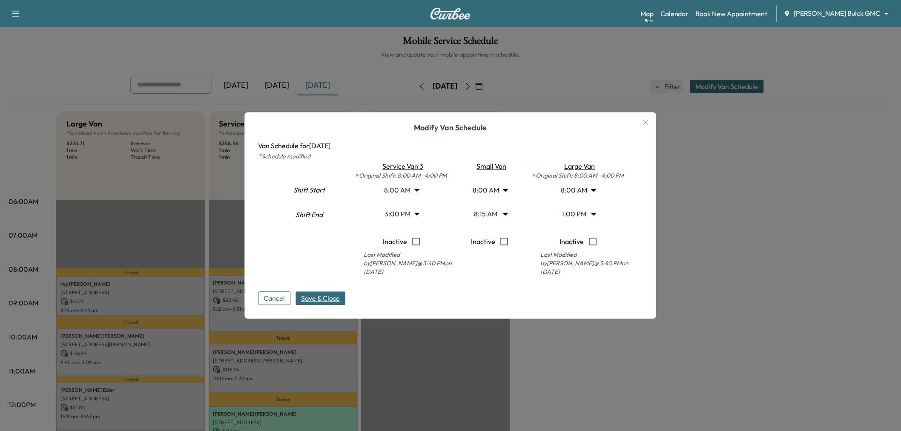
click at [320, 298] on span "Save & Close" at bounding box center [321, 299] width 39 height 10
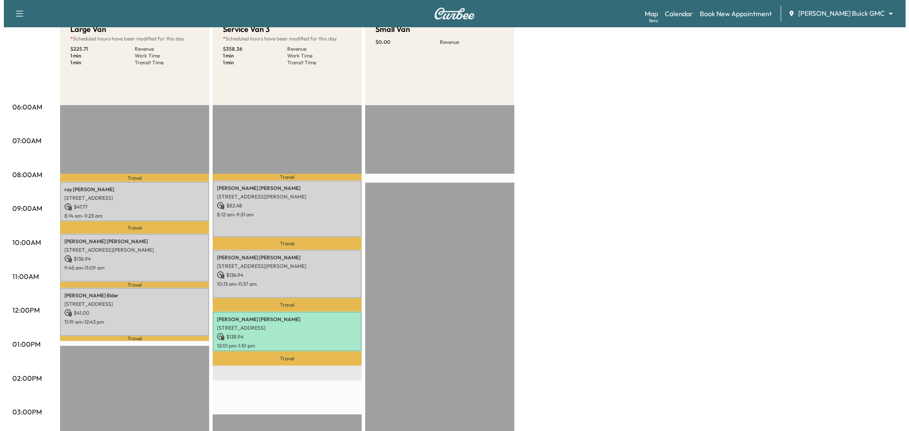
scroll to position [47, 0]
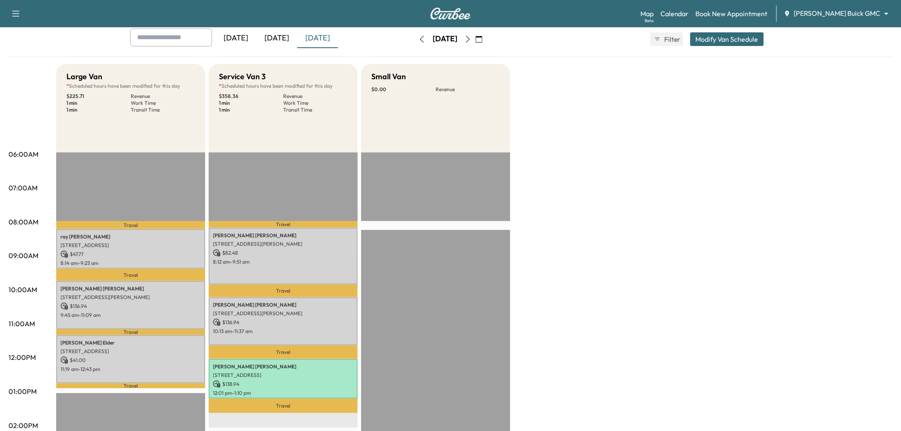
click at [739, 29] on div "Yesterday Today Tomorrow Thursday, September 18 September 2025 S M T W T F S 31…" at bounding box center [451, 39] width 654 height 21
click at [735, 36] on button "Modify Van Schedule" at bounding box center [728, 39] width 74 height 14
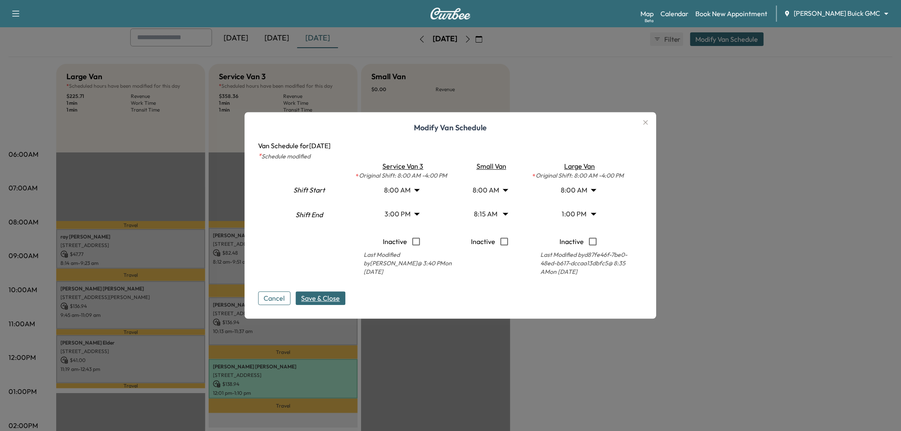
click at [418, 218] on body "Support Log Out Map Beta Calendar Book New Appointment Ewing Buick GMC ********…" at bounding box center [450, 168] width 901 height 431
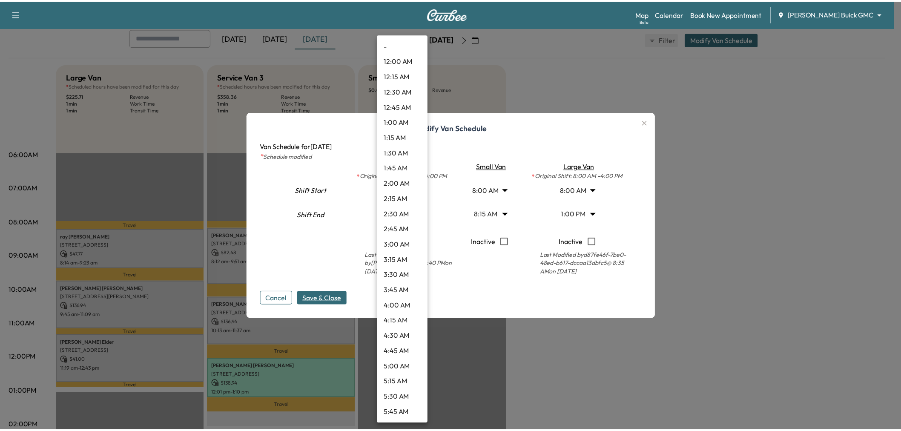
scroll to position [751, 0]
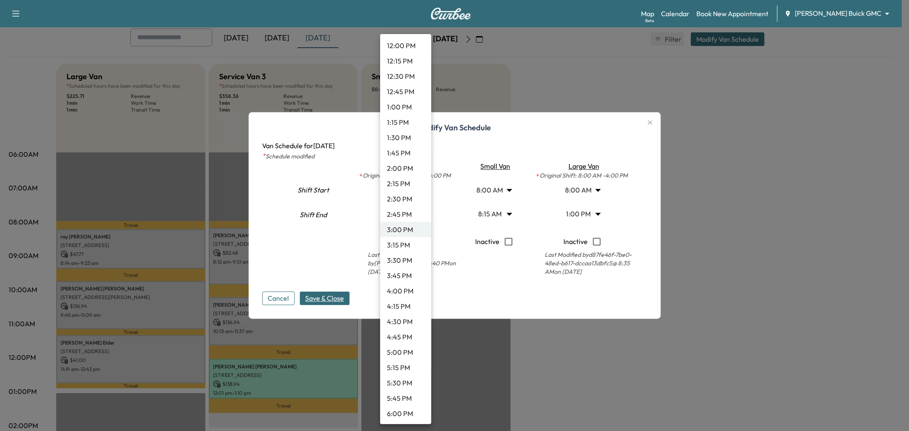
click at [404, 291] on li "4:00 PM" at bounding box center [405, 290] width 51 height 15
type input "**"
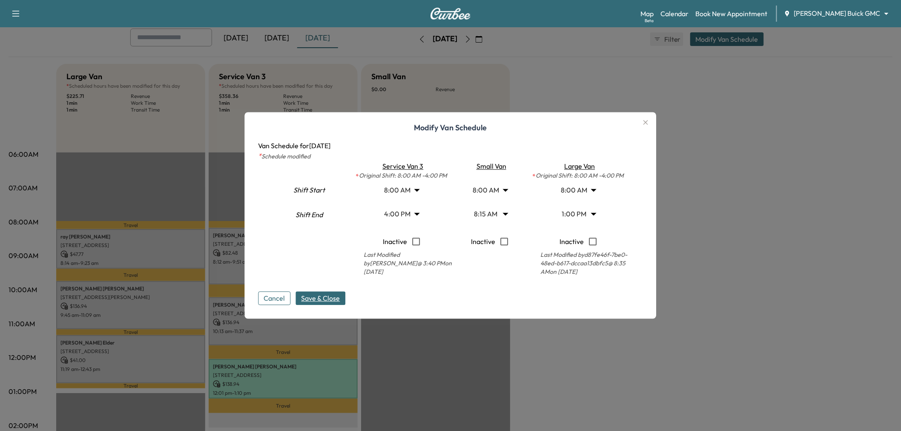
click at [334, 299] on span "Save & Close" at bounding box center [321, 299] width 39 height 10
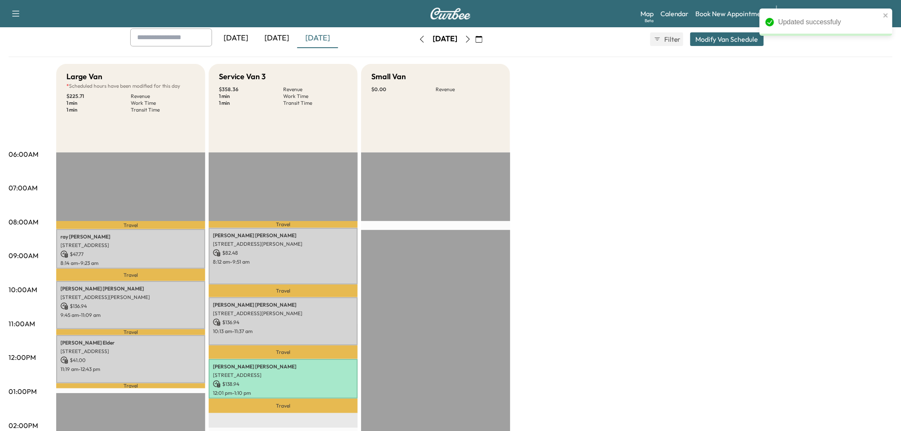
click at [592, 224] on div "Large Van * Scheduled hours have been modified for this day $ 225.71 Revenue 1 …" at bounding box center [474, 383] width 837 height 639
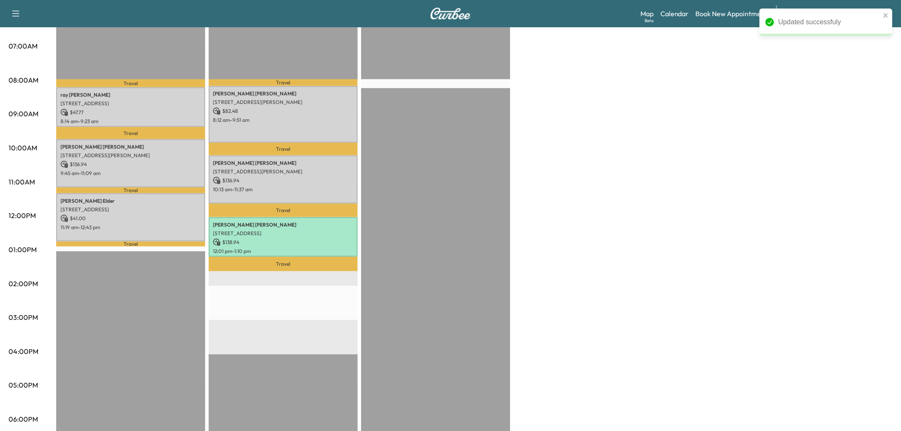
scroll to position [142, 0]
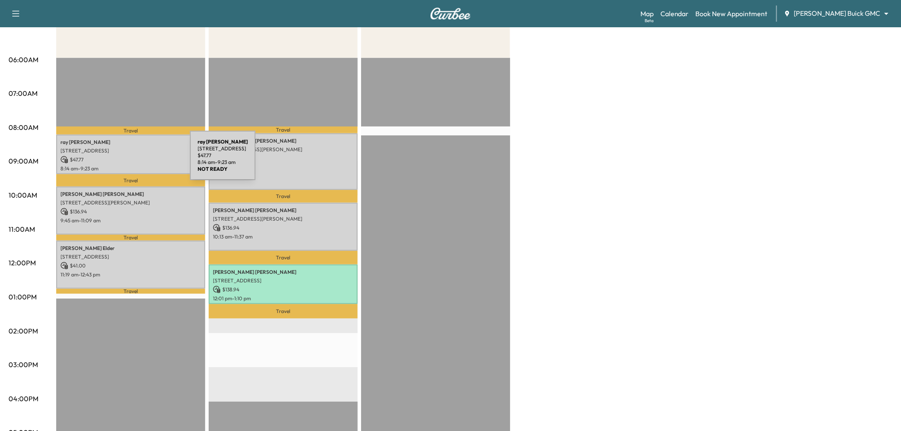
click at [126, 161] on p "$ 47.77" at bounding box center [130, 160] width 141 height 8
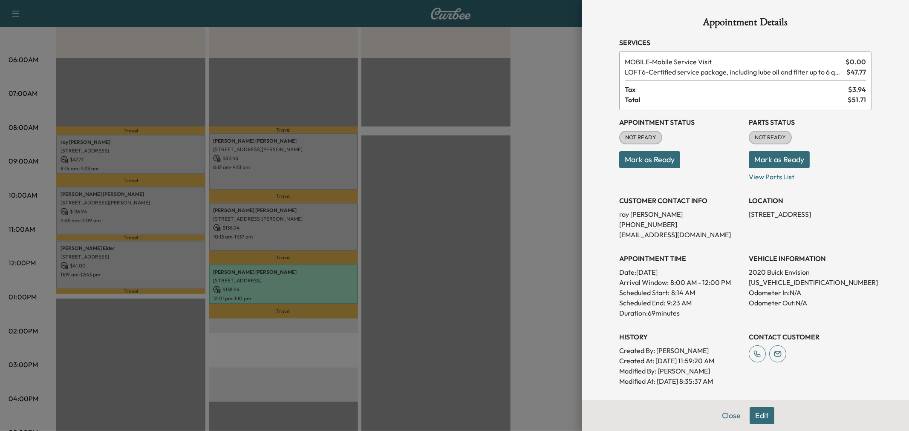
click at [135, 209] on div at bounding box center [454, 215] width 909 height 431
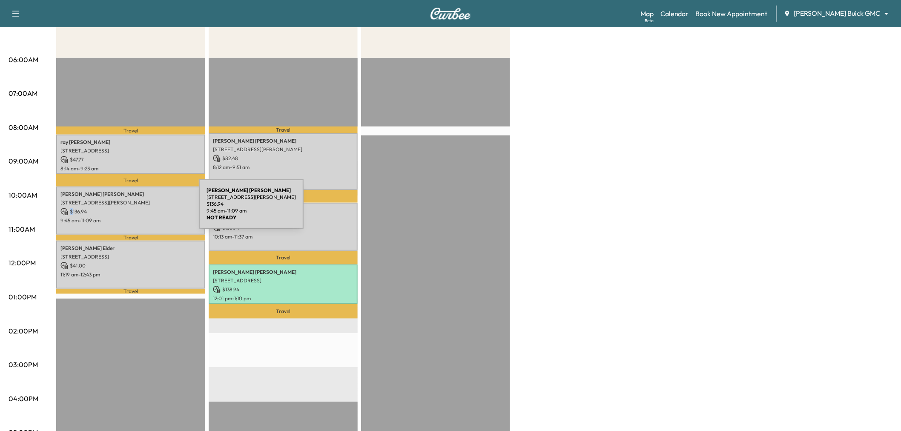
click at [135, 209] on p "$ 136.94" at bounding box center [130, 212] width 141 height 8
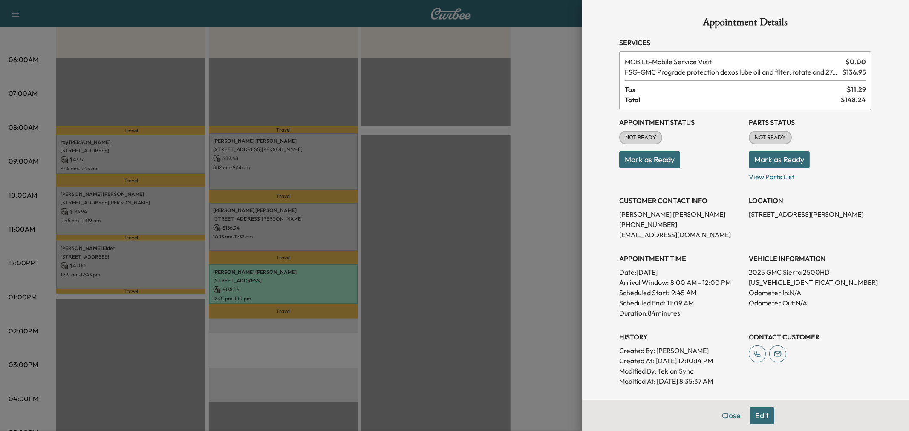
click at [135, 209] on div at bounding box center [454, 215] width 909 height 431
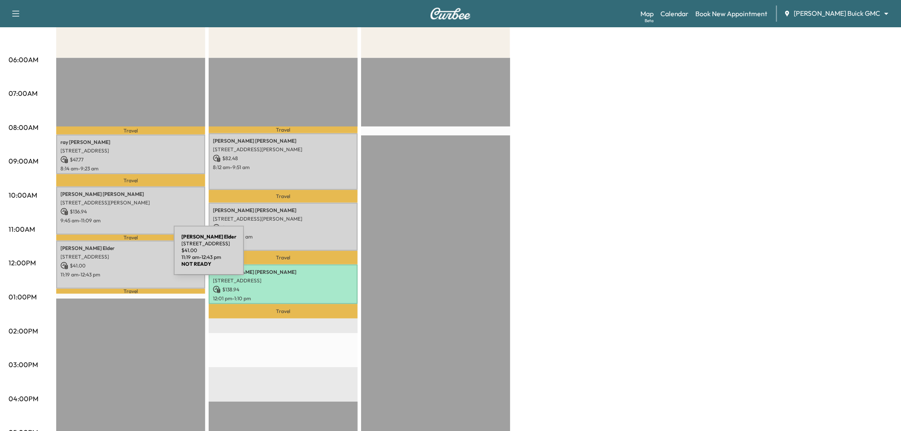
click at [110, 256] on p "6400 Stonebrook Pkwy, Frisco, TX 75034, USA" at bounding box center [130, 256] width 141 height 7
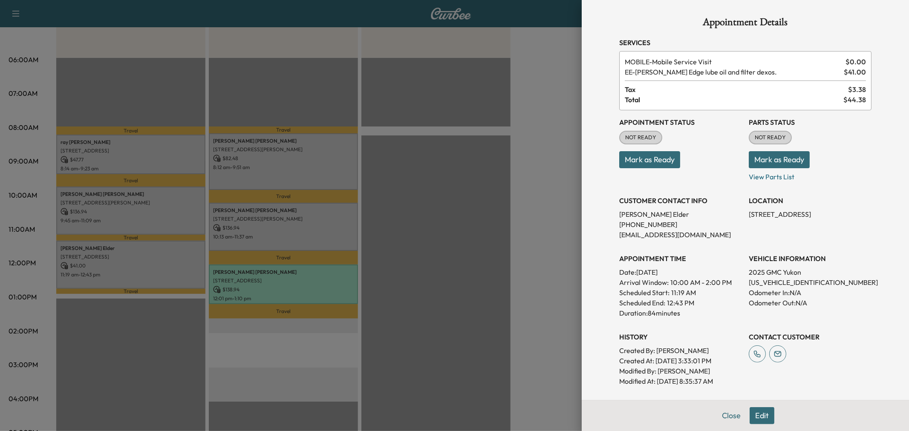
click at [110, 256] on div at bounding box center [454, 215] width 909 height 431
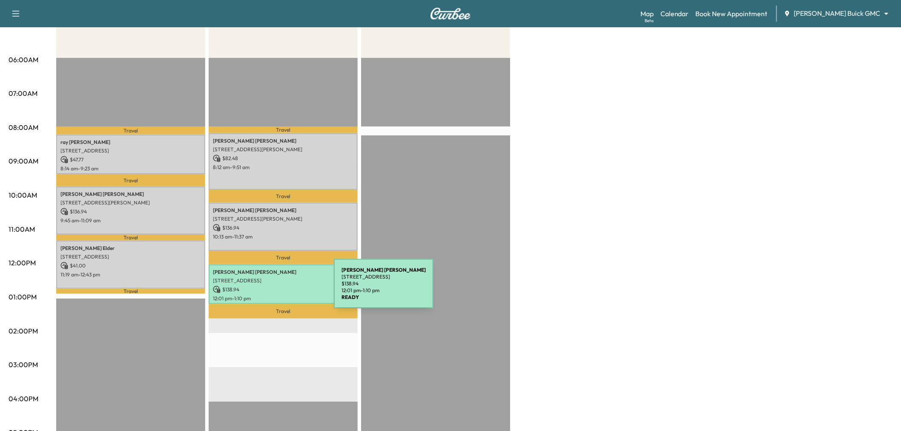
click at [270, 289] on p "$ 138.94" at bounding box center [283, 290] width 141 height 8
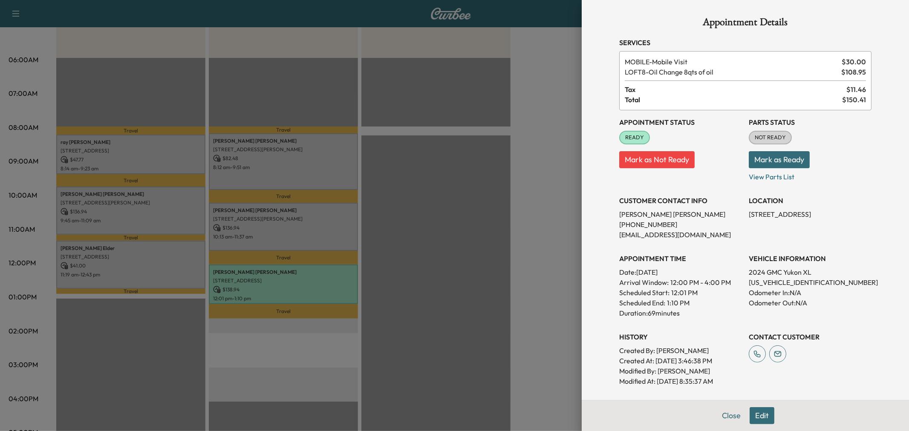
click at [296, 219] on div at bounding box center [454, 215] width 909 height 431
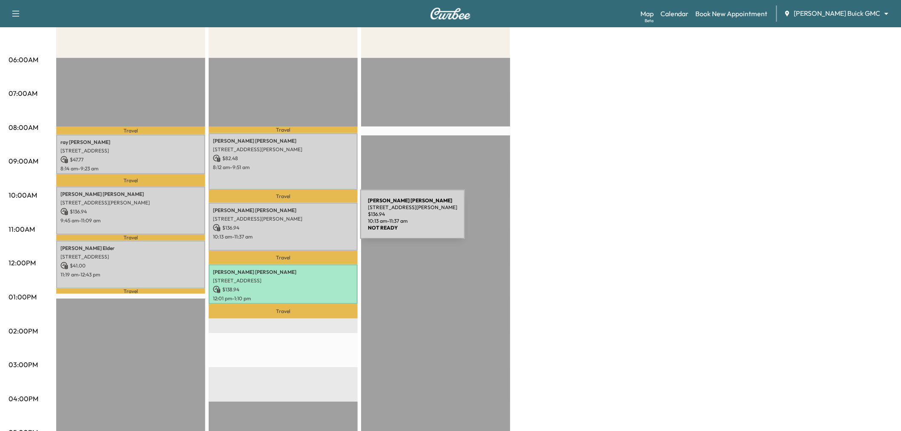
click at [296, 219] on p "13755 Hutton Dr, Farmers Branch, TX 75234, USA" at bounding box center [283, 219] width 141 height 7
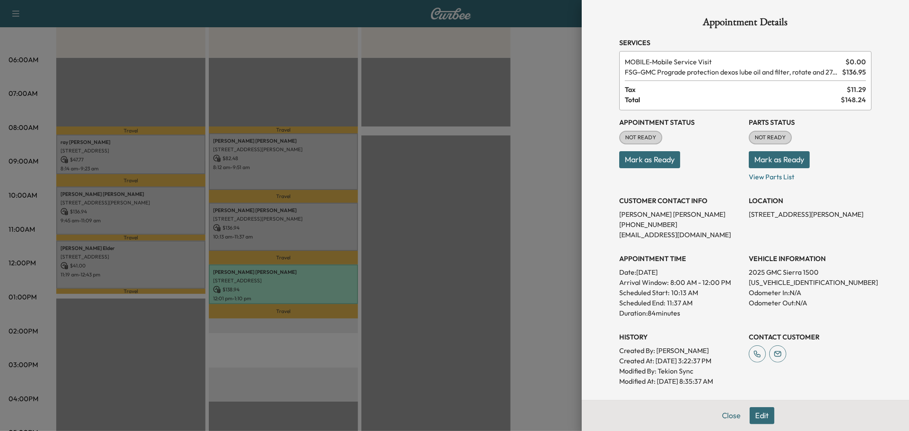
click at [307, 157] on div at bounding box center [454, 215] width 909 height 431
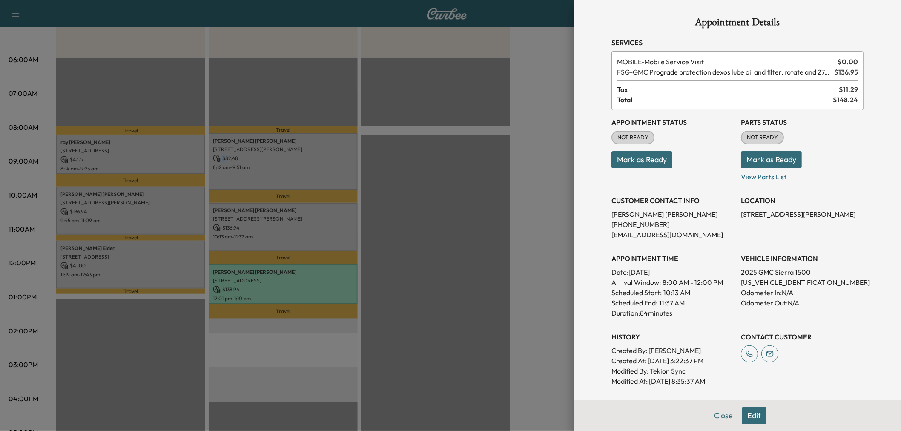
click at [307, 157] on p "$ 82.48" at bounding box center [283, 159] width 141 height 8
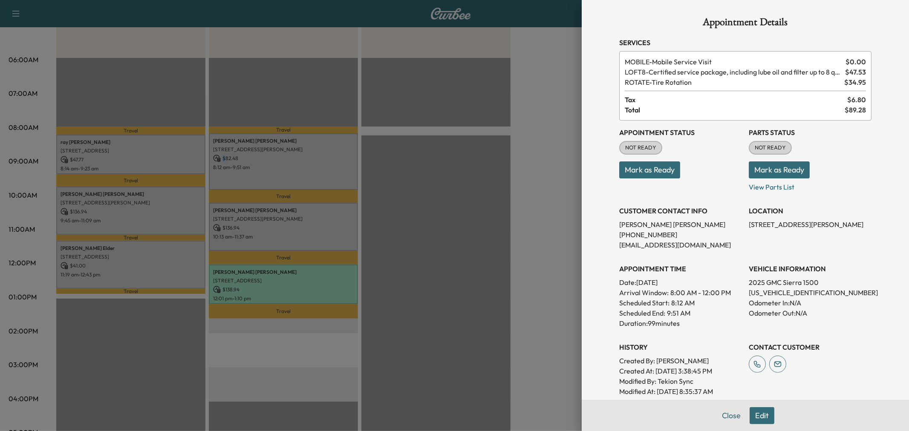
click at [754, 413] on button "Edit" at bounding box center [761, 415] width 25 height 17
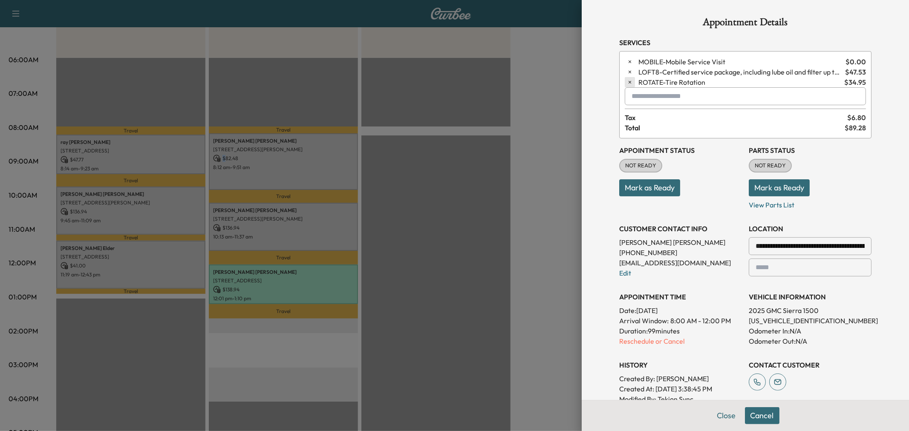
click at [627, 83] on icon "button" at bounding box center [630, 82] width 6 height 6
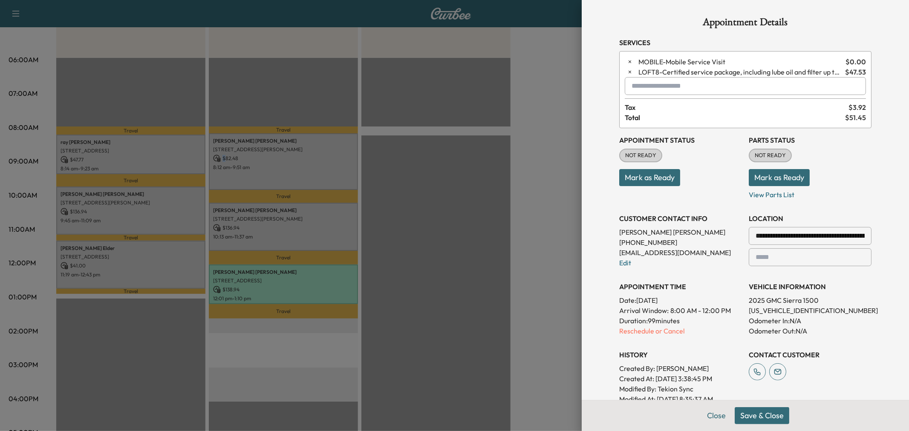
click at [748, 414] on button "Save & Close" at bounding box center [761, 415] width 55 height 17
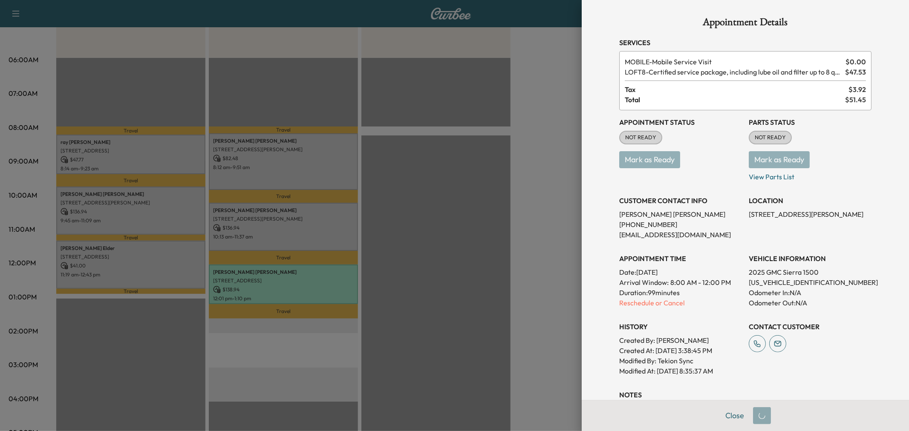
click at [487, 248] on div at bounding box center [454, 215] width 909 height 431
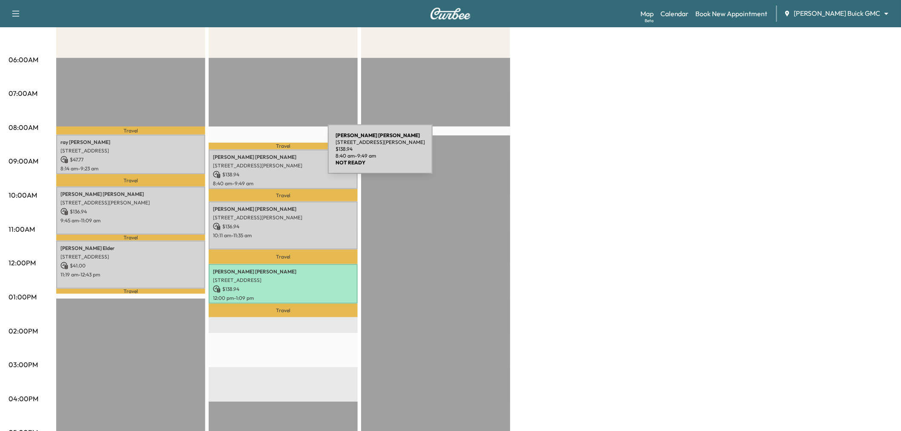
click at [266, 158] on p "Hector Garcia" at bounding box center [283, 157] width 141 height 7
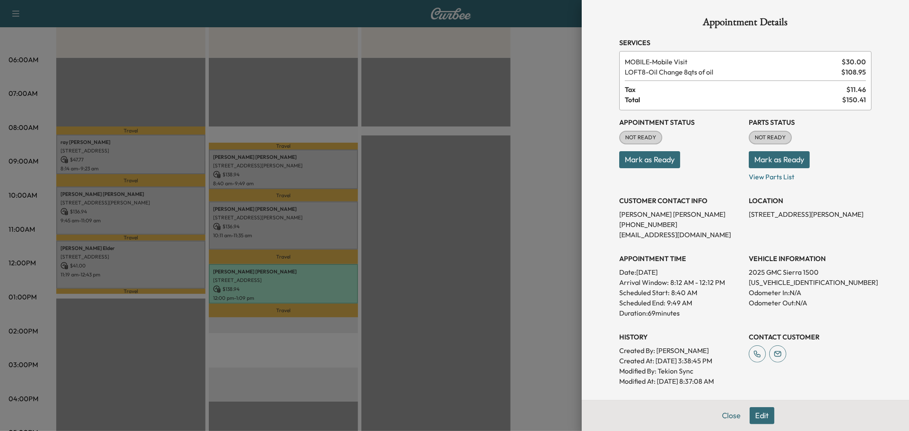
click at [272, 223] on div at bounding box center [454, 215] width 909 height 431
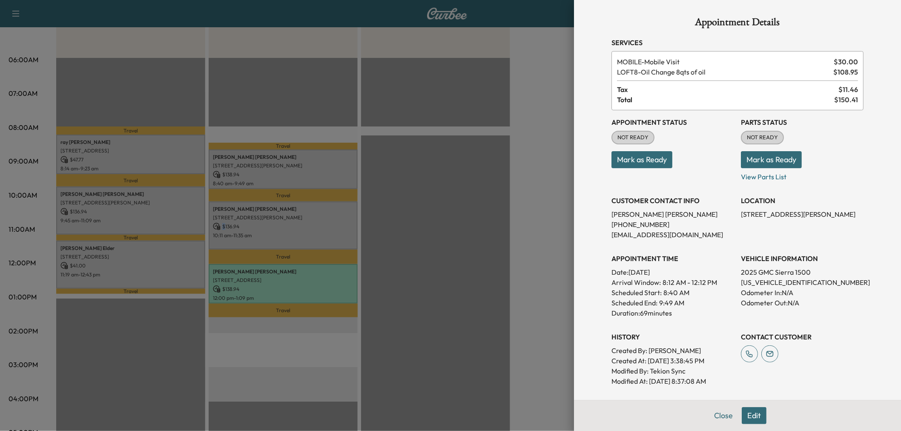
click at [272, 223] on p "$ 136.94" at bounding box center [283, 227] width 141 height 8
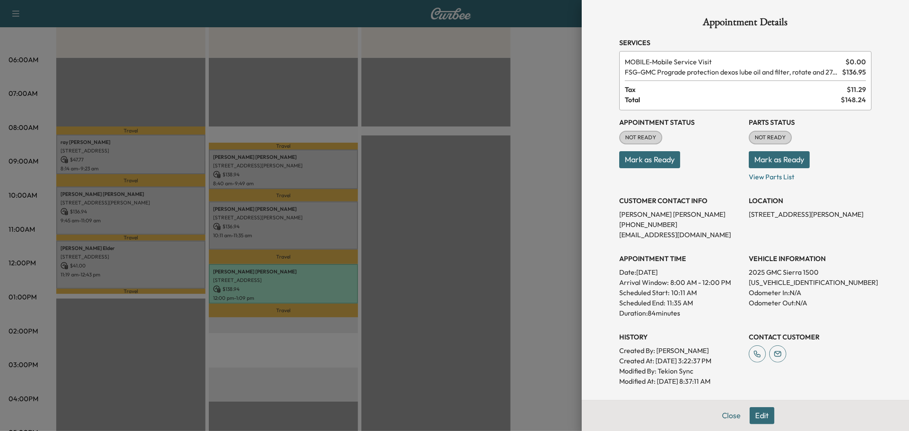
click at [273, 227] on div at bounding box center [454, 215] width 909 height 431
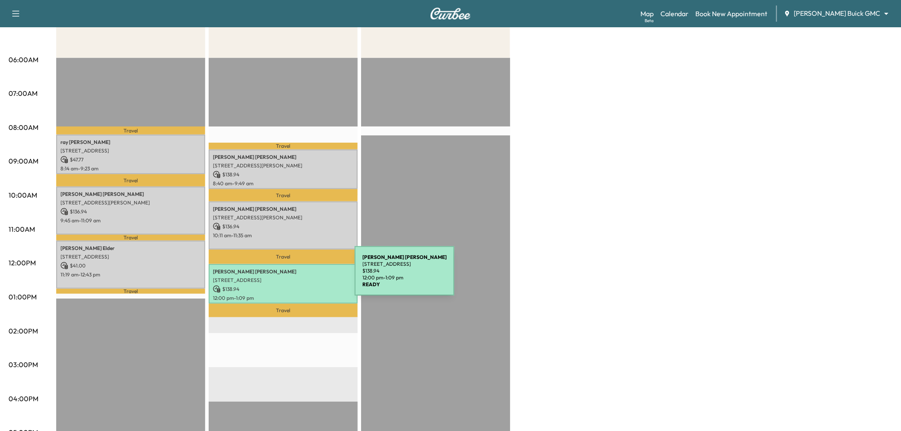
click at [291, 277] on p "5307 E Mockingbird Ln unit 802, Dallas, TX 75206, USA" at bounding box center [283, 280] width 141 height 7
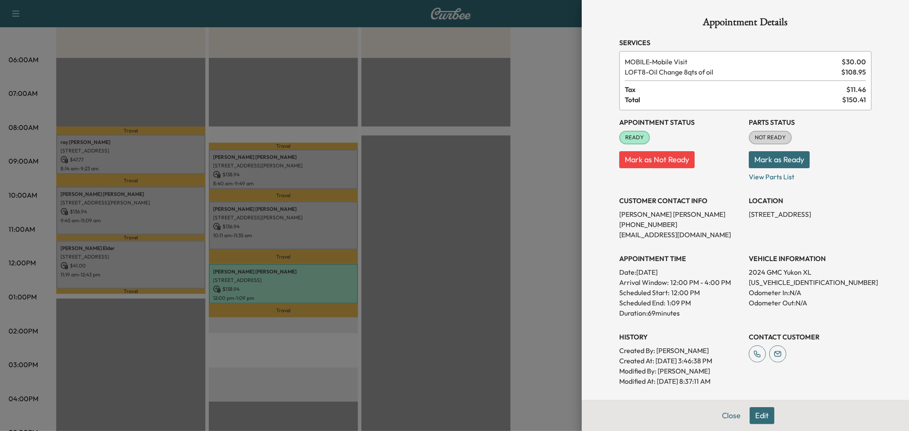
click at [291, 276] on div at bounding box center [454, 215] width 909 height 431
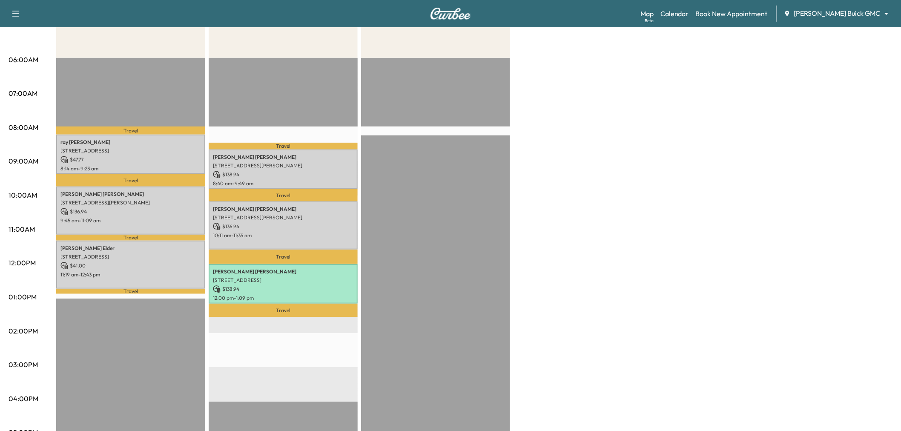
click at [593, 206] on div "Large Van * Scheduled hours have been modified for this day $ 225.71 Revenue 1 …" at bounding box center [474, 288] width 837 height 639
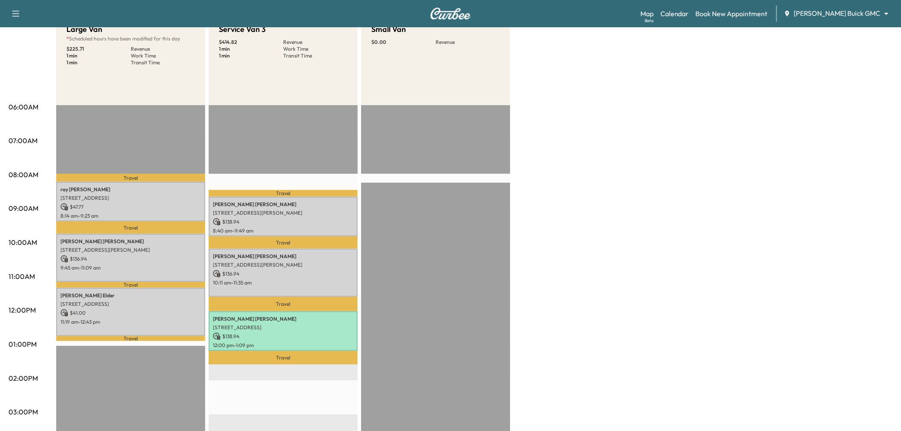
scroll to position [0, 0]
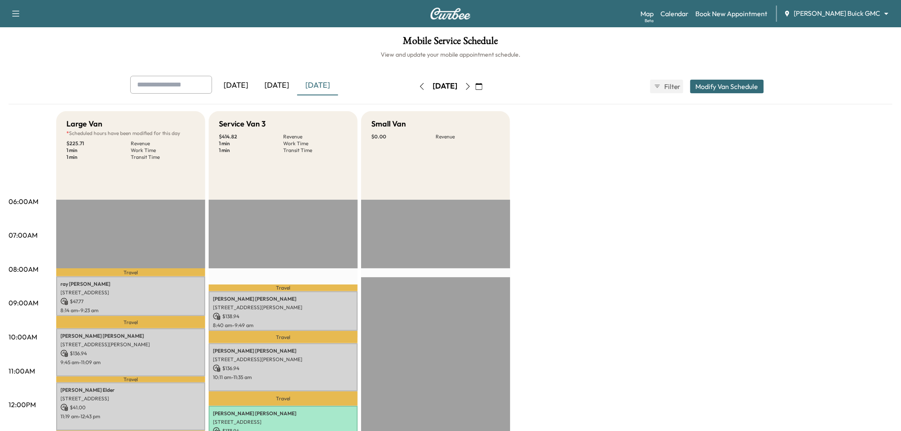
click at [475, 84] on button "button" at bounding box center [468, 87] width 14 height 14
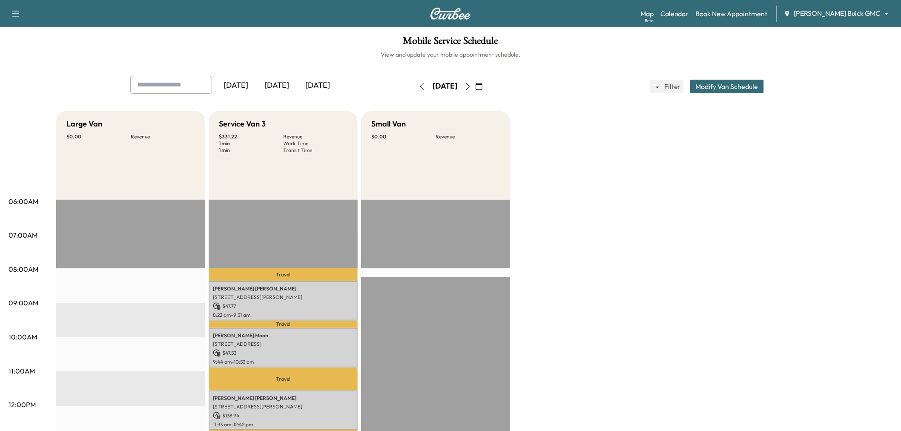
click at [314, 82] on div "[DATE]" at bounding box center [317, 86] width 41 height 20
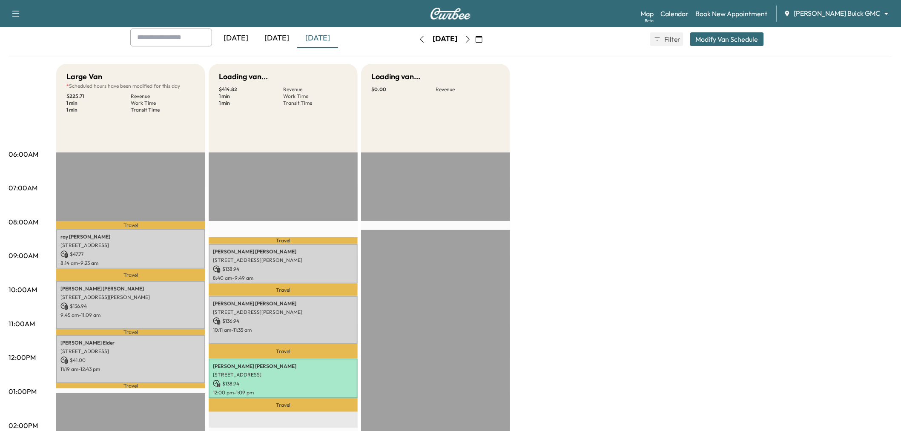
scroll to position [95, 0]
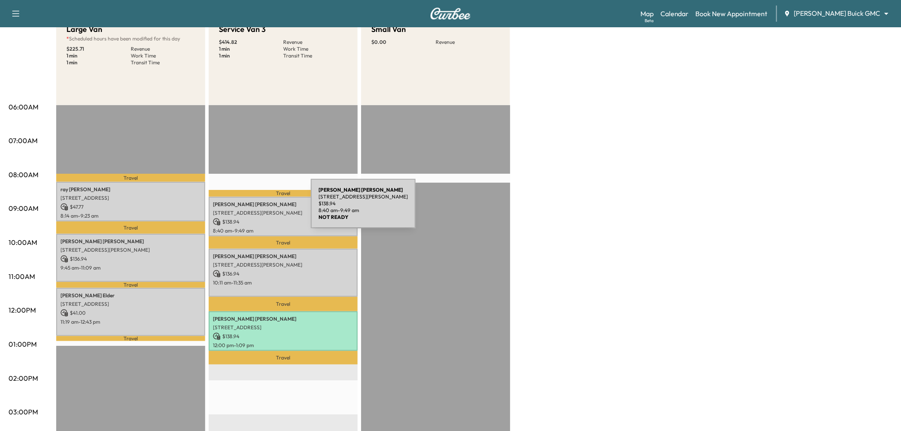
click at [254, 210] on p "5420 Ramsey Drive, The Colony, TX 75056, United States of America" at bounding box center [283, 213] width 141 height 7
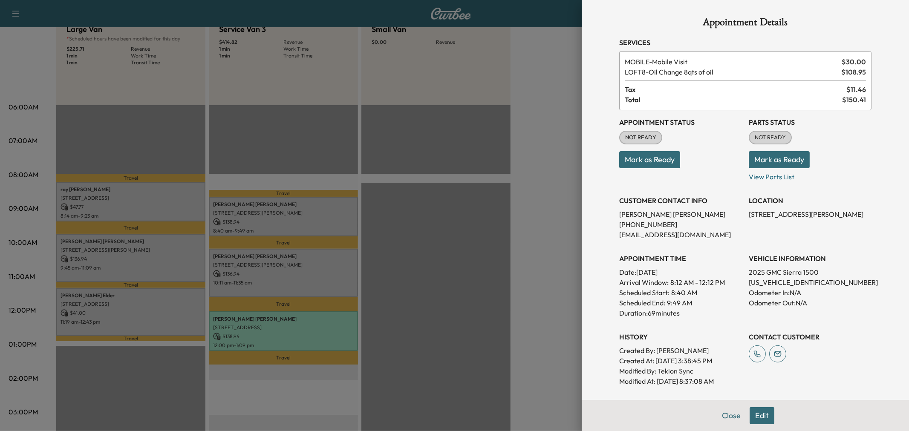
click at [285, 258] on div at bounding box center [454, 215] width 909 height 431
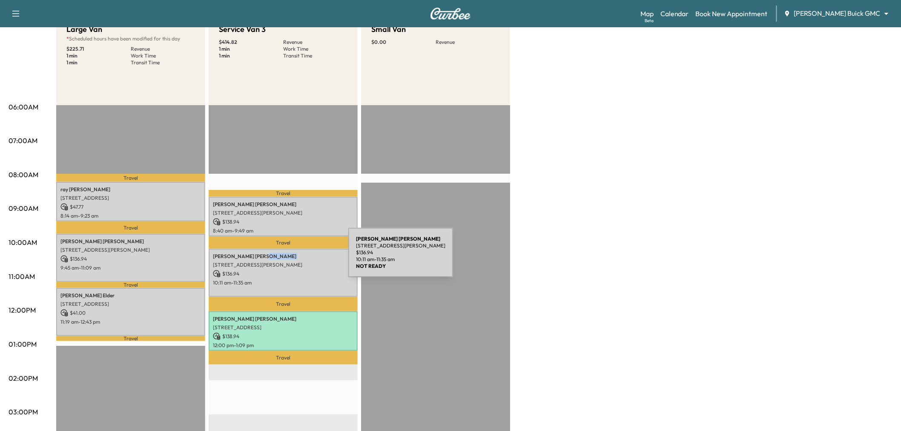
click at [285, 258] on div "Kenneth James 13755 Hutton Dr, Farmers Branch, TX 75234, USA $ 136.94 10:11 am …" at bounding box center [283, 273] width 149 height 48
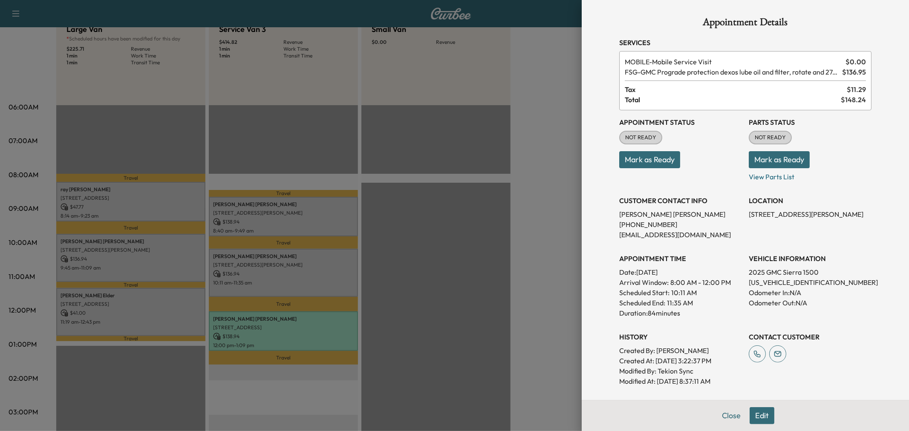
click at [285, 258] on div at bounding box center [454, 215] width 909 height 431
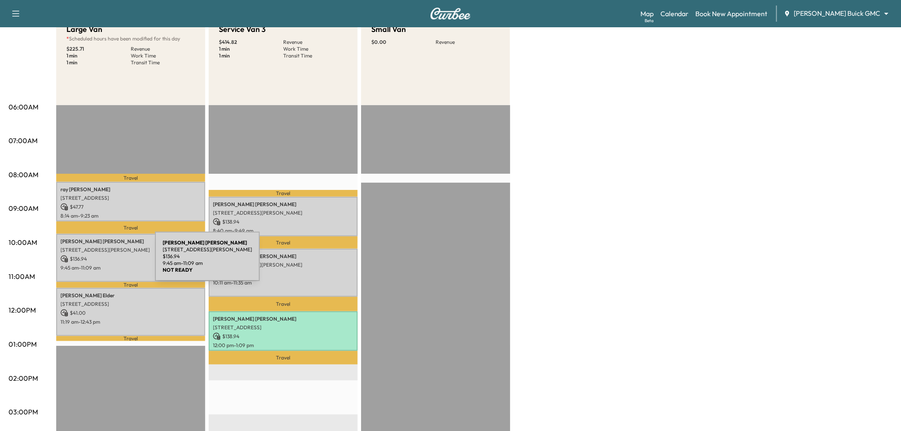
click at [89, 262] on div "Milton LaDue 4029 San Gabriel Avenue, Frisco, TX 75033, US $ 136.94 9:45 am - 1…" at bounding box center [130, 258] width 149 height 48
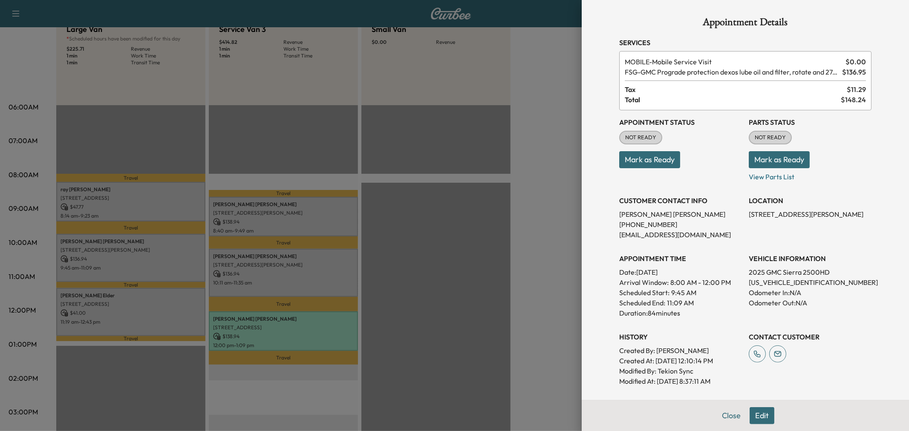
click at [136, 259] on div at bounding box center [454, 215] width 909 height 431
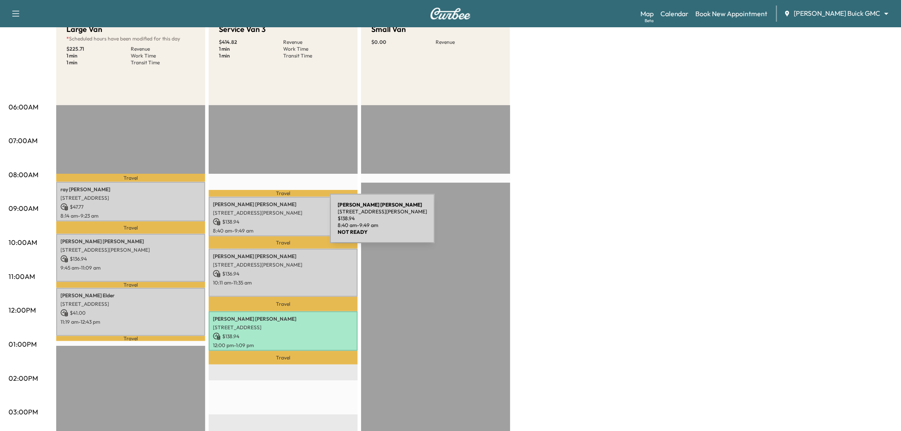
click at [266, 224] on p "$ 138.94" at bounding box center [283, 222] width 141 height 8
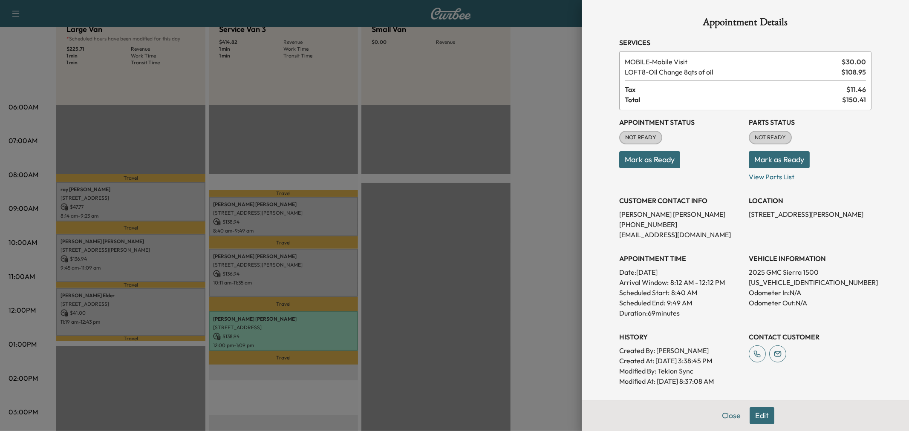
click at [763, 416] on button "Edit" at bounding box center [761, 415] width 25 height 17
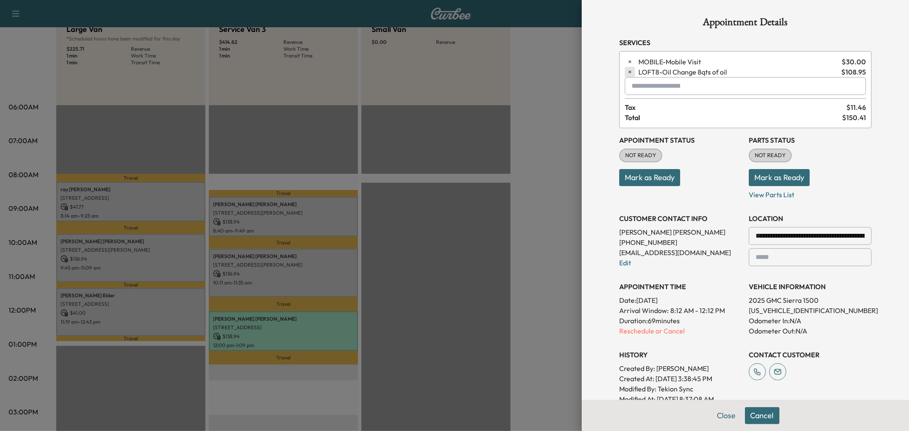
click at [627, 71] on icon "button" at bounding box center [630, 72] width 6 height 6
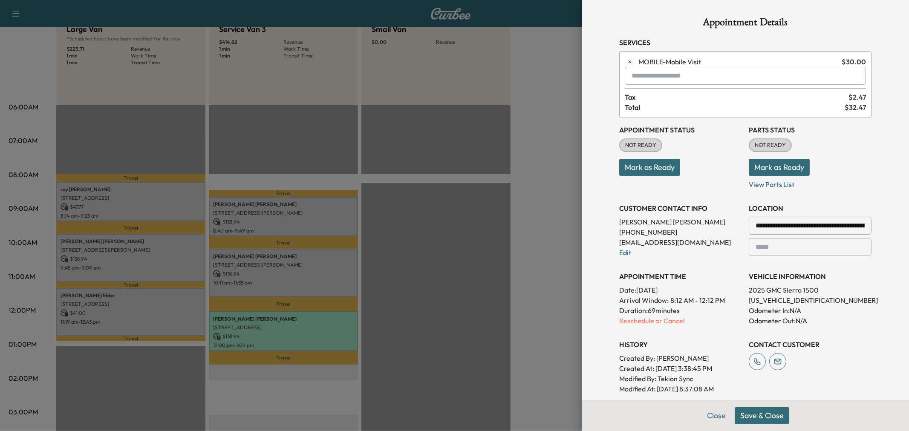
click at [642, 78] on input "text" at bounding box center [745, 76] width 241 height 18
click at [708, 417] on button "Close" at bounding box center [716, 415] width 30 height 17
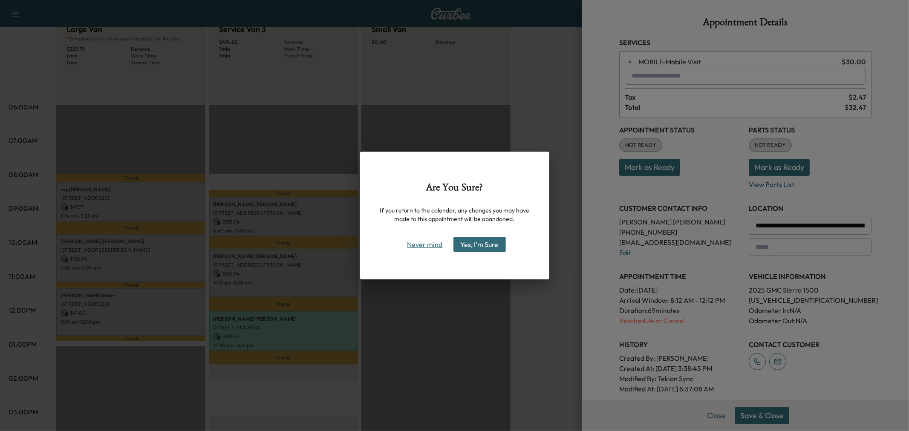
click at [419, 246] on button "Never mind" at bounding box center [424, 245] width 43 height 14
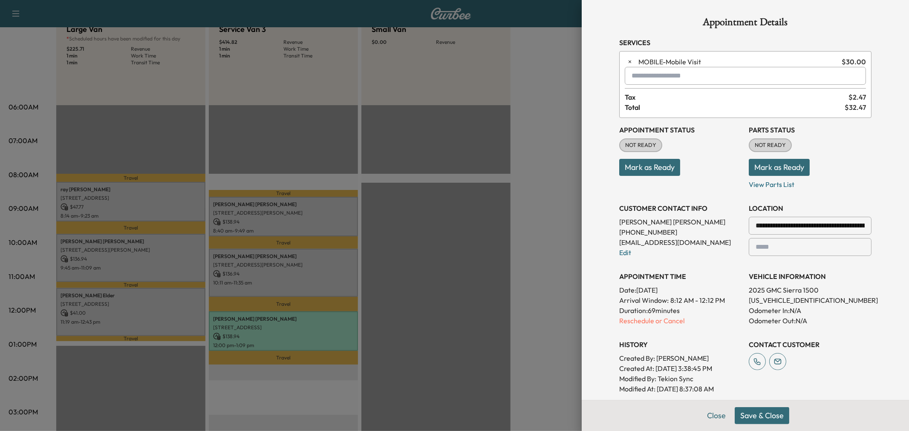
click at [682, 74] on input "text" at bounding box center [745, 76] width 241 height 18
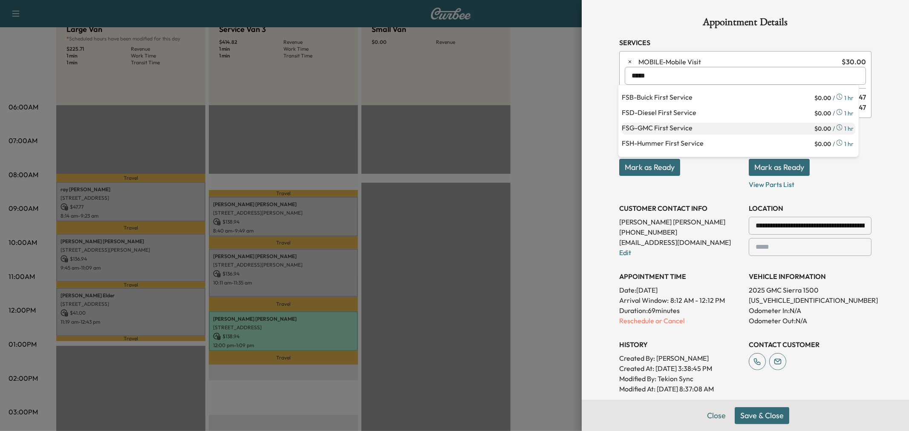
click at [686, 126] on p "FSG - GMC First Service" at bounding box center [717, 129] width 191 height 12
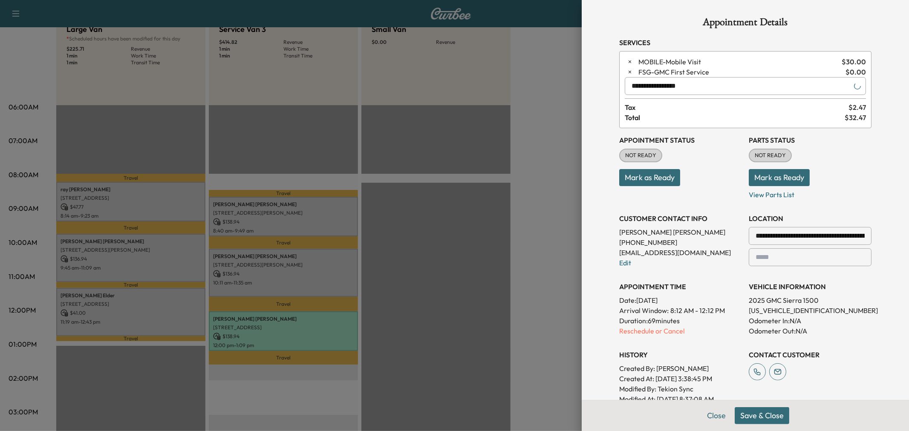
type input "**********"
click at [757, 416] on button "Save & Close" at bounding box center [761, 415] width 55 height 17
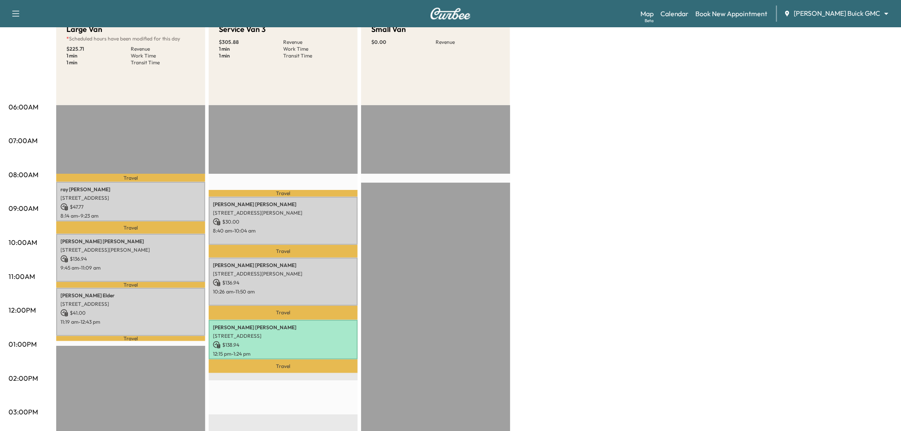
click at [604, 227] on div "Large Van * Scheduled hours have been modified for this day $ 225.71 Revenue 1 …" at bounding box center [474, 336] width 837 height 639
